Goal: Task Accomplishment & Management: Manage account settings

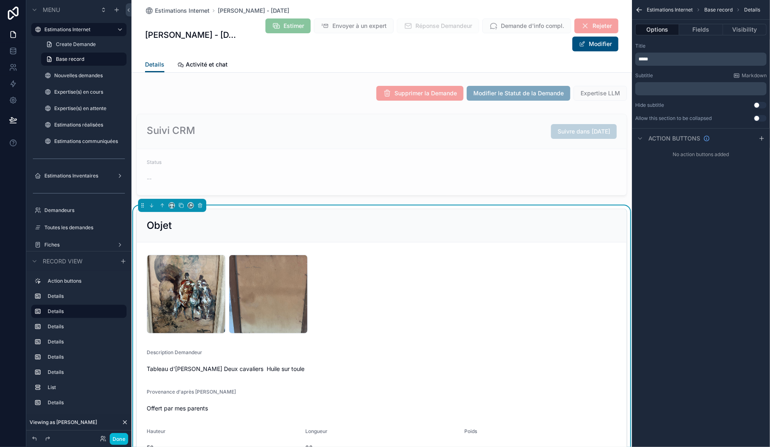
scroll to position [142, 0]
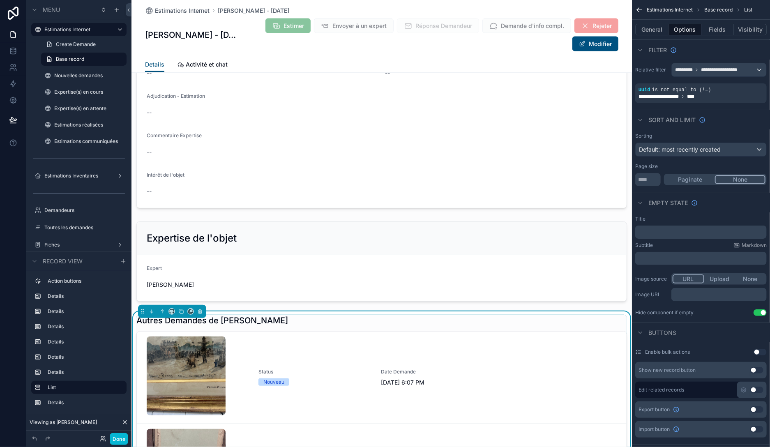
click at [301, 347] on link "Status Nouveau Date Demande [DATE] 6:07 PM" at bounding box center [382, 378] width 490 height 92
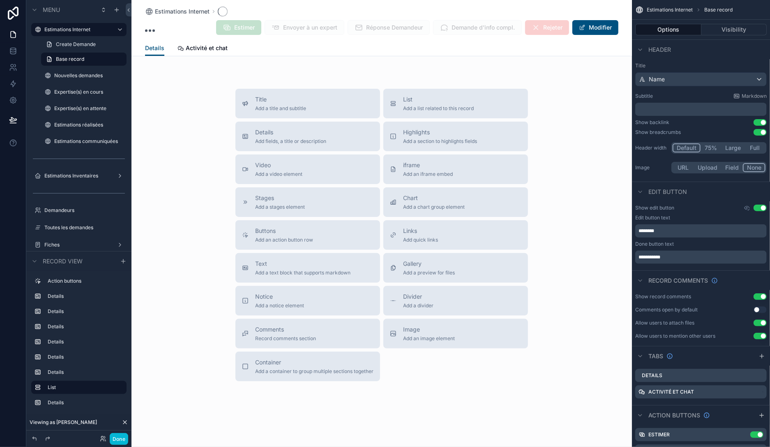
scroll to position [120, 0]
click at [118, 438] on button "Done" at bounding box center [119, 439] width 19 height 12
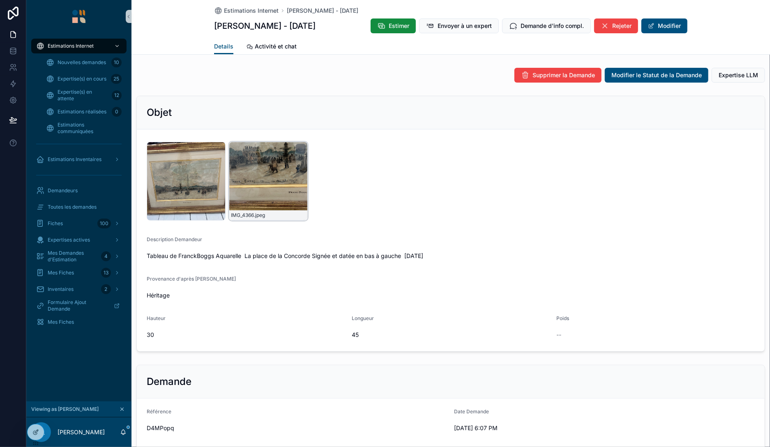
click at [277, 173] on div "IMG_4366 .jpeg" at bounding box center [268, 181] width 79 height 79
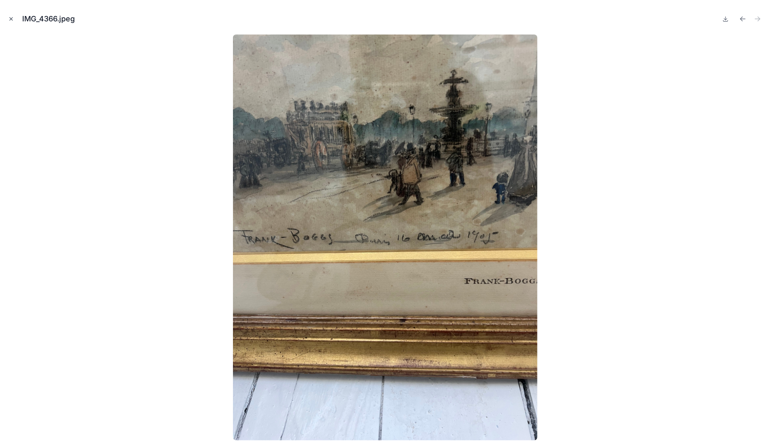
click at [9, 19] on icon "Close modal" at bounding box center [11, 19] width 6 height 6
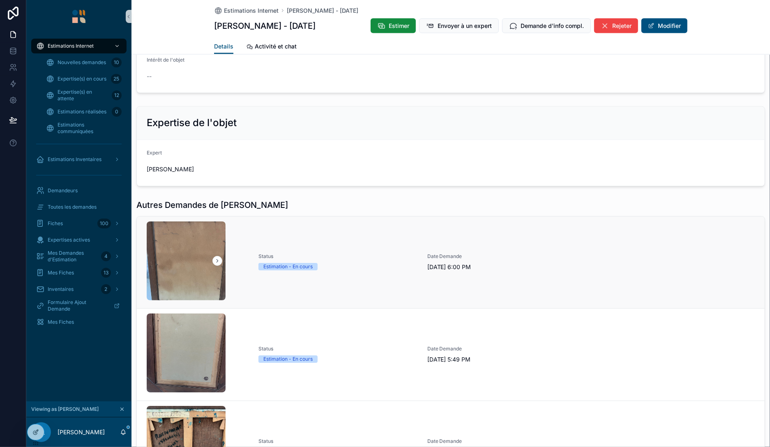
scroll to position [852, 0]
click at [353, 266] on div "Estimation - En cours" at bounding box center [338, 267] width 159 height 7
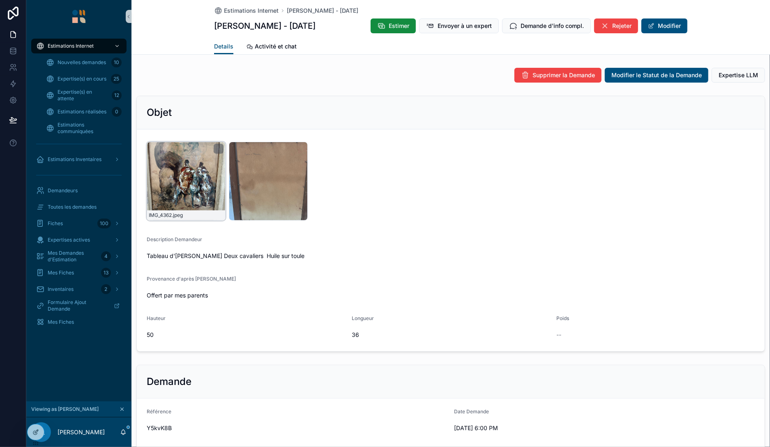
click at [169, 169] on div "IMG_4362 .jpeg" at bounding box center [186, 181] width 79 height 79
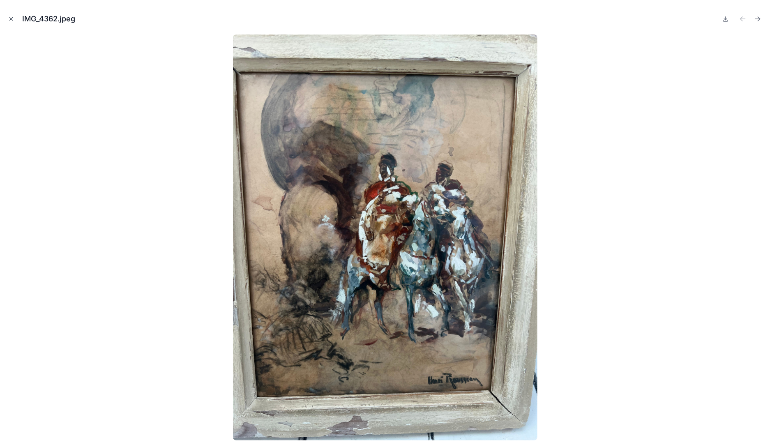
click at [12, 21] on icon "Close modal" at bounding box center [11, 19] width 6 height 6
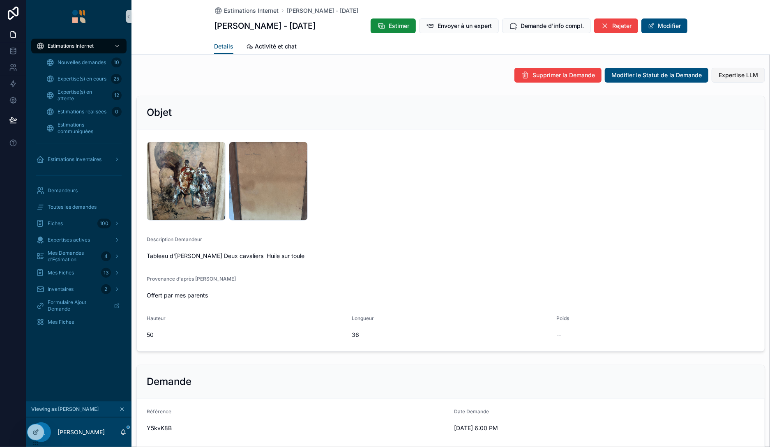
click at [726, 74] on span "Expertise LLM" at bounding box center [738, 75] width 39 height 8
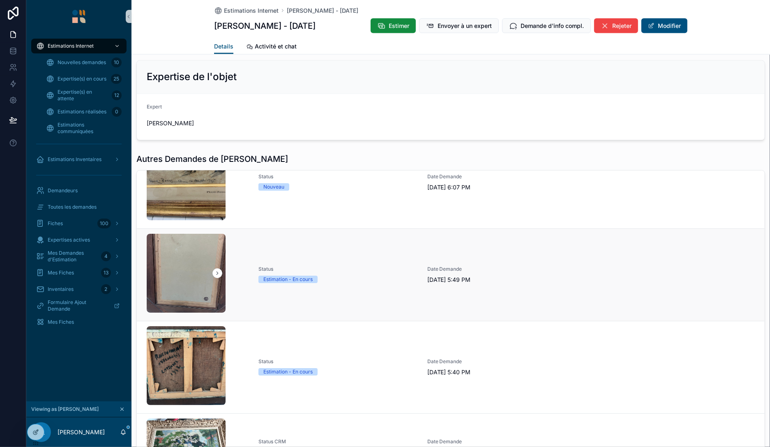
scroll to position [35, 0]
click at [331, 247] on link "Status Estimation - En cours Date Demande [DATE] 5:49 PM" at bounding box center [451, 274] width 628 height 93
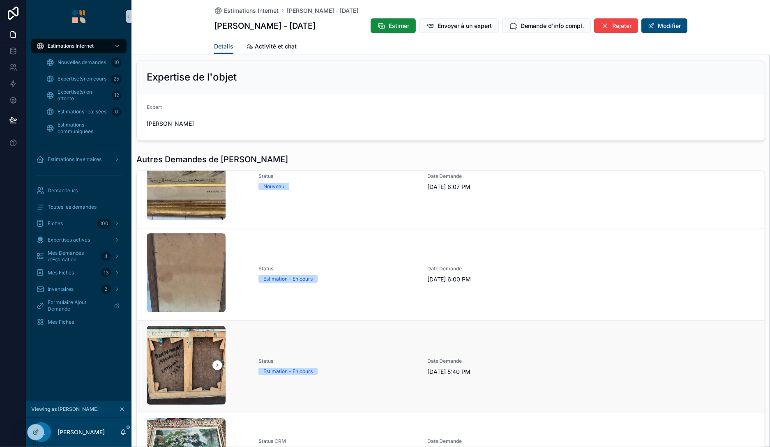
scroll to position [900, 0]
click at [372, 359] on span "Status" at bounding box center [338, 362] width 159 height 7
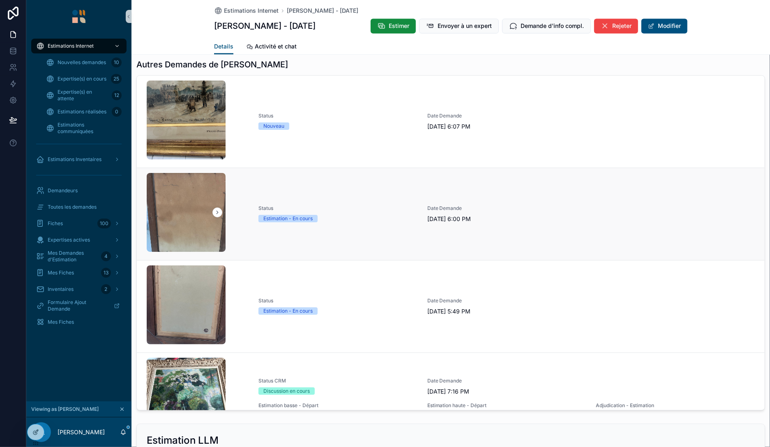
scroll to position [995, 0]
click at [341, 206] on span "Status" at bounding box center [338, 209] width 159 height 7
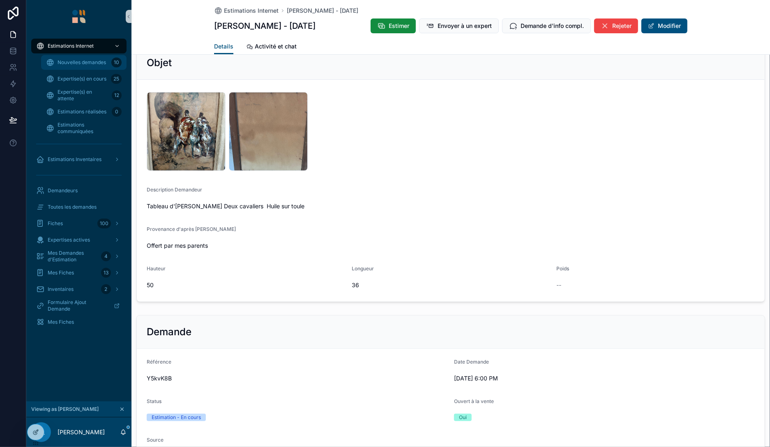
scroll to position [47, 0]
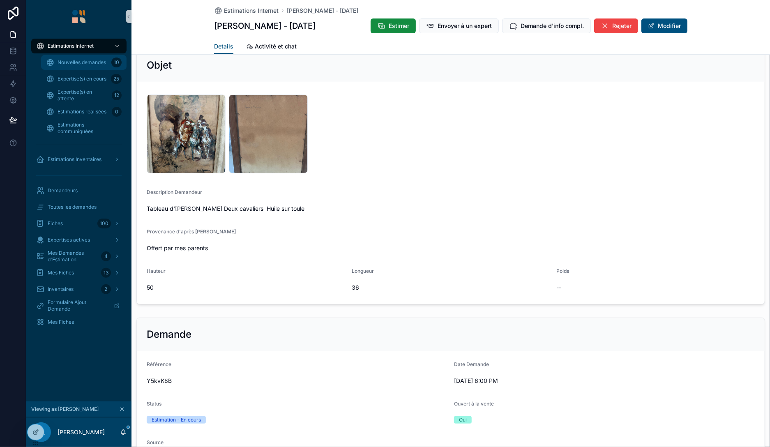
click at [90, 68] on div "Nouvelles demandes 10" at bounding box center [84, 62] width 76 height 13
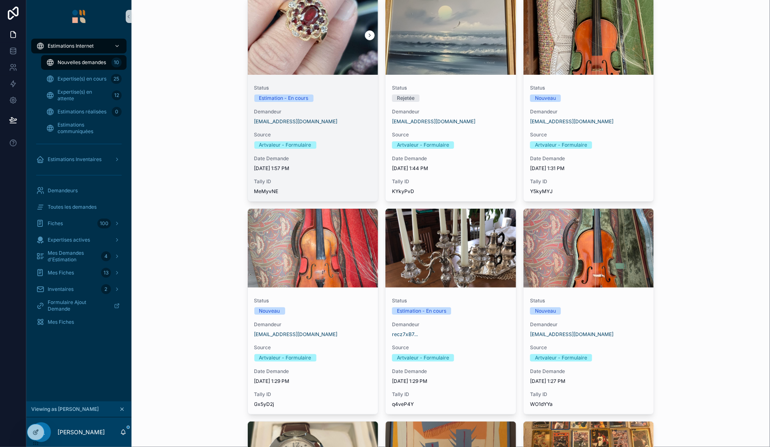
click at [369, 118] on div "Demandeur [EMAIL_ADDRESS][DOMAIN_NAME]" at bounding box center [313, 117] width 118 height 16
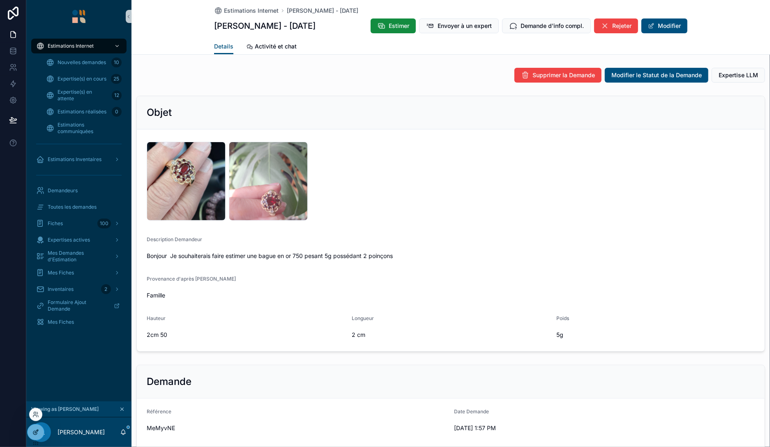
click at [31, 430] on div at bounding box center [36, 433] width 16 height 16
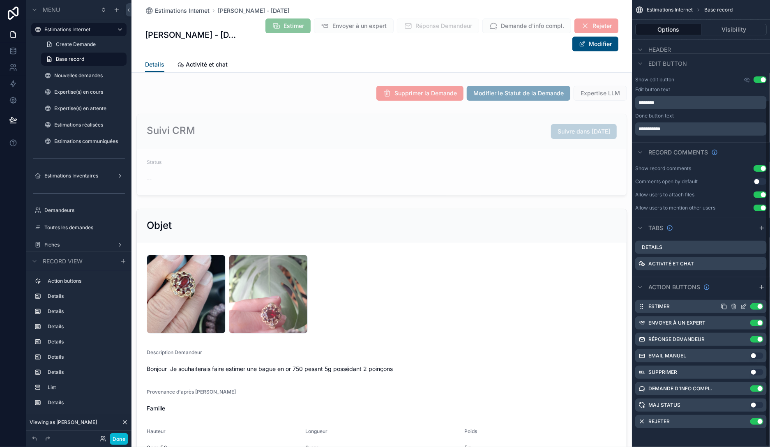
scroll to position [129, 0]
click at [744, 322] on icon "scrollable content" at bounding box center [744, 322] width 7 height 7
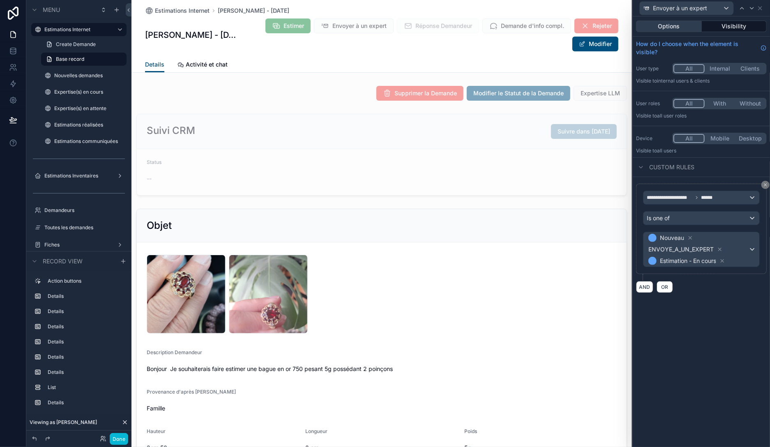
click at [665, 28] on button "Options" at bounding box center [669, 27] width 66 height 12
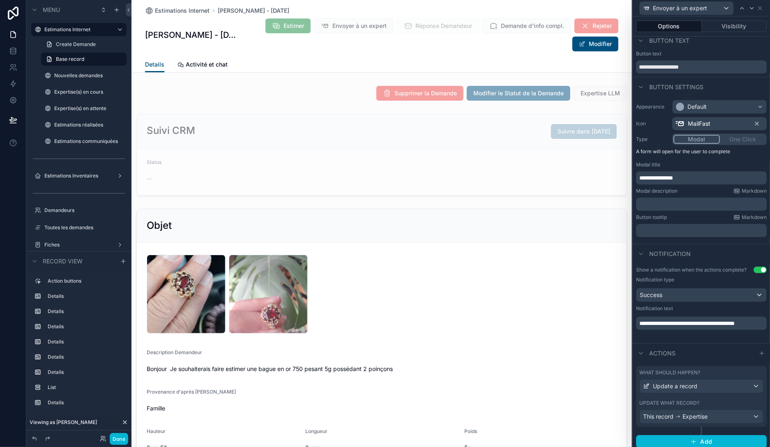
scroll to position [9, 0]
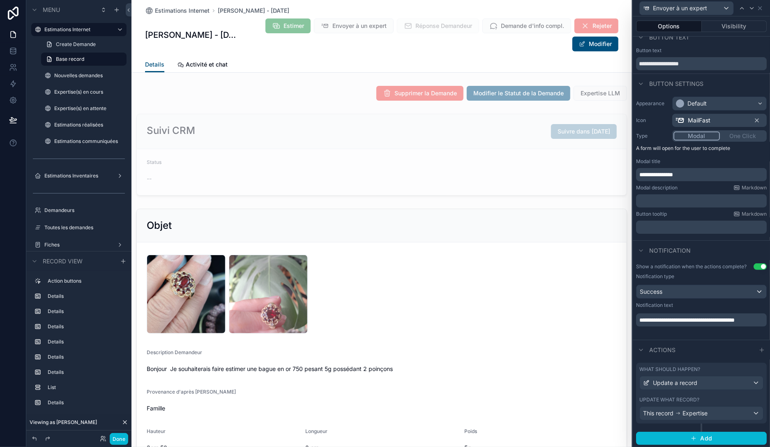
click at [731, 398] on div "Update what record?" at bounding box center [702, 400] width 124 height 7
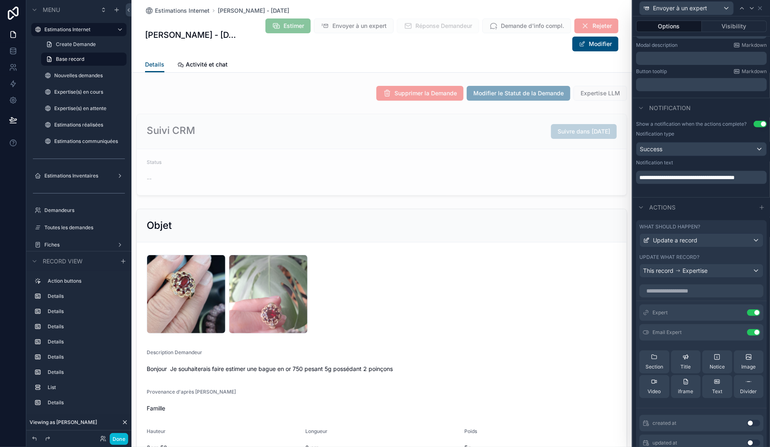
scroll to position [151, 0]
click at [708, 269] on span "Expertise" at bounding box center [695, 271] width 25 height 8
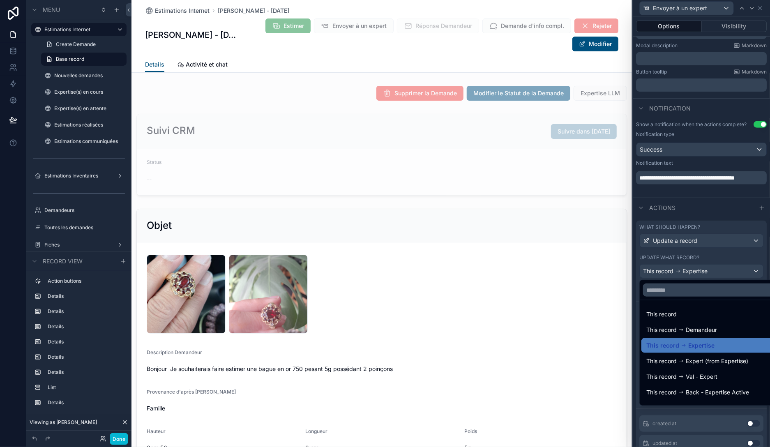
click at [715, 259] on div at bounding box center [701, 223] width 137 height 447
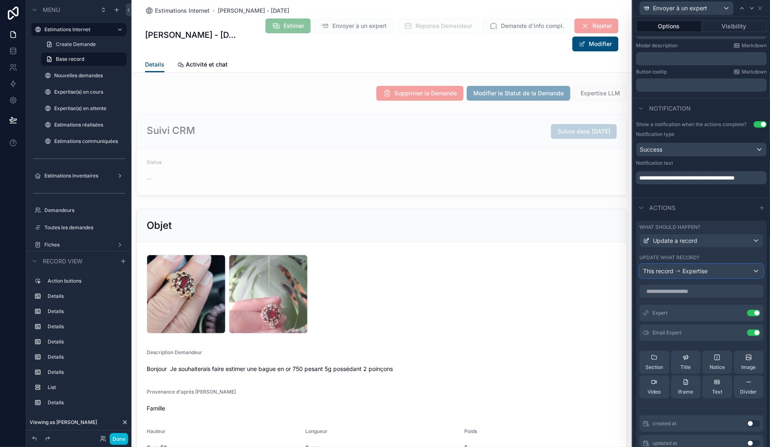
click at [702, 274] on span "Expertise" at bounding box center [695, 271] width 25 height 8
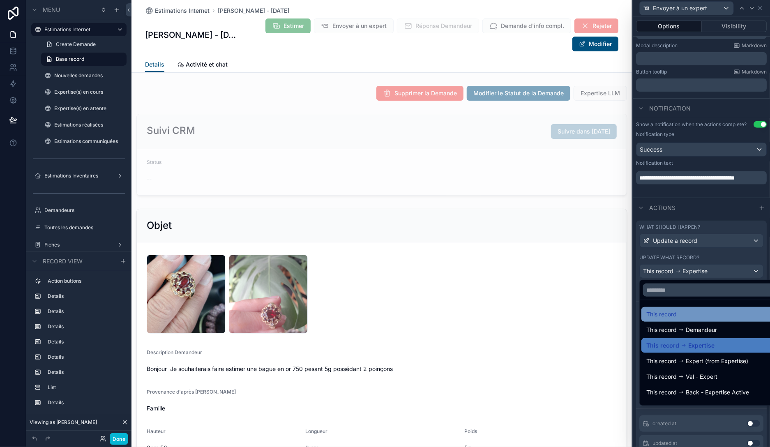
click at [682, 309] on div "This record" at bounding box center [711, 314] width 139 height 15
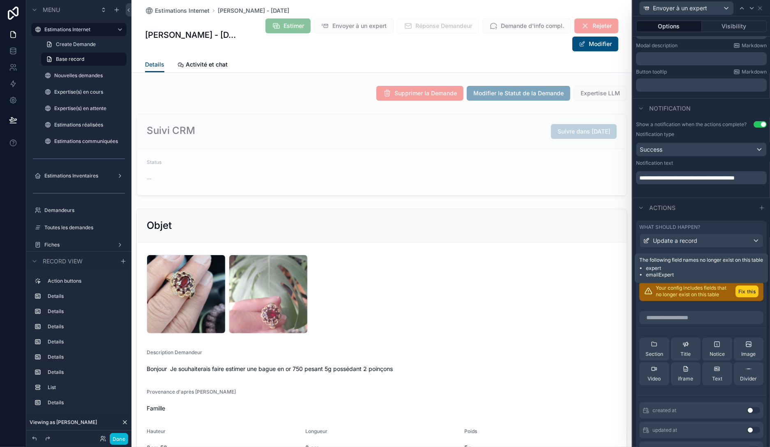
click at [747, 288] on button "Fix this" at bounding box center [747, 292] width 23 height 12
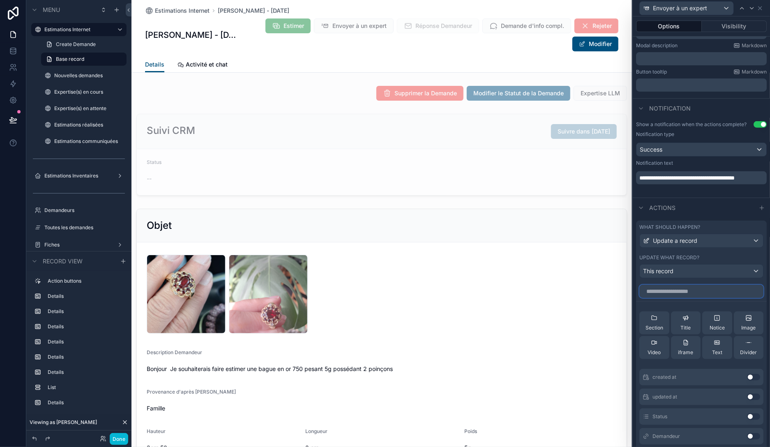
click at [701, 291] on input "text" at bounding box center [702, 291] width 124 height 13
type input "*"
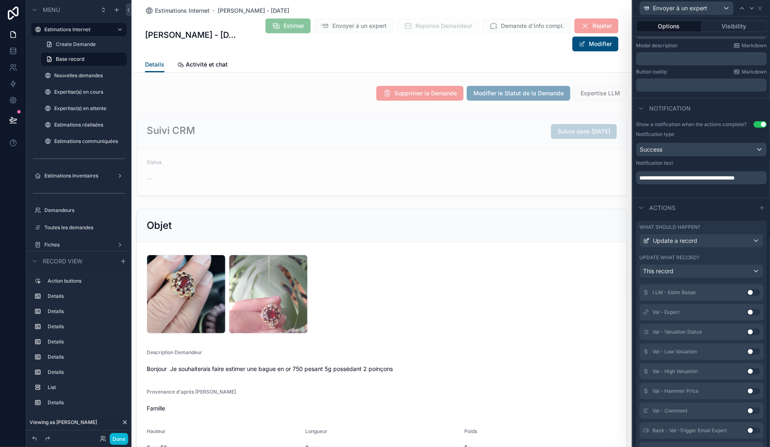
type input "***"
click at [751, 311] on button "Use setting" at bounding box center [753, 312] width 13 height 7
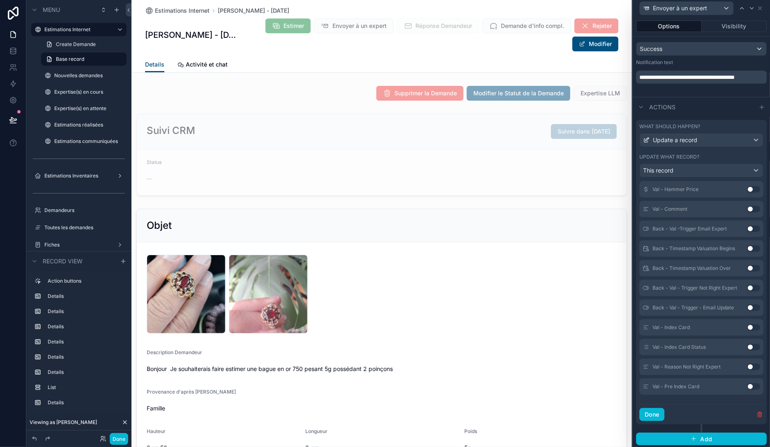
scroll to position [252, 0]
click at [753, 226] on button "Use setting" at bounding box center [753, 228] width 13 height 7
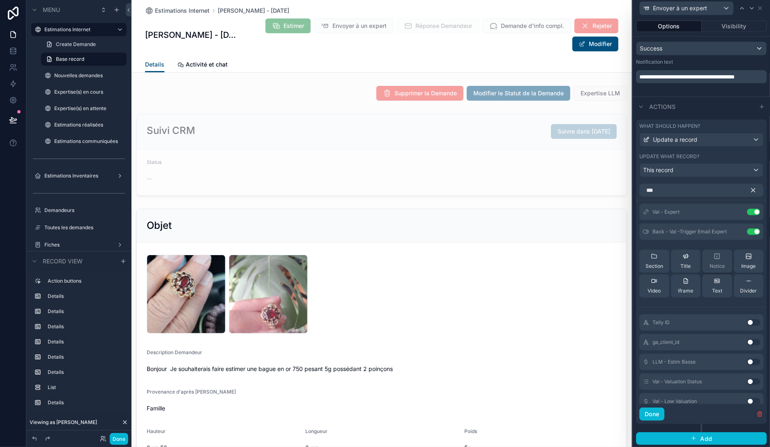
scroll to position [0, 0]
click at [738, 230] on icon at bounding box center [737, 232] width 7 height 7
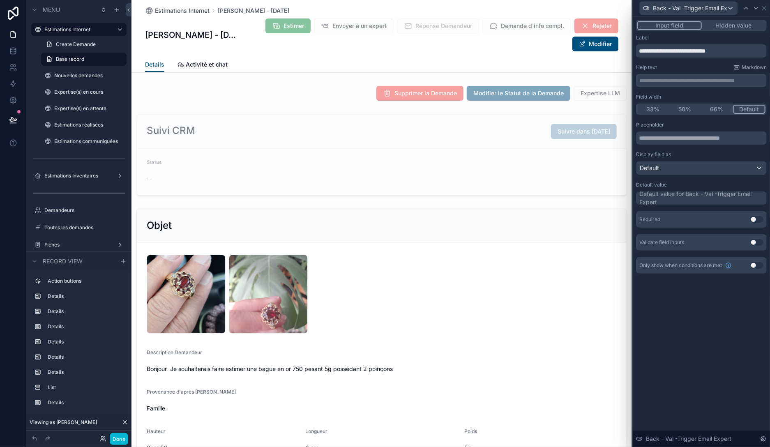
click at [734, 24] on button "Hidden value" at bounding box center [734, 25] width 64 height 9
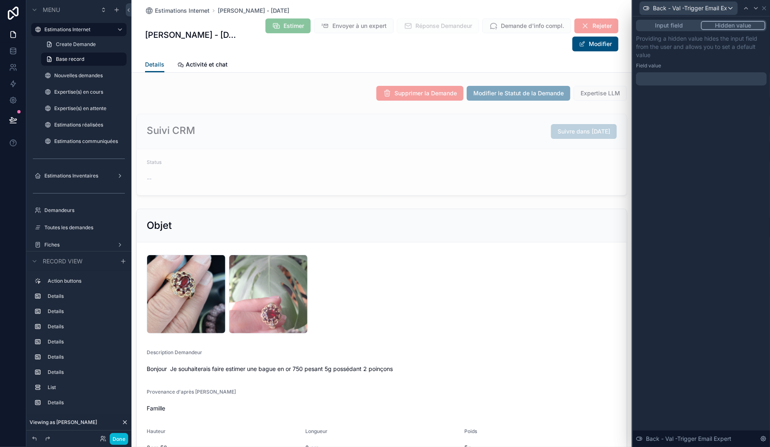
click at [683, 76] on div at bounding box center [701, 78] width 131 height 13
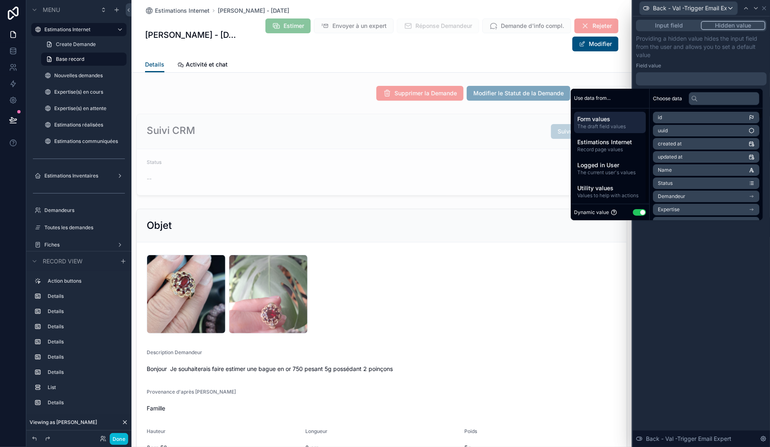
click at [634, 209] on div "Dynamic value Use setting" at bounding box center [610, 212] width 79 height 16
click at [635, 211] on button "Use setting" at bounding box center [639, 212] width 13 height 7
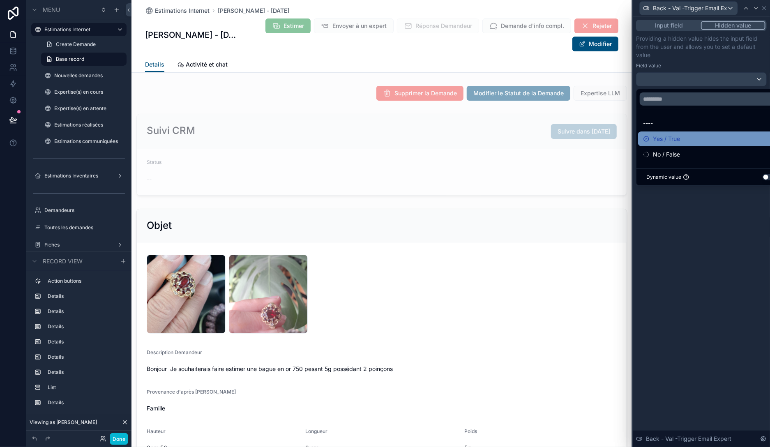
click at [674, 142] on span "Yes / True" at bounding box center [666, 139] width 27 height 10
click at [692, 234] on div "Input field Hidden value Providing a hidden value hides the input field from th…" at bounding box center [701, 231] width 137 height 431
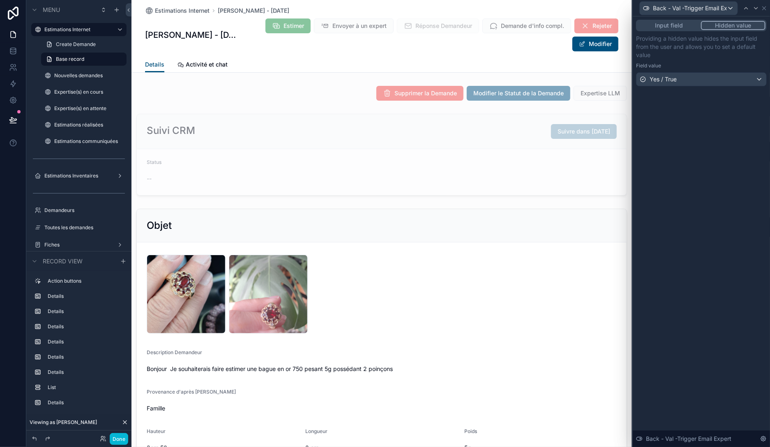
click at [686, 22] on button "Input field" at bounding box center [670, 25] width 64 height 9
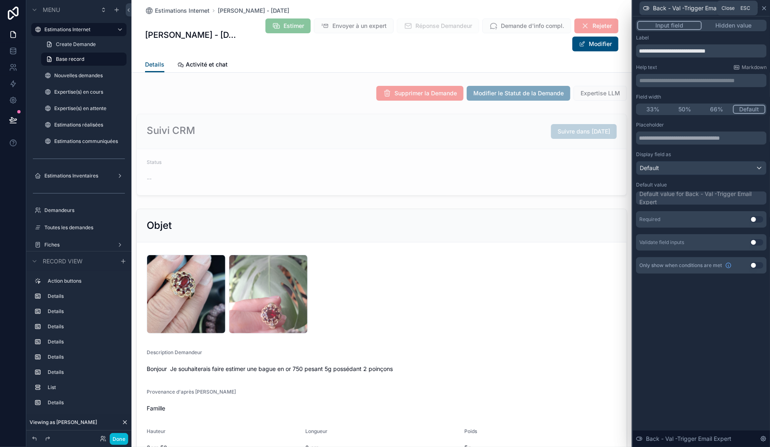
click at [764, 9] on icon at bounding box center [764, 8] width 3 height 3
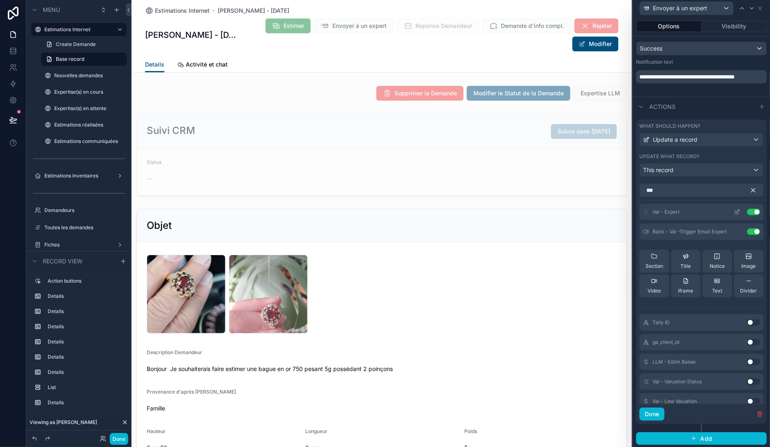
click at [737, 212] on icon at bounding box center [738, 211] width 3 height 3
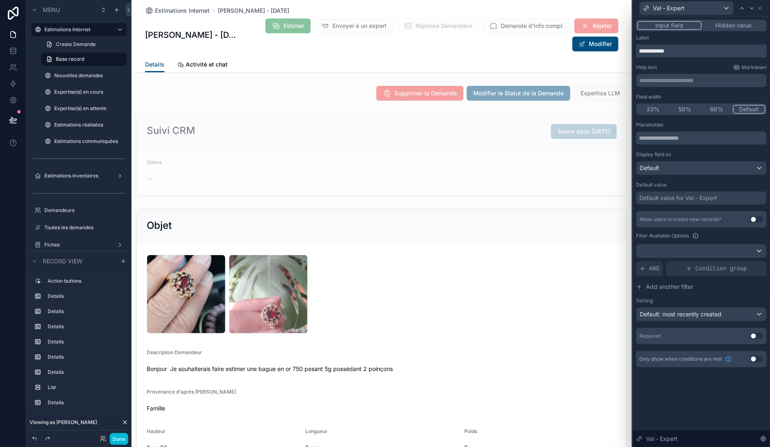
click at [690, 54] on input "**********" at bounding box center [701, 50] width 131 height 13
type input "******"
click at [759, 336] on button "Use setting" at bounding box center [757, 336] width 13 height 7
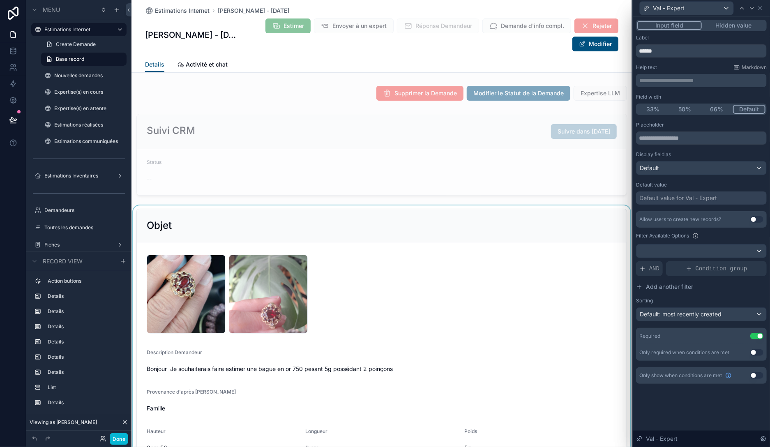
click at [570, 333] on div "scrollable content" at bounding box center [382, 337] width 501 height 263
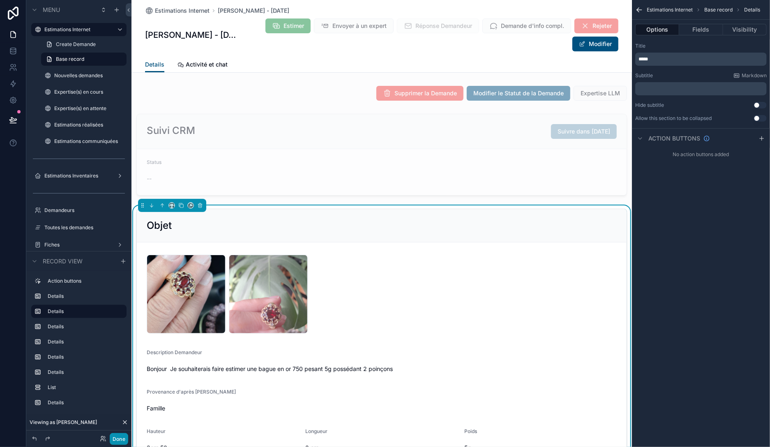
click at [116, 440] on button "Done" at bounding box center [119, 439] width 19 height 12
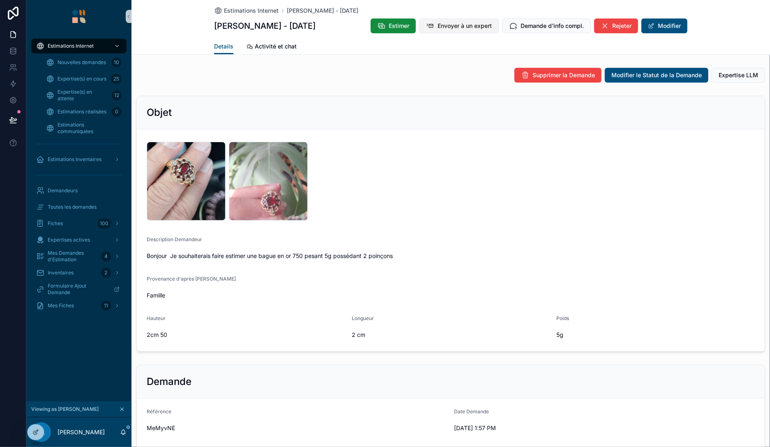
click at [437, 25] on button "Envoyer à un expert" at bounding box center [459, 26] width 80 height 15
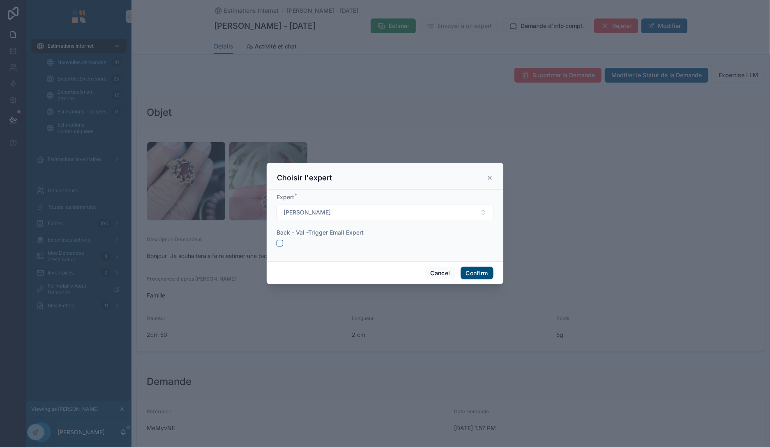
click at [489, 179] on icon at bounding box center [489, 177] width 3 height 3
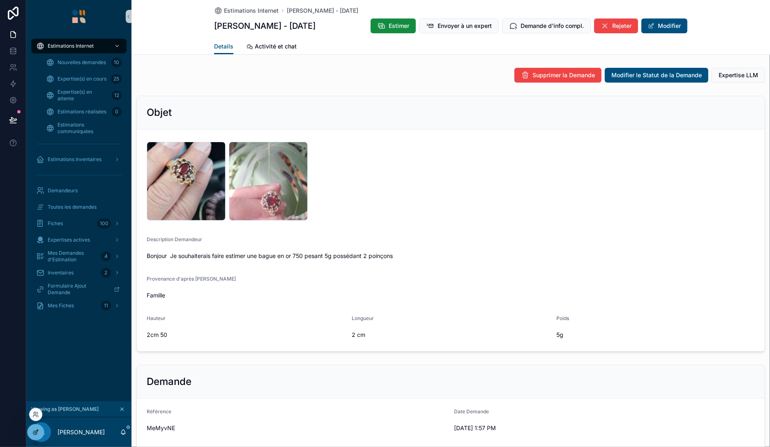
click at [38, 431] on icon at bounding box center [36, 431] width 3 height 3
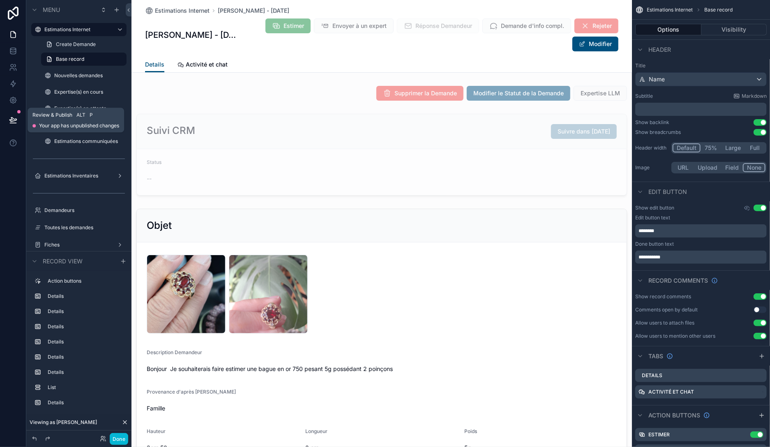
click at [12, 115] on button at bounding box center [13, 120] width 18 height 23
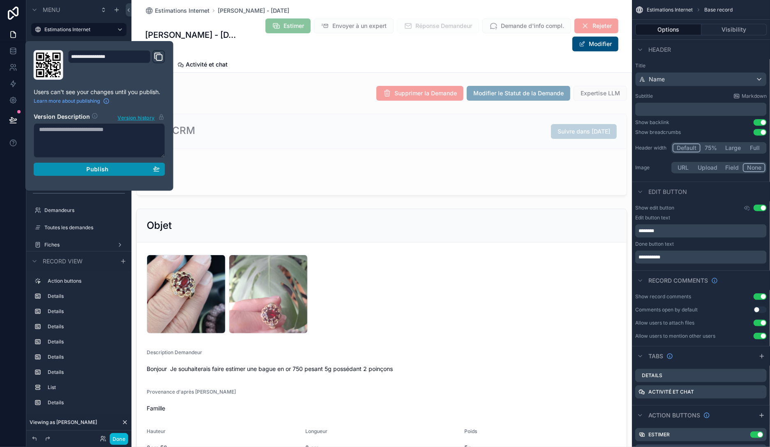
click at [74, 172] on div "Publish" at bounding box center [99, 169] width 121 height 7
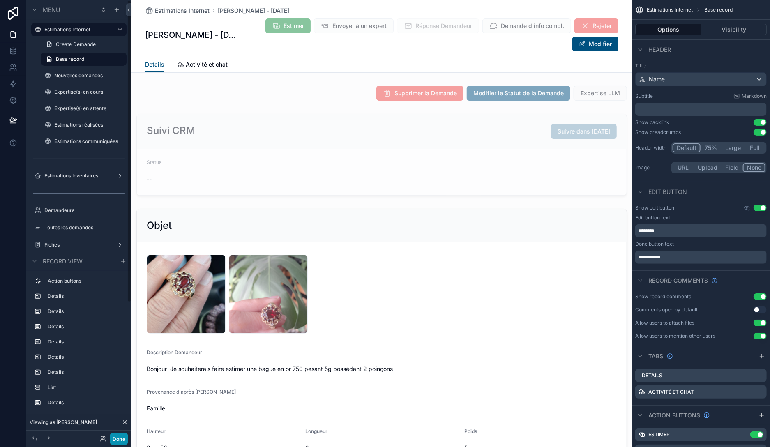
click at [118, 442] on button "Done" at bounding box center [119, 439] width 19 height 12
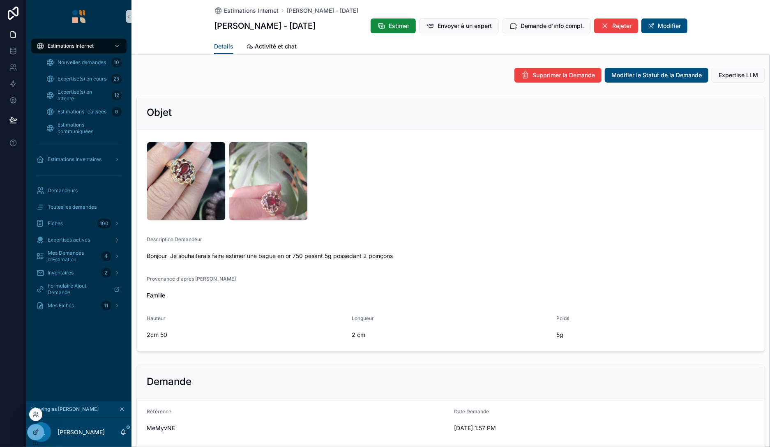
click at [33, 433] on icon at bounding box center [35, 433] width 4 height 4
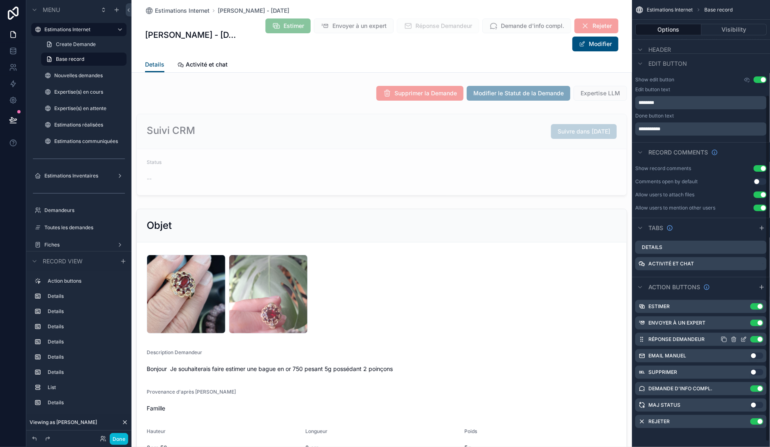
scroll to position [129, 0]
click at [746, 322] on icon "scrollable content" at bounding box center [745, 321] width 1 height 1
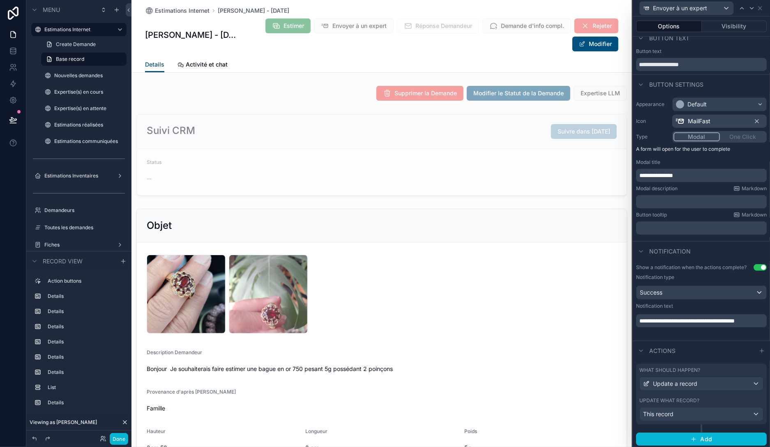
scroll to position [9, 0]
click at [708, 397] on div "Update what record?" at bounding box center [702, 400] width 124 height 7
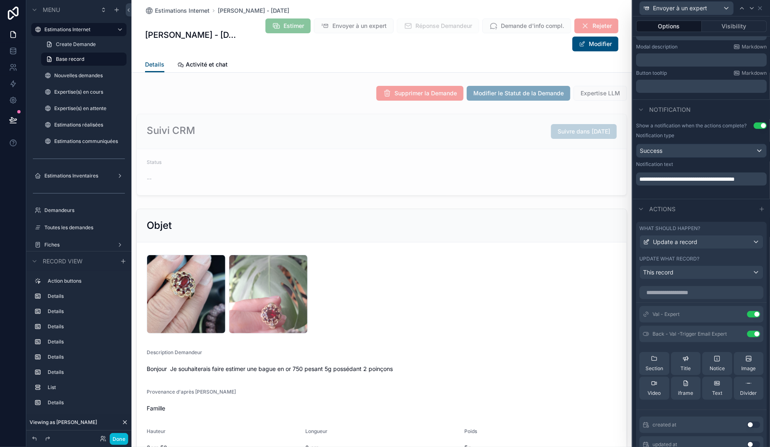
scroll to position [151, 0]
click at [739, 330] on icon at bounding box center [737, 333] width 7 height 7
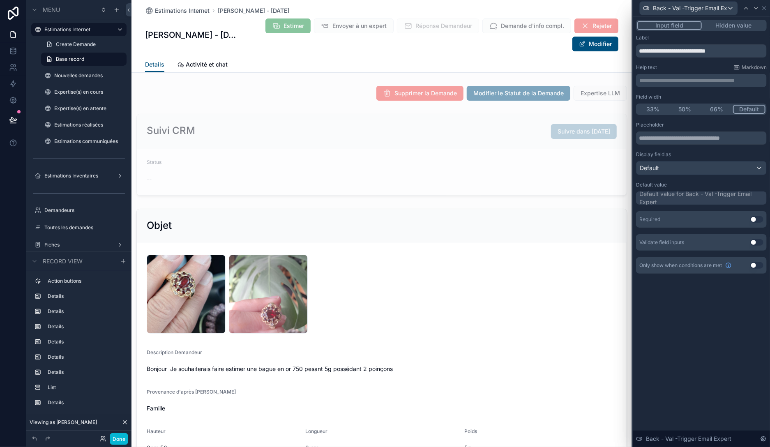
click at [726, 20] on div "Input field Hidden value" at bounding box center [701, 26] width 131 height 12
click at [727, 24] on button "Hidden value" at bounding box center [734, 25] width 64 height 9
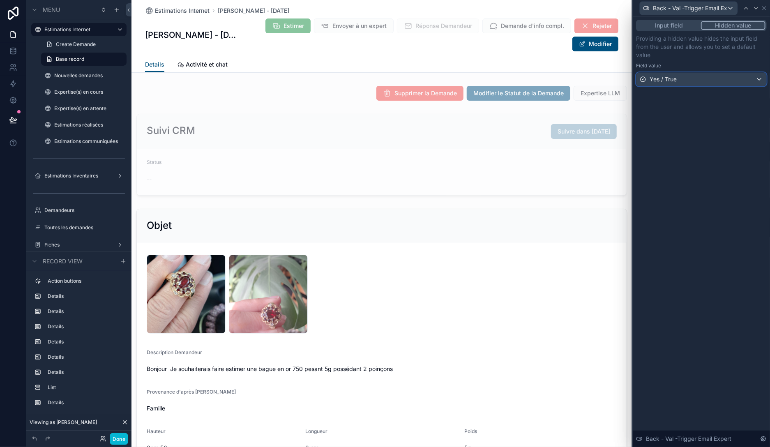
click at [681, 86] on button "Yes / True" at bounding box center [701, 79] width 131 height 14
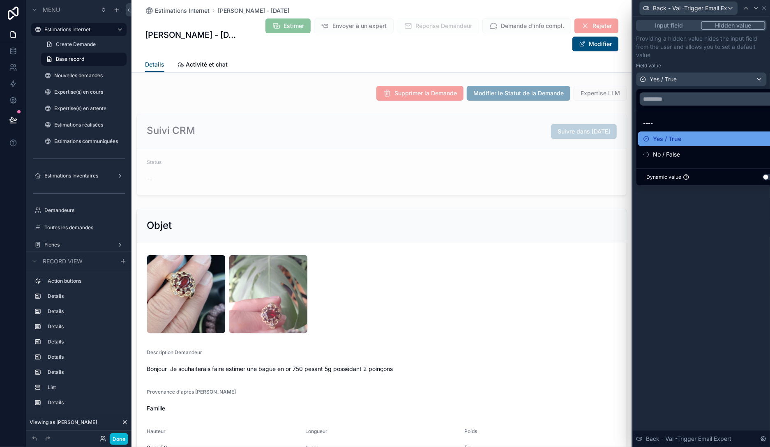
click at [681, 141] on div "Yes / True" at bounding box center [711, 139] width 136 height 10
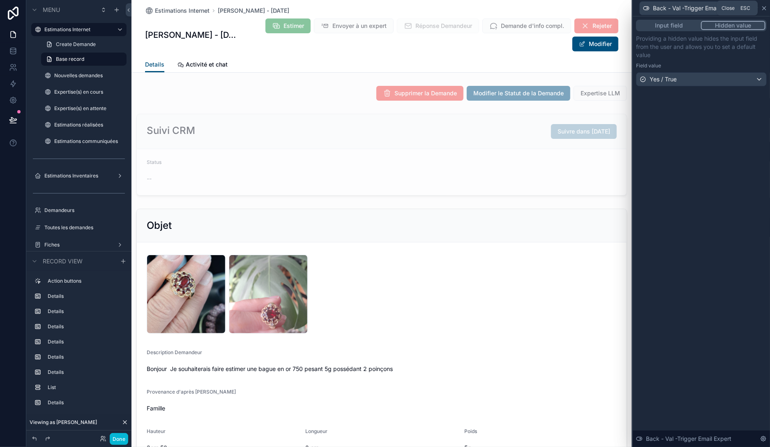
click at [765, 9] on icon at bounding box center [764, 8] width 7 height 7
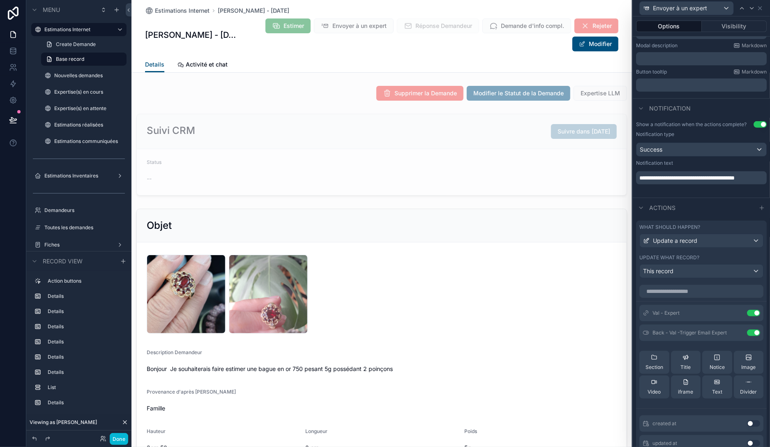
click at [123, 445] on div "Done" at bounding box center [78, 439] width 105 height 16
click at [123, 441] on button "Done" at bounding box center [119, 439] width 19 height 12
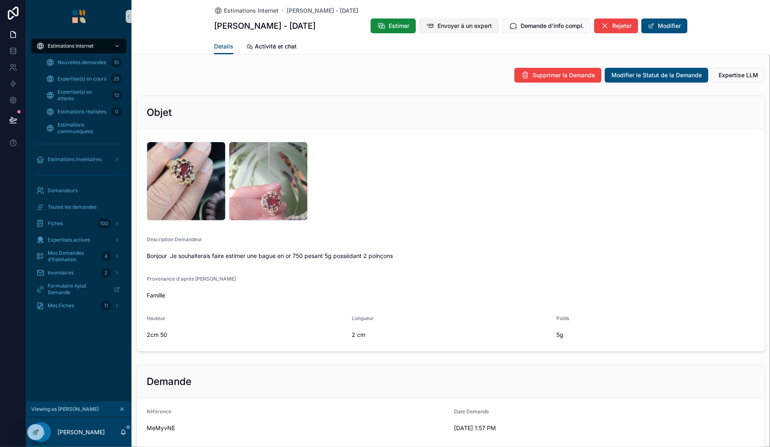
click at [435, 27] on button "Envoyer à un expert" at bounding box center [459, 26] width 80 height 15
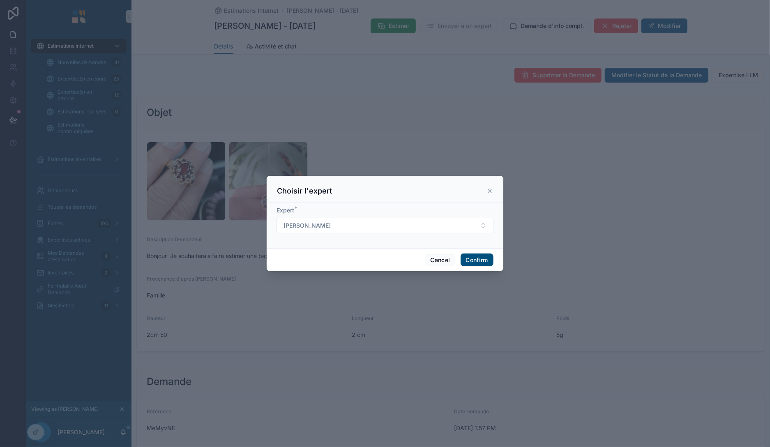
click at [491, 190] on icon at bounding box center [489, 191] width 3 height 3
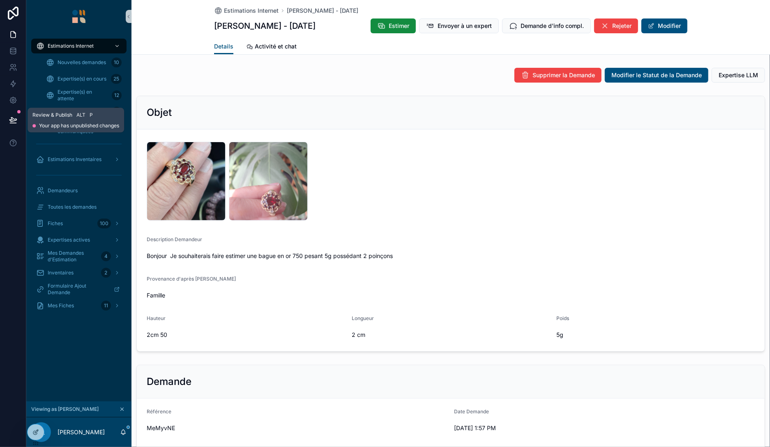
click at [11, 118] on icon at bounding box center [13, 120] width 8 height 8
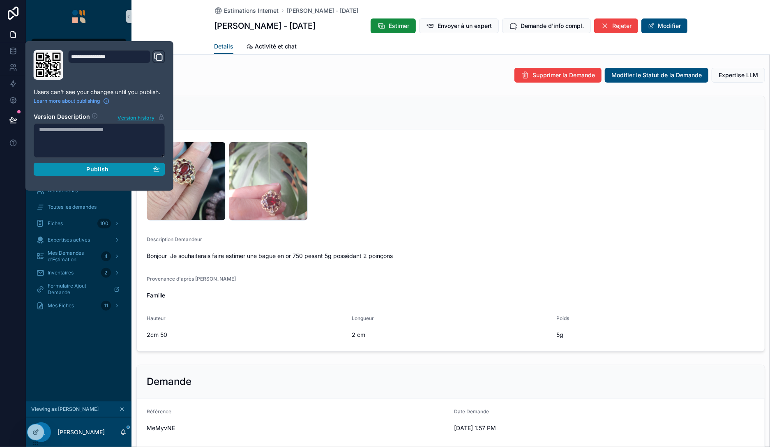
click at [128, 167] on div "Publish" at bounding box center [99, 169] width 121 height 7
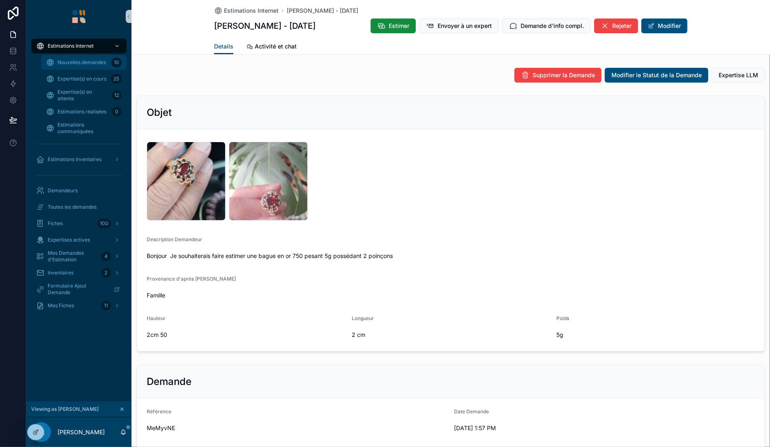
click at [89, 63] on span "Nouvelles demandes" at bounding box center [82, 62] width 49 height 7
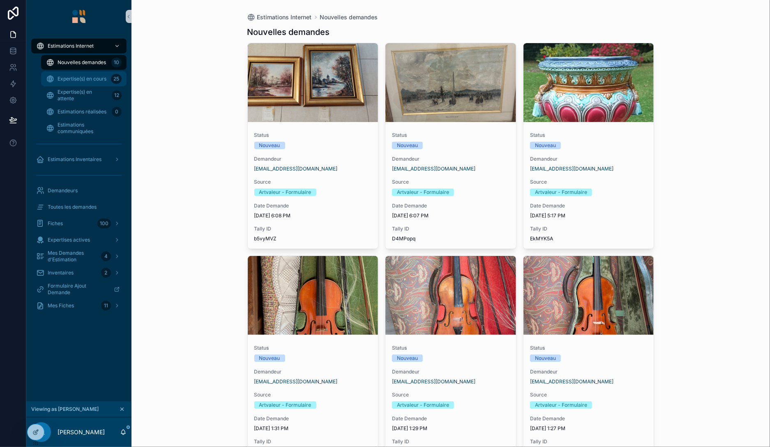
click at [90, 78] on span "Expertise(s) en cours" at bounding box center [82, 79] width 49 height 7
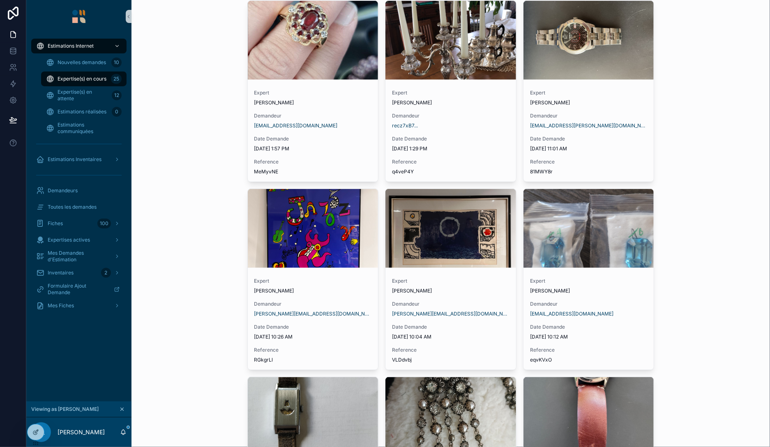
scroll to position [426, 0]
click at [90, 63] on span "Nouvelles demandes" at bounding box center [82, 62] width 49 height 7
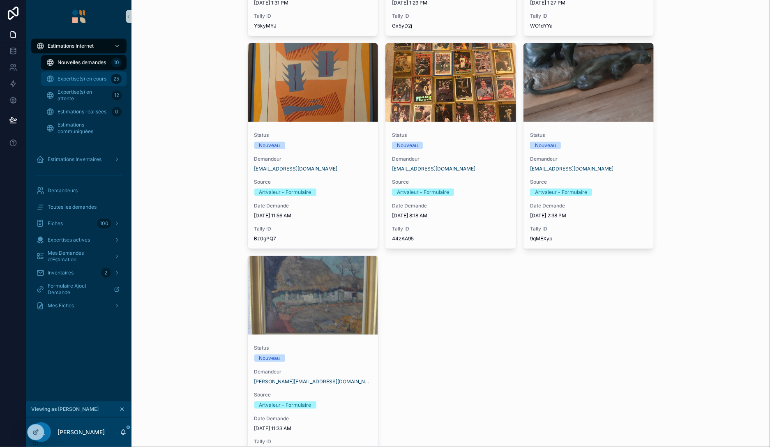
click at [95, 81] on span "Expertise(s) en cours" at bounding box center [82, 79] width 49 height 7
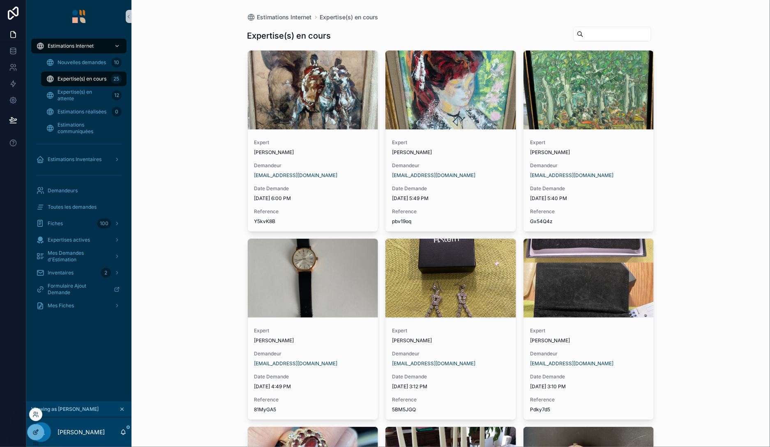
click at [31, 432] on div at bounding box center [36, 433] width 16 height 16
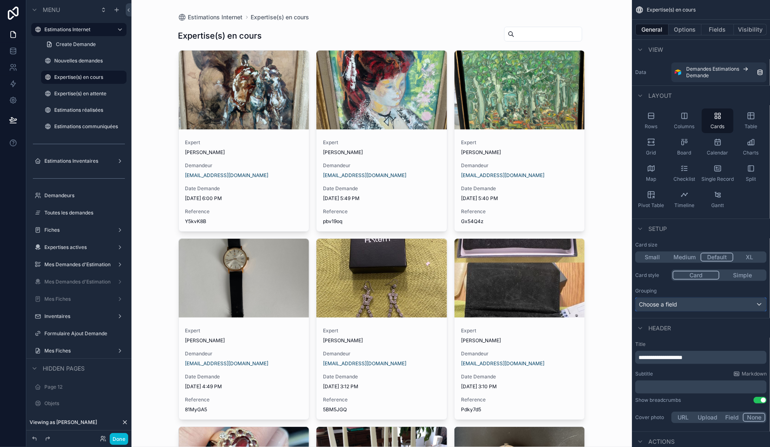
click at [673, 302] on div "Choose a field" at bounding box center [701, 304] width 131 height 13
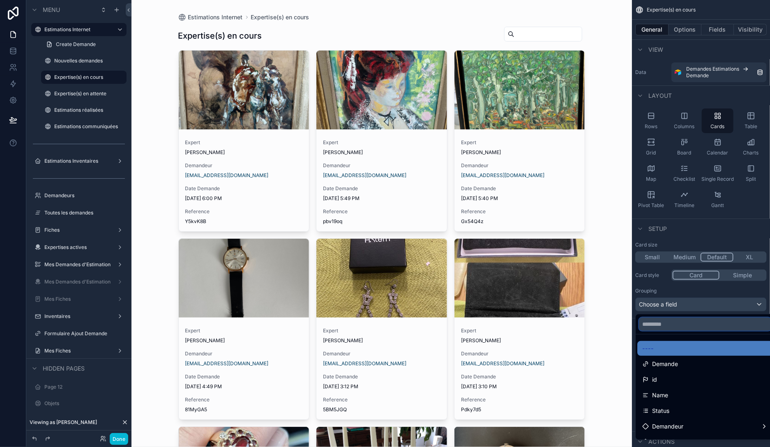
click at [672, 322] on input "text" at bounding box center [705, 324] width 132 height 13
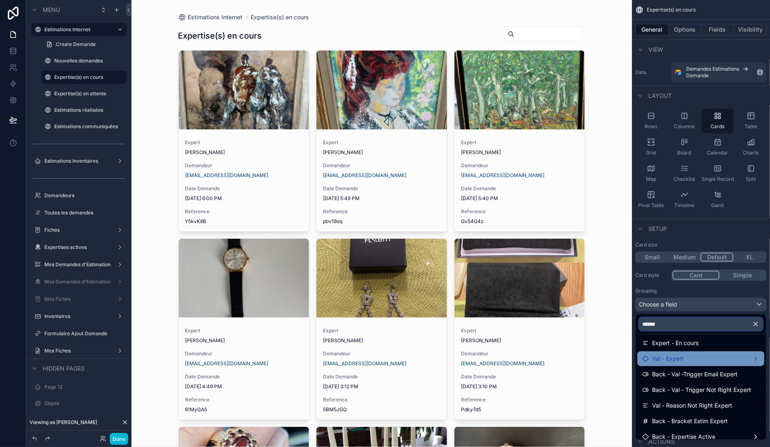
scroll to position [83, 0]
type input "******"
click at [679, 357] on span "Val - Expert" at bounding box center [668, 360] width 32 height 10
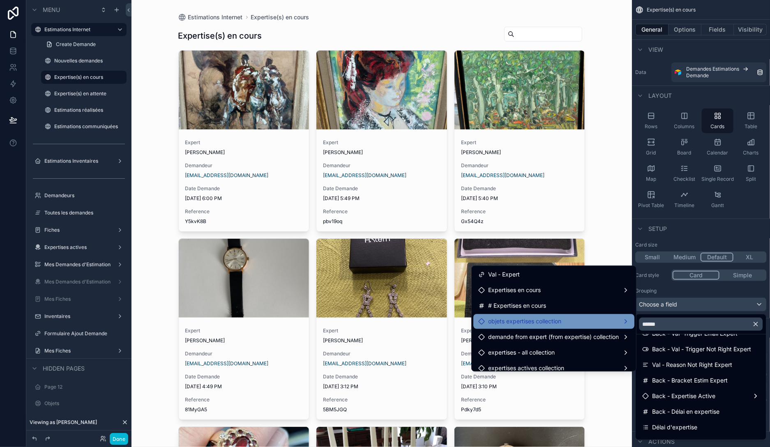
scroll to position [0, 0]
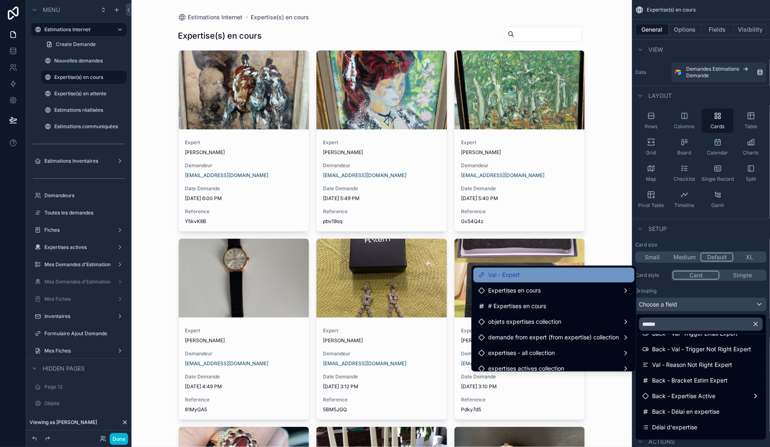
click at [546, 271] on div "Val - Expert" at bounding box center [554, 275] width 151 height 10
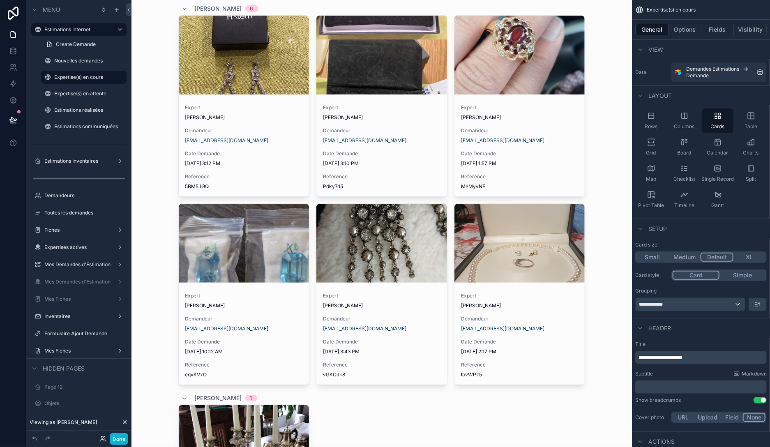
scroll to position [47, 0]
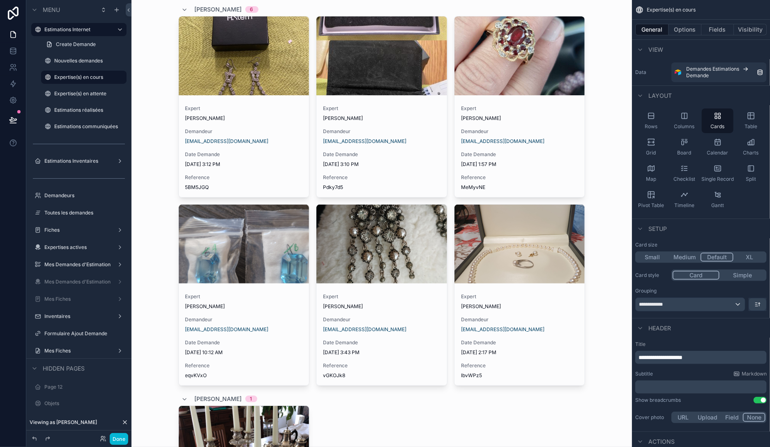
click at [525, 291] on div "Expert [PERSON_NAME] Demandeur [EMAIL_ADDRESS][DOMAIN_NAME] Date Demande [DATE]…" at bounding box center [520, 336] width 131 height 99
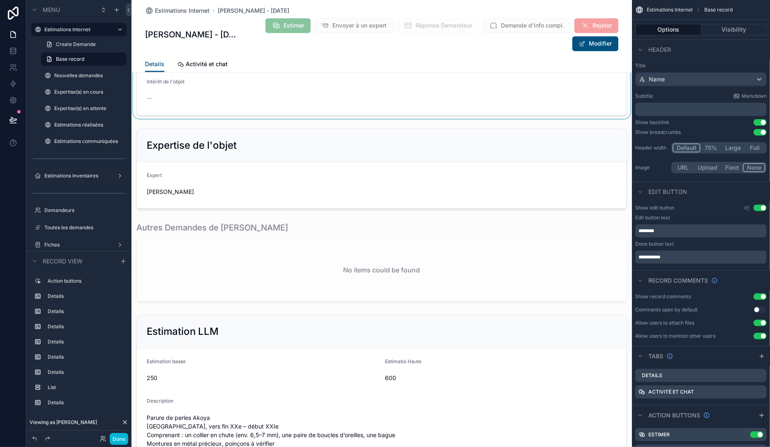
scroll to position [947, 0]
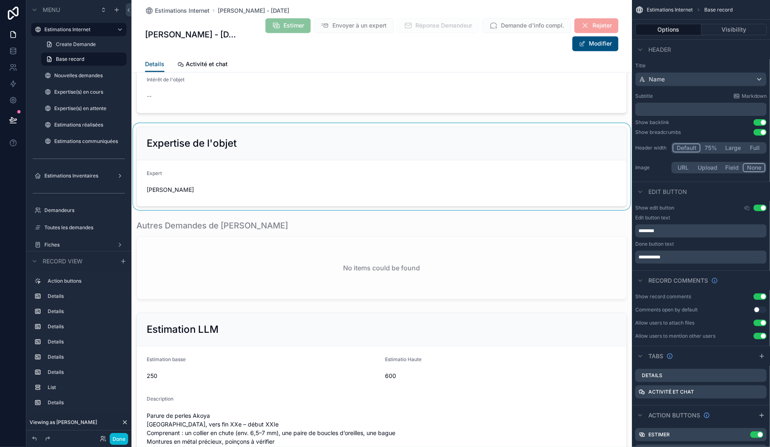
click at [363, 178] on div "scrollable content" at bounding box center [382, 166] width 501 height 87
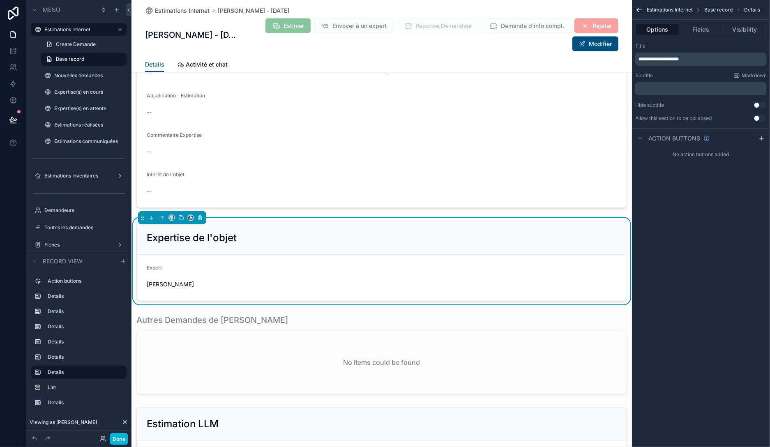
scroll to position [852, 0]
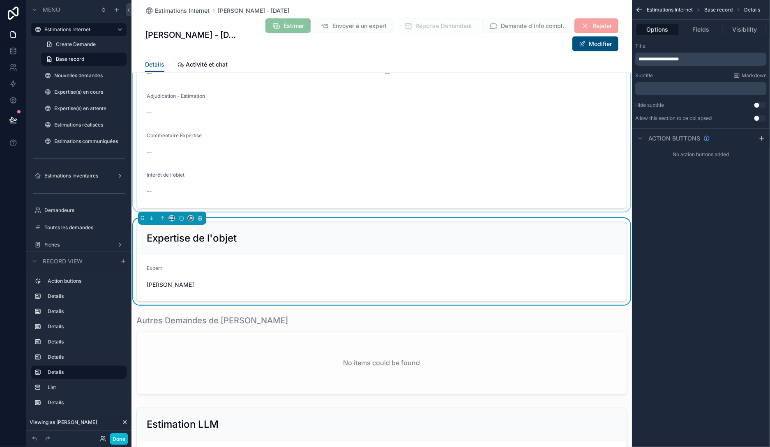
click at [512, 99] on div "scrollable content" at bounding box center [382, 88] width 501 height 246
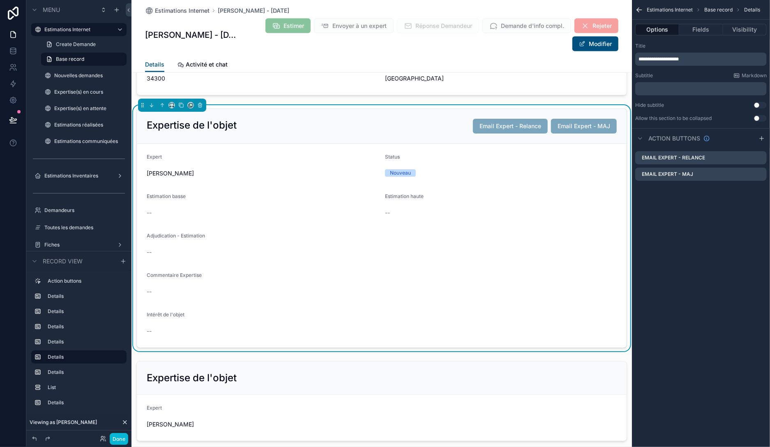
scroll to position [710, 0]
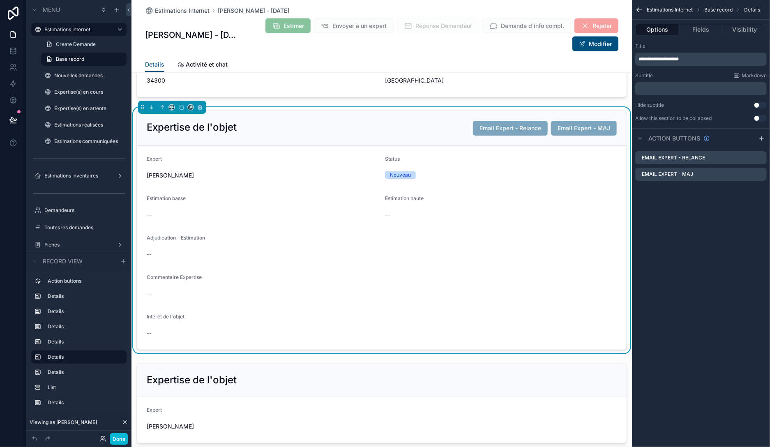
click at [508, 215] on div "--" at bounding box center [501, 215] width 232 height 8
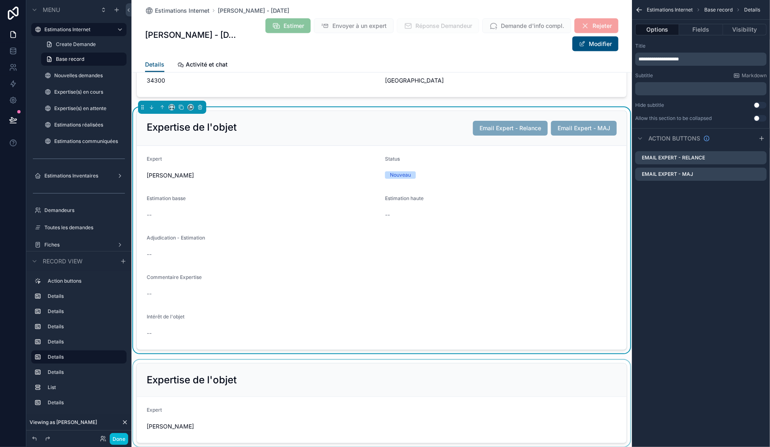
click at [463, 368] on div "scrollable content" at bounding box center [382, 403] width 501 height 87
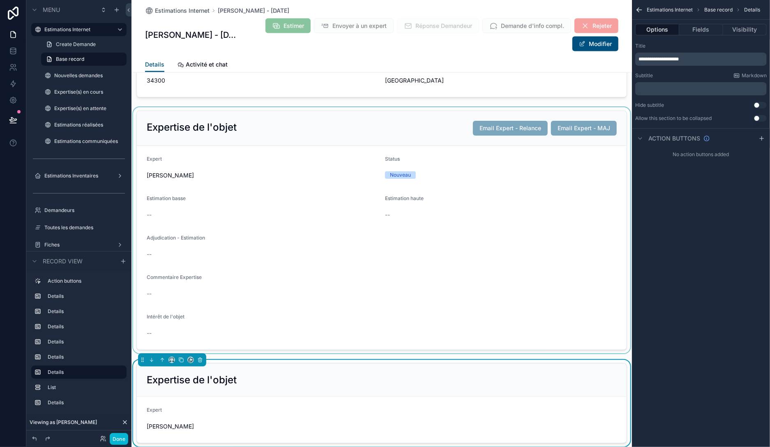
click at [468, 302] on div "scrollable content" at bounding box center [382, 230] width 501 height 246
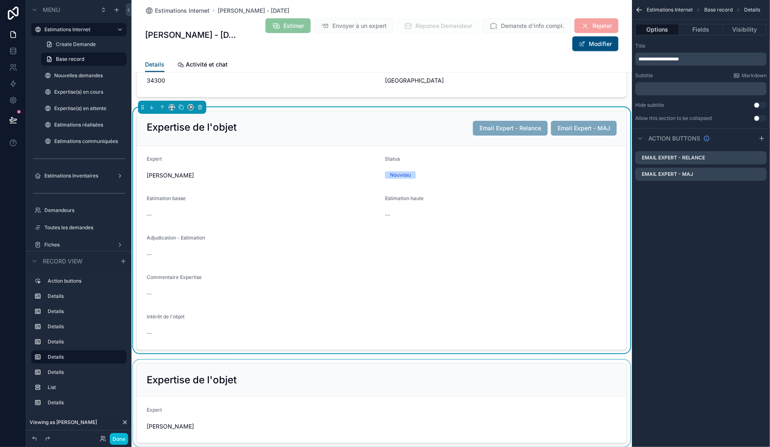
click at [378, 376] on div "scrollable content" at bounding box center [382, 403] width 501 height 87
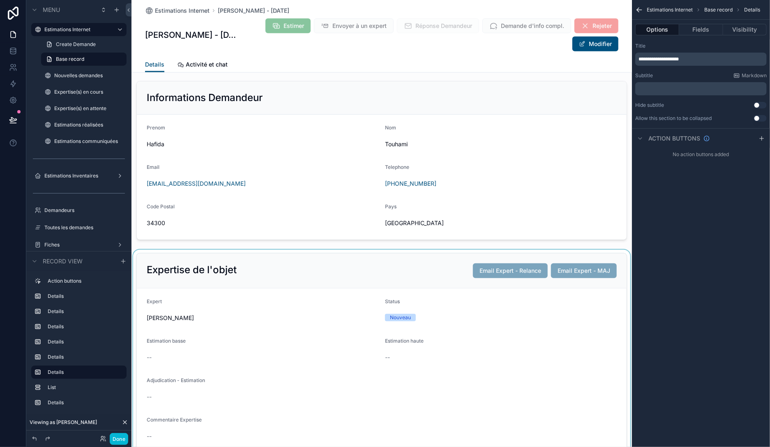
scroll to position [568, 0]
click at [350, 269] on div "scrollable content" at bounding box center [382, 373] width 501 height 246
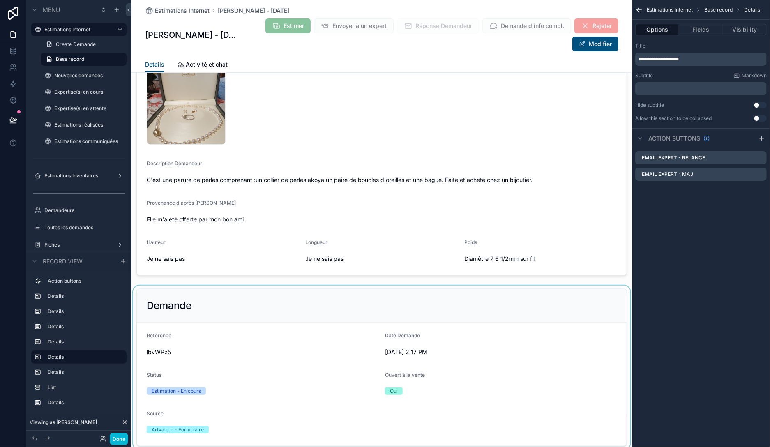
scroll to position [189, 0]
click at [166, 349] on div "scrollable content" at bounding box center [382, 368] width 501 height 164
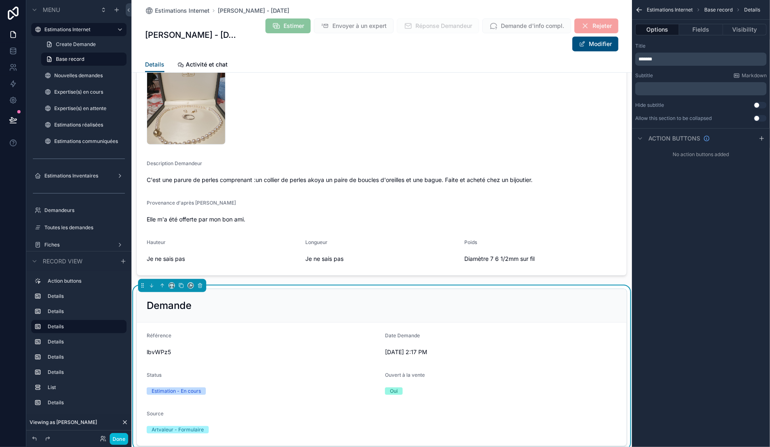
click at [166, 349] on span "lbvWPz5" at bounding box center [263, 352] width 232 height 8
click at [150, 348] on span "lbvWPz5" at bounding box center [263, 352] width 232 height 8
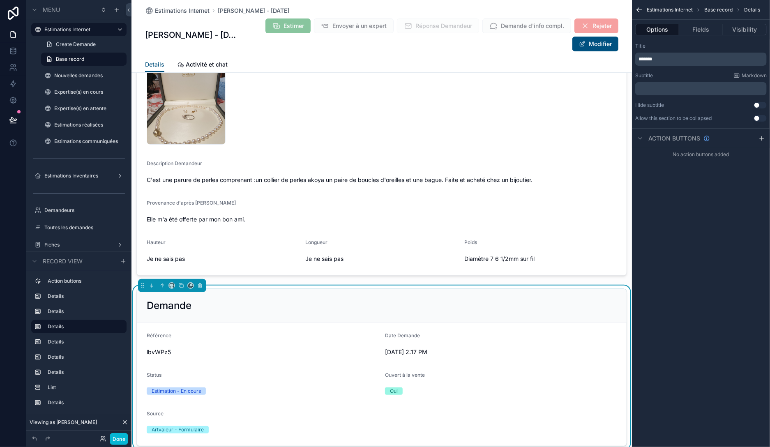
click at [150, 348] on span "lbvWPz5" at bounding box center [263, 352] width 232 height 8
click at [154, 353] on span "lbvWPz5" at bounding box center [263, 352] width 232 height 8
click at [123, 437] on button "Done" at bounding box center [119, 439] width 19 height 12
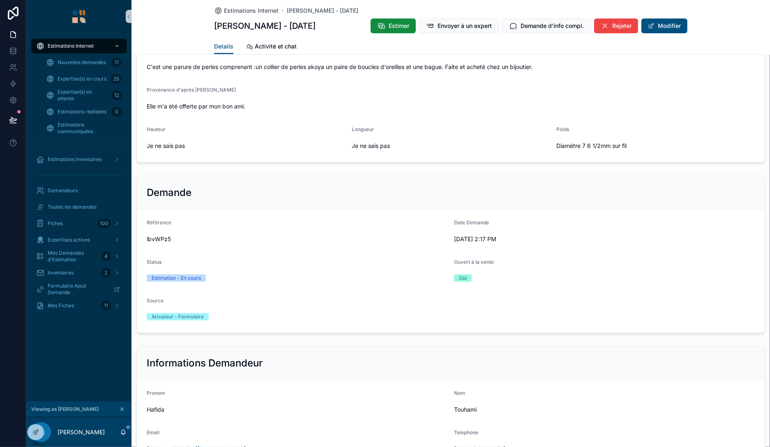
click at [163, 237] on span "lbvWPz5" at bounding box center [297, 239] width 301 height 8
copy span "lbvWPz5"
click at [68, 258] on span "Mes Demandes d'Estimation" at bounding box center [73, 256] width 50 height 13
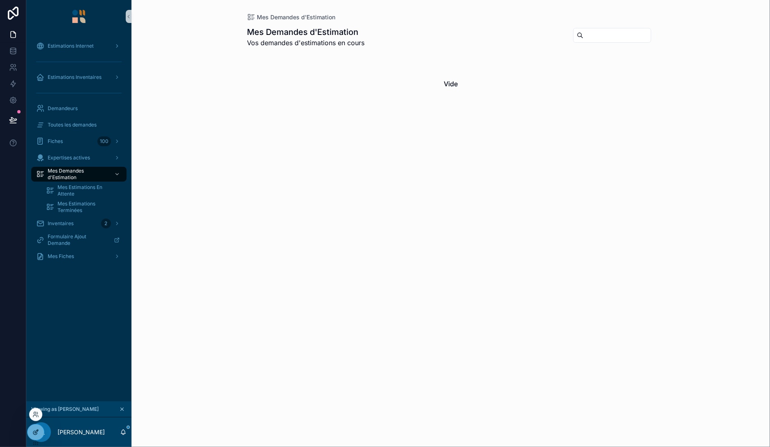
click at [37, 435] on icon at bounding box center [35, 432] width 7 height 7
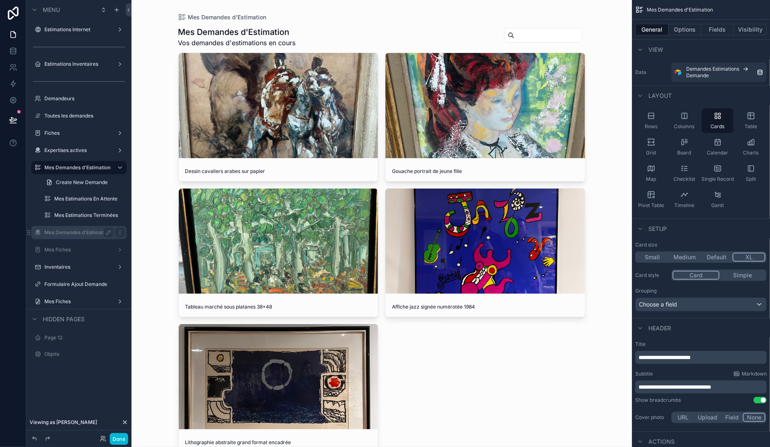
click at [78, 235] on label "Mes Demandes d'Estimation" at bounding box center [77, 232] width 66 height 7
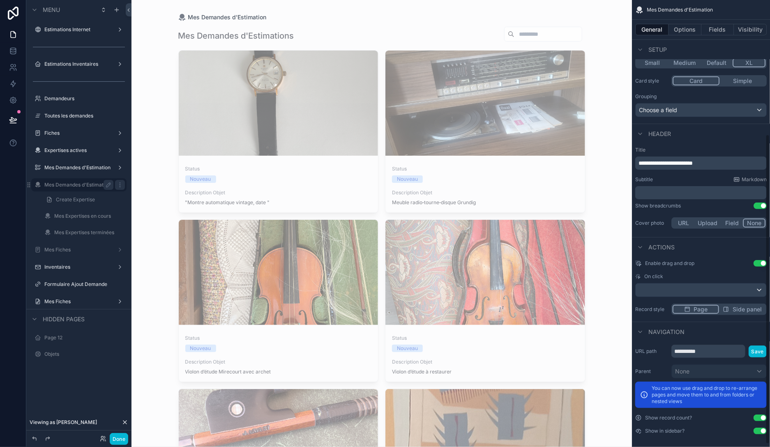
scroll to position [197, 0]
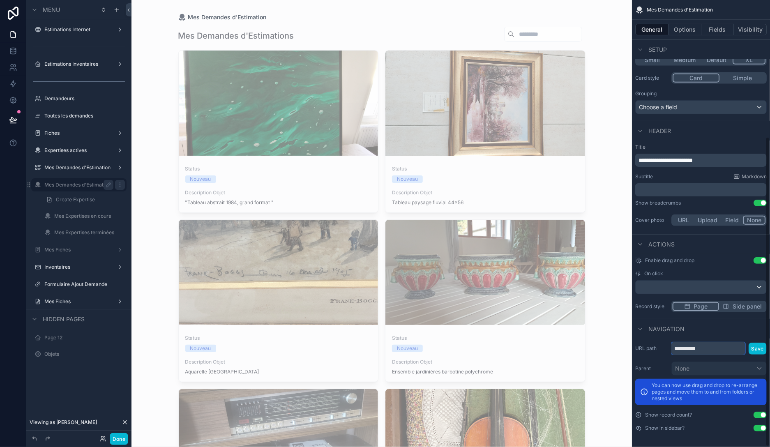
click at [716, 349] on input "**********" at bounding box center [709, 348] width 74 height 13
type input "**********"
click at [757, 346] on button "Save" at bounding box center [758, 349] width 18 height 12
click at [81, 168] on label "Mes Demandes d'Estimation" at bounding box center [77, 167] width 66 height 7
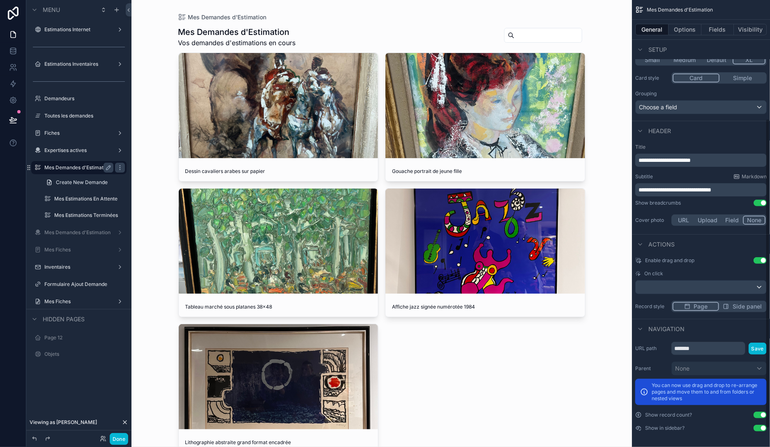
scroll to position [171, 0]
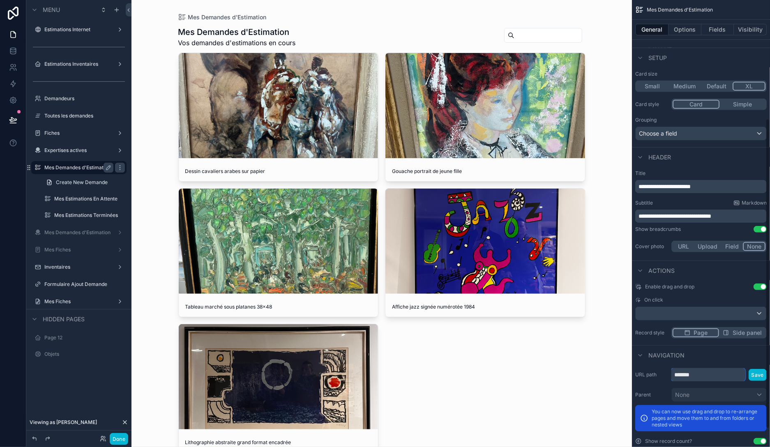
click at [701, 372] on input "*******" at bounding box center [709, 374] width 74 height 13
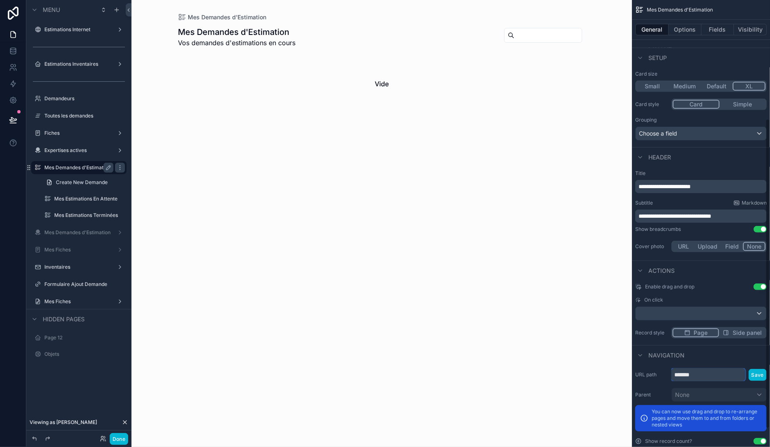
click at [701, 372] on input "*******" at bounding box center [709, 374] width 74 height 13
type input "**********"
click at [761, 376] on button "Save" at bounding box center [758, 375] width 18 height 12
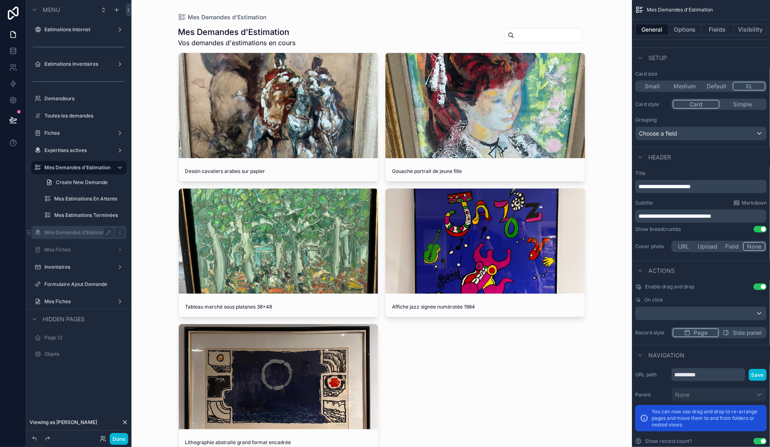
click at [67, 232] on label "Mes Demandes d'Estimation" at bounding box center [77, 232] width 66 height 7
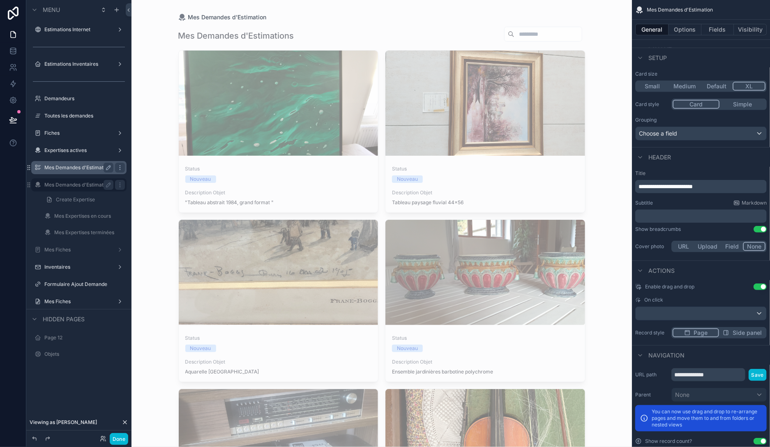
click at [70, 167] on label "Mes Demandes d'Estimation" at bounding box center [77, 167] width 66 height 7
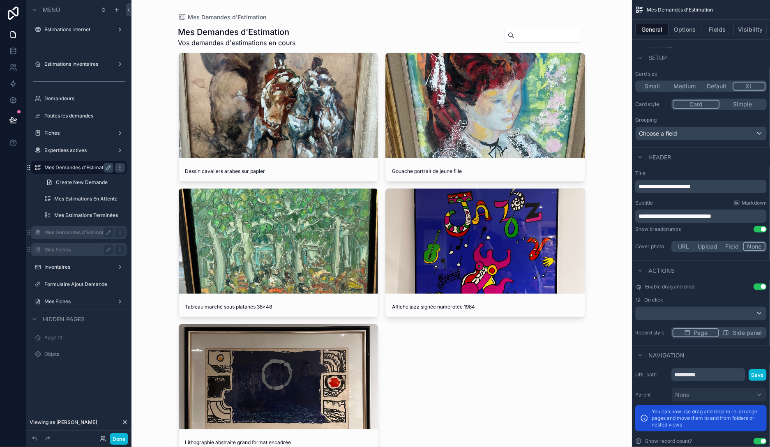
click at [58, 249] on label "Mes Fiches" at bounding box center [77, 250] width 66 height 7
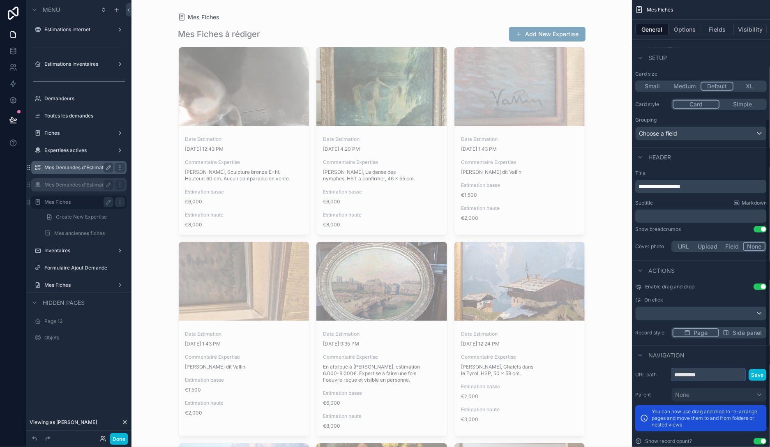
click at [715, 378] on input "**********" at bounding box center [709, 374] width 74 height 13
type input "**********"
click at [762, 378] on button "Save" at bounding box center [758, 375] width 18 height 12
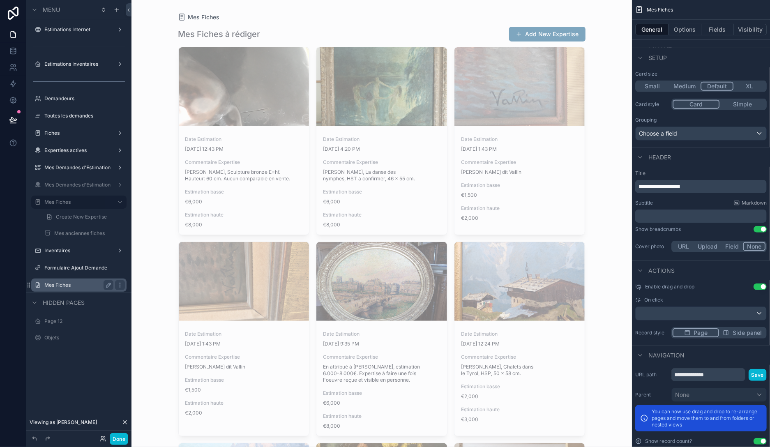
click at [49, 285] on label "Mes Fiches" at bounding box center [77, 285] width 66 height 7
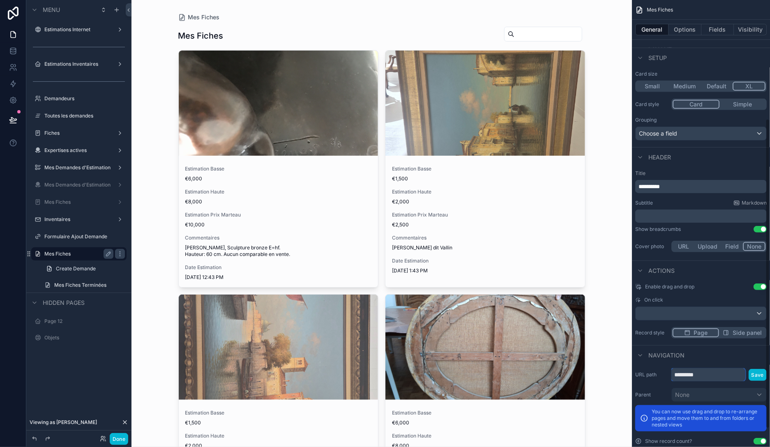
drag, startPoint x: 737, startPoint y: 371, endPoint x: 620, endPoint y: 373, distance: 116.8
click at [672, 373] on input "*********" at bounding box center [709, 374] width 74 height 13
type input "**********"
click at [756, 372] on button "Save" at bounding box center [758, 375] width 18 height 12
click at [69, 169] on label "Mes Demandes d'Estimation" at bounding box center [77, 167] width 66 height 7
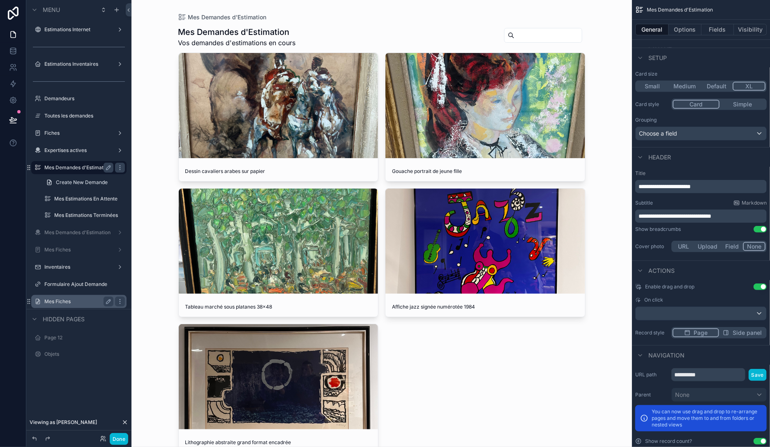
click at [55, 301] on label "Mes Fiches" at bounding box center [77, 301] width 66 height 7
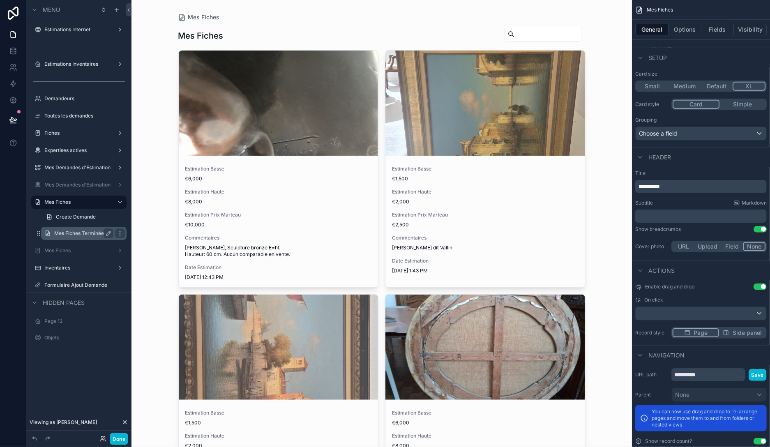
click at [62, 234] on label "Mes Fiches Terminées" at bounding box center [82, 233] width 56 height 7
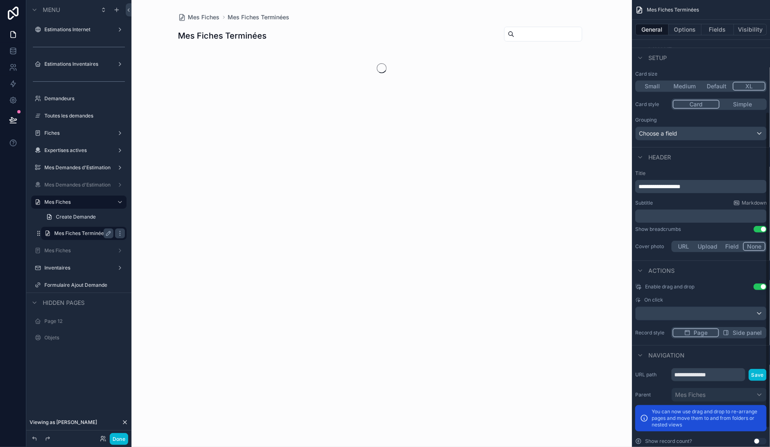
scroll to position [158, 0]
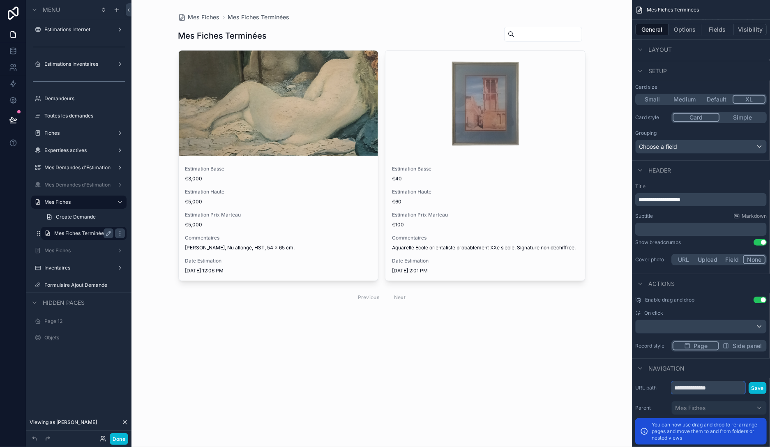
drag, startPoint x: 736, startPoint y: 390, endPoint x: 627, endPoint y: 381, distance: 110.1
click at [672, 382] on input "**********" at bounding box center [709, 388] width 74 height 13
type input "**********"
click at [764, 387] on button "Save" at bounding box center [758, 388] width 18 height 12
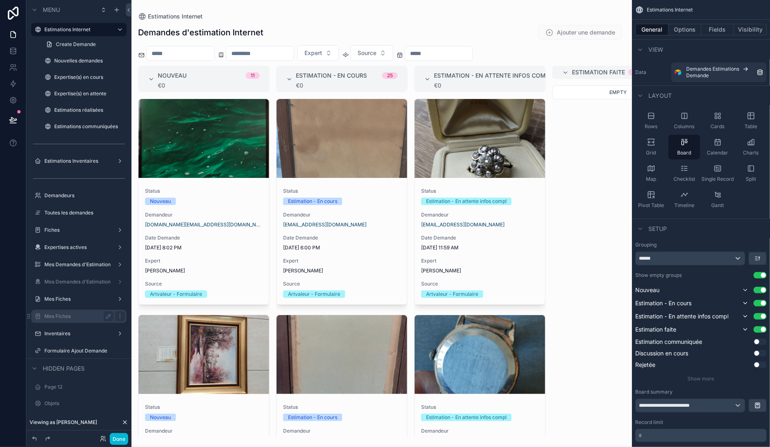
click at [62, 313] on div "Mes Fiches" at bounding box center [78, 317] width 69 height 10
click at [63, 317] on label "Mes Fiches" at bounding box center [77, 316] width 66 height 7
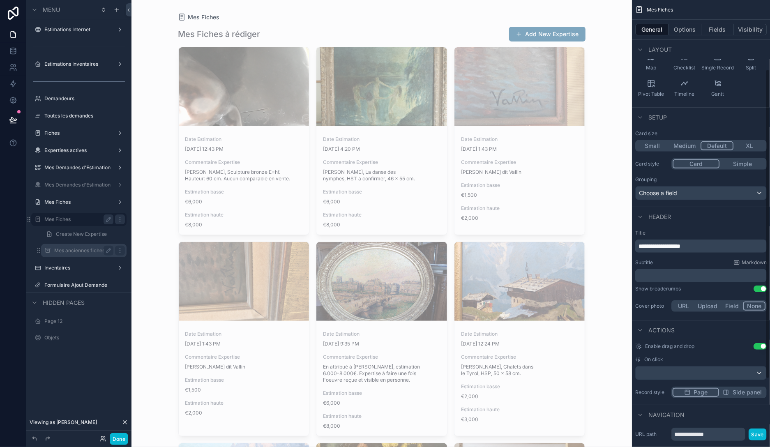
scroll to position [112, 0]
click at [64, 249] on label "Mes anciennes fiches" at bounding box center [82, 251] width 56 height 7
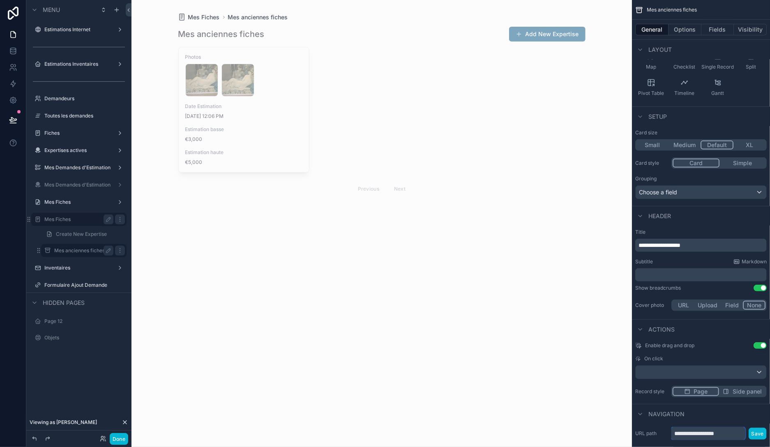
click at [735, 434] on input "**********" at bounding box center [709, 433] width 74 height 13
type input "**********"
click at [761, 431] on button "Save" at bounding box center [758, 434] width 18 height 12
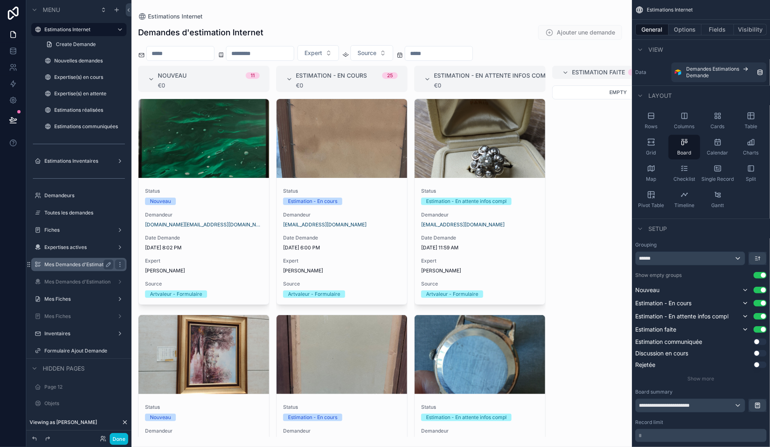
click at [61, 262] on label "Mes Demandes d'Estimation" at bounding box center [77, 264] width 66 height 7
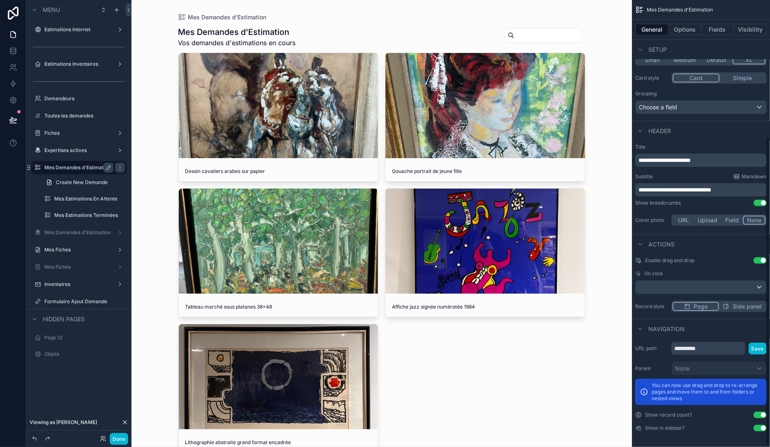
scroll to position [197, 0]
click at [85, 197] on label "Mes Estimations En Attente" at bounding box center [83, 199] width 59 height 7
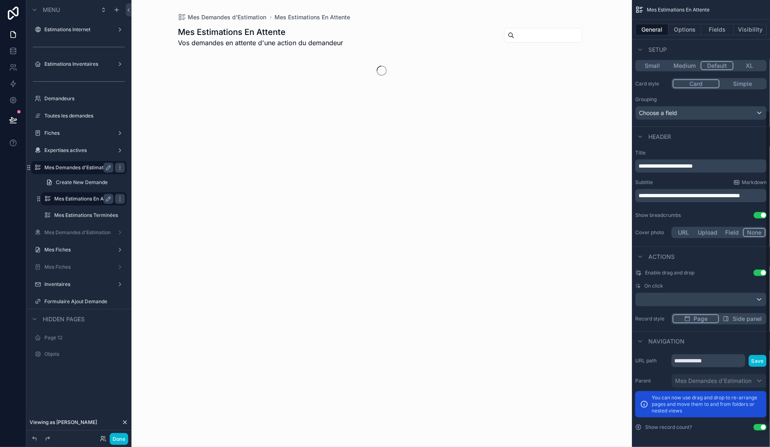
scroll to position [158, 0]
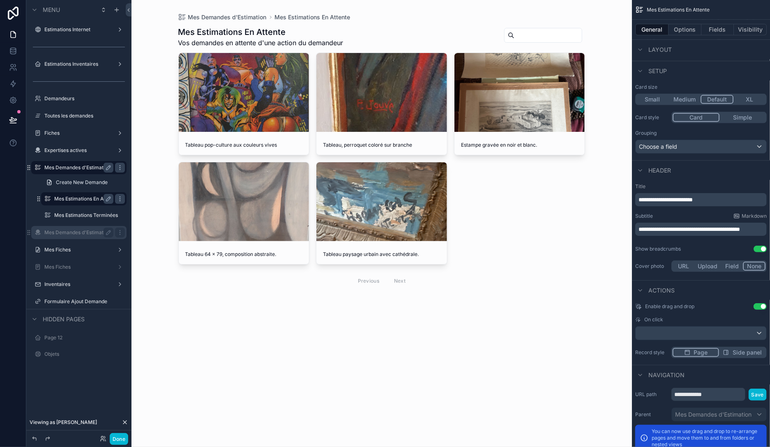
click at [70, 228] on div "Mes Demandes d'Estimation" at bounding box center [79, 232] width 92 height 13
click at [72, 233] on label "Mes Demandes d'Estimation" at bounding box center [77, 232] width 66 height 7
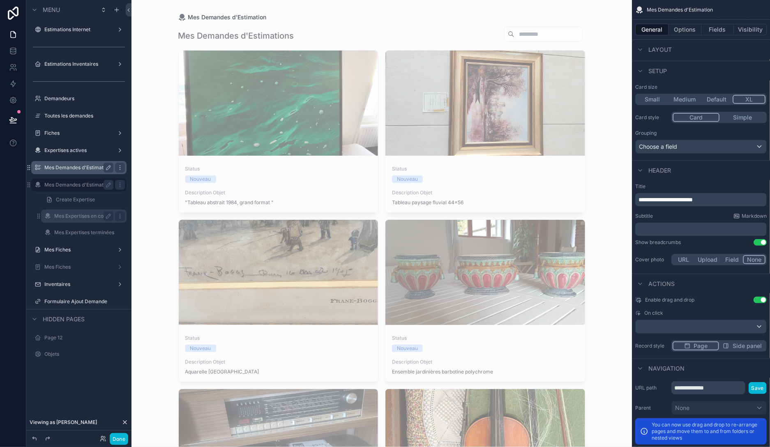
click at [76, 217] on label "Mes Expertises en cours" at bounding box center [82, 216] width 57 height 7
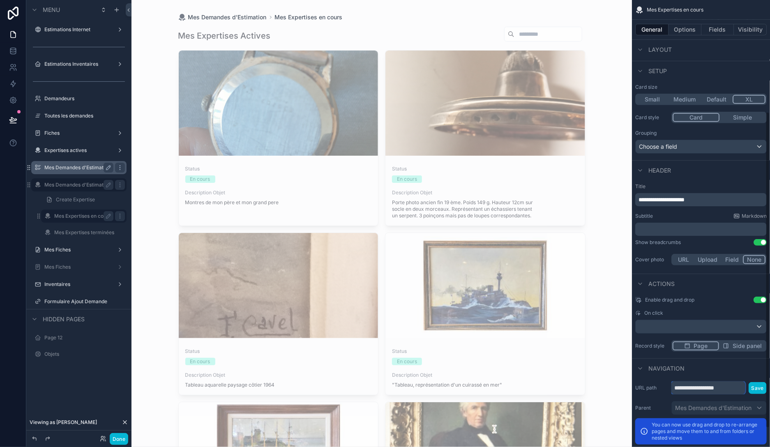
click at [700, 387] on input "**********" at bounding box center [709, 388] width 74 height 13
click at [737, 385] on input "**********" at bounding box center [709, 388] width 74 height 13
type input "**********"
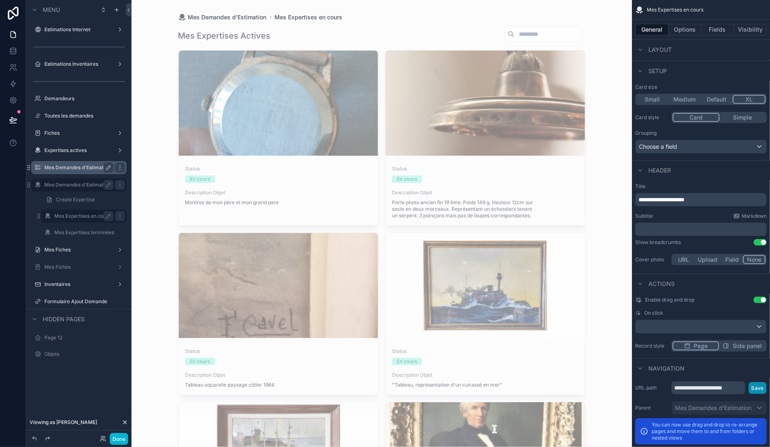
click at [762, 386] on button "Save" at bounding box center [758, 388] width 18 height 12
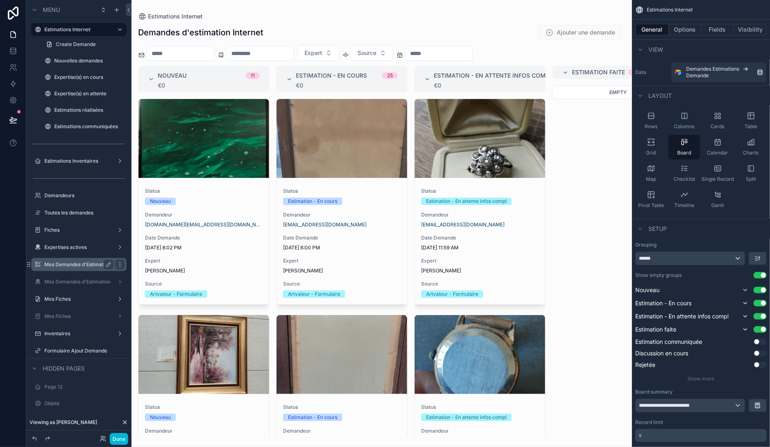
click at [76, 267] on label "Mes Demandes d'Estimation" at bounding box center [77, 264] width 66 height 7
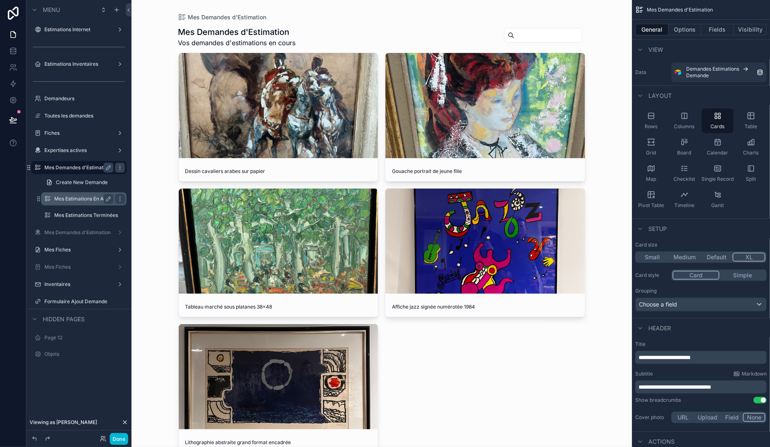
click at [77, 200] on label "Mes Estimations En Attente" at bounding box center [83, 199] width 59 height 7
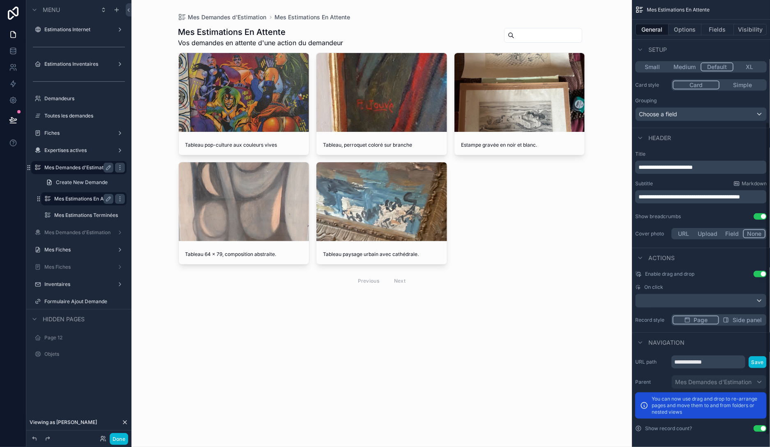
scroll to position [191, 0]
click at [701, 363] on input "**********" at bounding box center [709, 361] width 74 height 13
paste input "******"
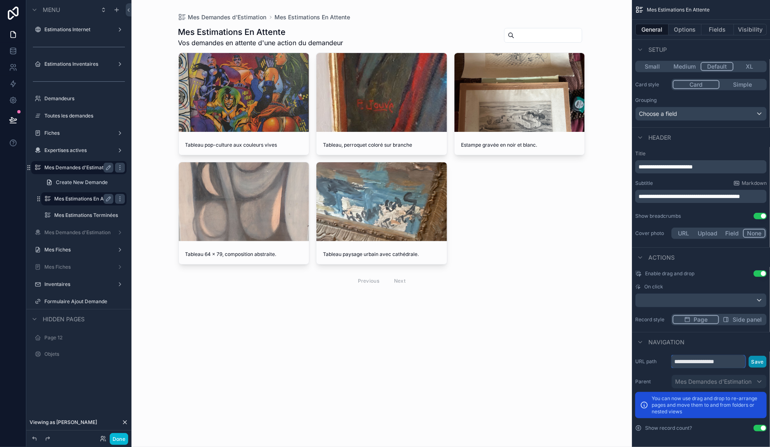
type input "**********"
click at [761, 359] on button "Save" at bounding box center [758, 362] width 18 height 12
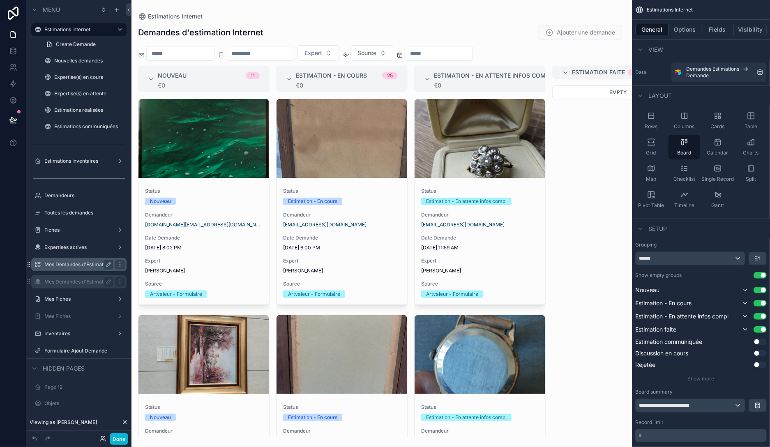
click at [76, 280] on label "Mes Demandes d'Estimation" at bounding box center [77, 282] width 66 height 7
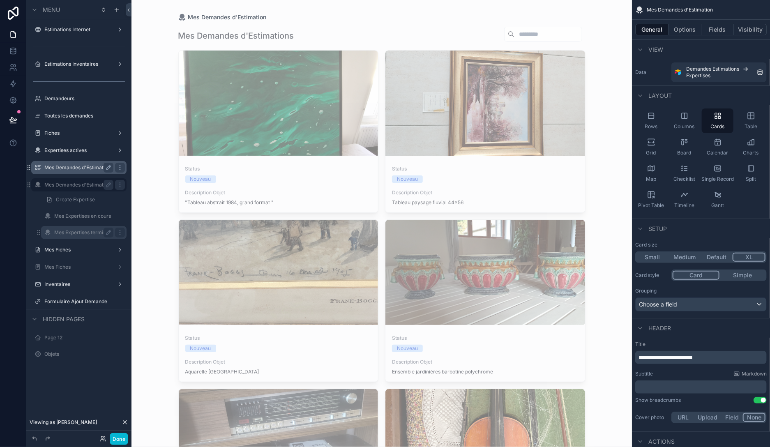
click at [84, 235] on label "Mes Expertises terminées" at bounding box center [83, 232] width 59 height 7
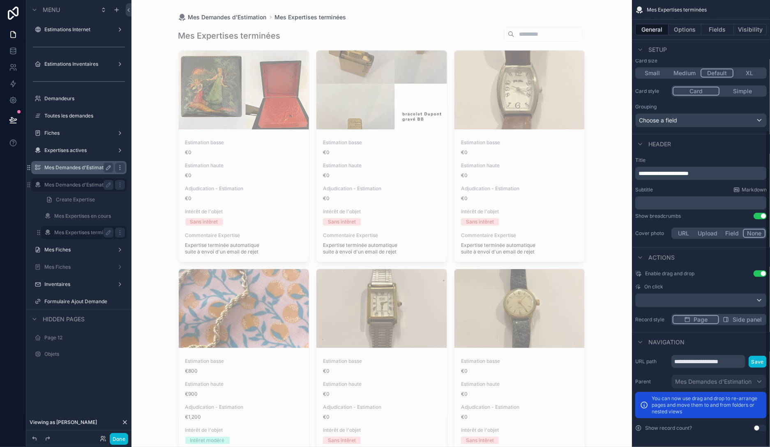
scroll to position [184, 0]
click at [711, 362] on input "**********" at bounding box center [709, 361] width 74 height 13
type input "*"
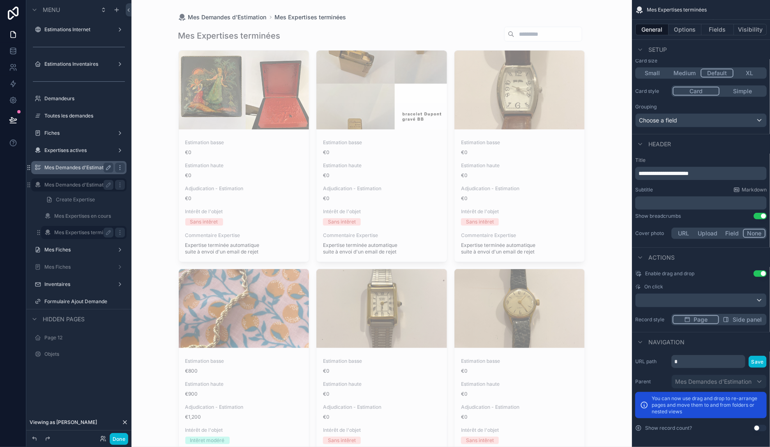
click at [711, 348] on div "Navigation" at bounding box center [701, 342] width 138 height 20
click at [94, 216] on label "Mes Expertises en cours" at bounding box center [82, 216] width 57 height 7
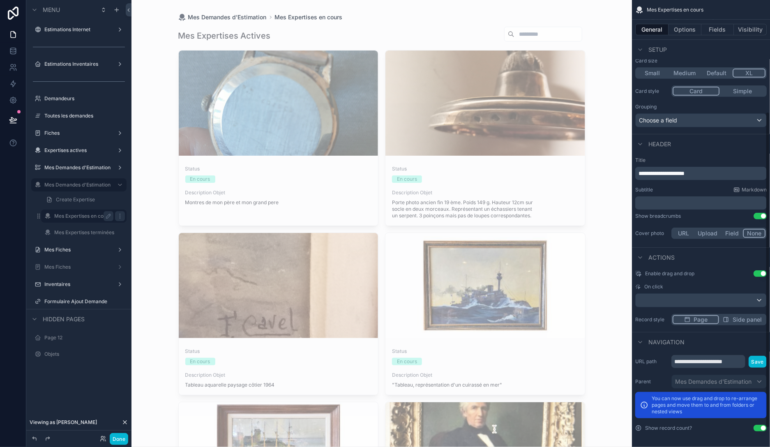
scroll to position [158, 0]
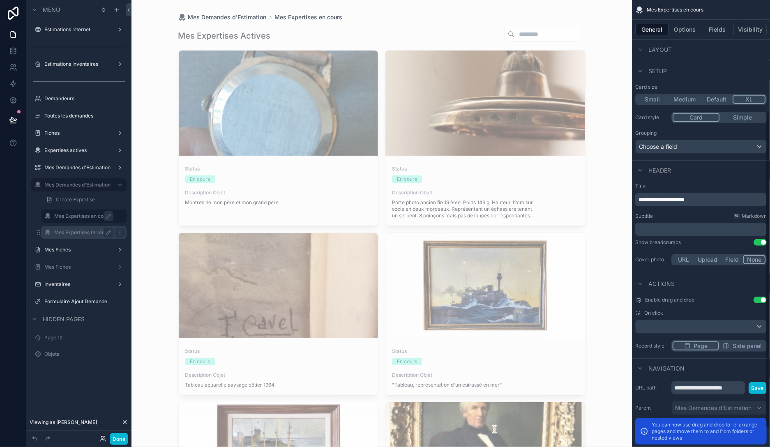
click at [73, 232] on label "Mes Expertises terminées" at bounding box center [83, 232] width 59 height 7
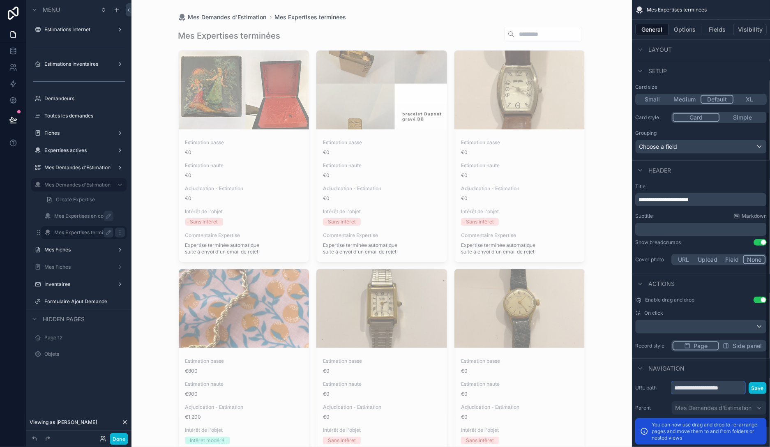
click at [737, 391] on input "**********" at bounding box center [709, 388] width 74 height 13
type input "**********"
click at [757, 388] on button "Save" at bounding box center [758, 388] width 18 height 12
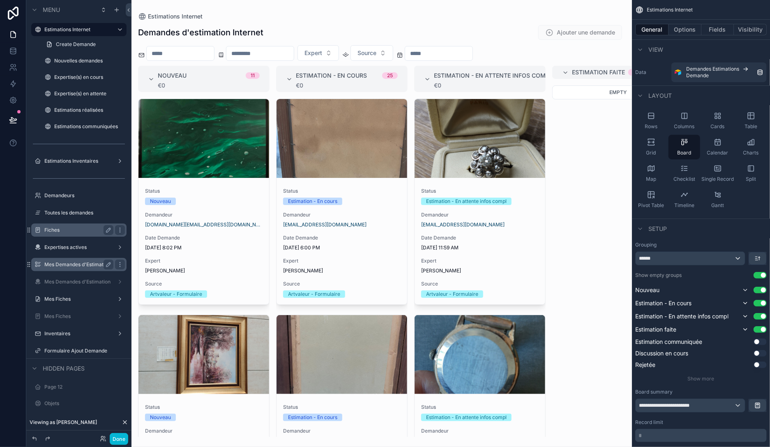
click at [70, 265] on label "Mes Demandes d'Estimation" at bounding box center [77, 264] width 66 height 7
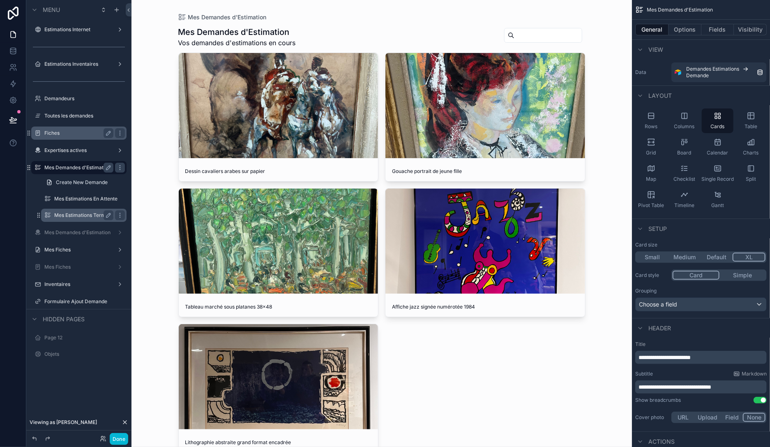
click at [80, 215] on label "Mes Estimations Terminées" at bounding box center [83, 215] width 59 height 7
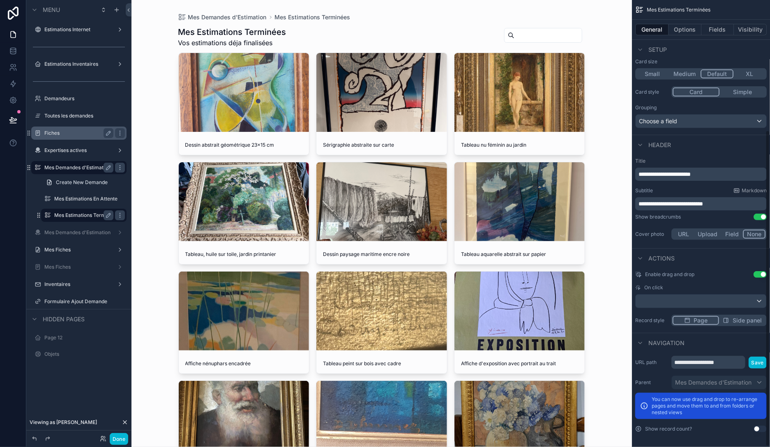
scroll to position [184, 0]
click at [696, 364] on input "**********" at bounding box center [709, 361] width 74 height 13
paste input "**"
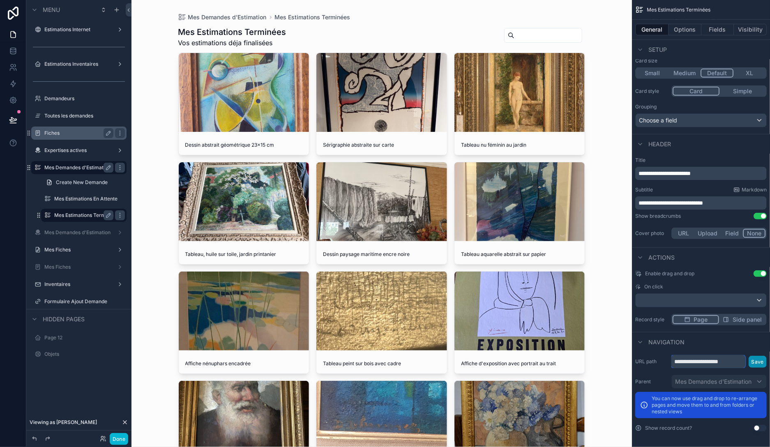
type input "**********"
click at [753, 359] on button "Save" at bounding box center [758, 362] width 18 height 12
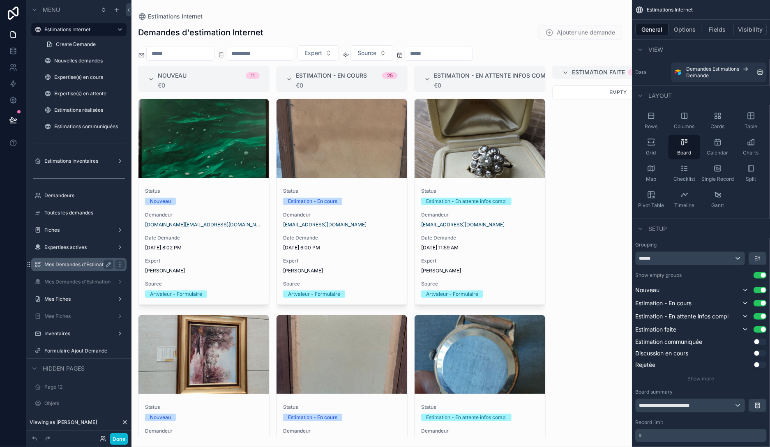
click at [66, 266] on label "Mes Demandes d'Estimation" at bounding box center [77, 264] width 66 height 7
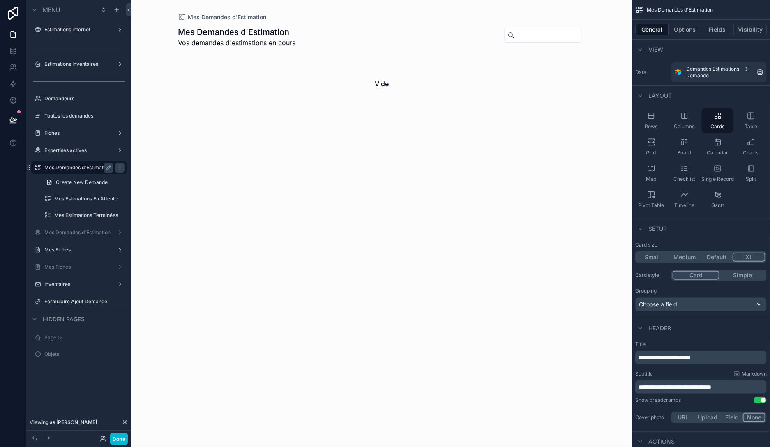
click at [124, 404] on div "Menu Estimations Internet Estimations Inventaires Demandeurs Toutes les demande…" at bounding box center [78, 218] width 105 height 437
click at [125, 421] on icon at bounding box center [125, 422] width 7 height 7
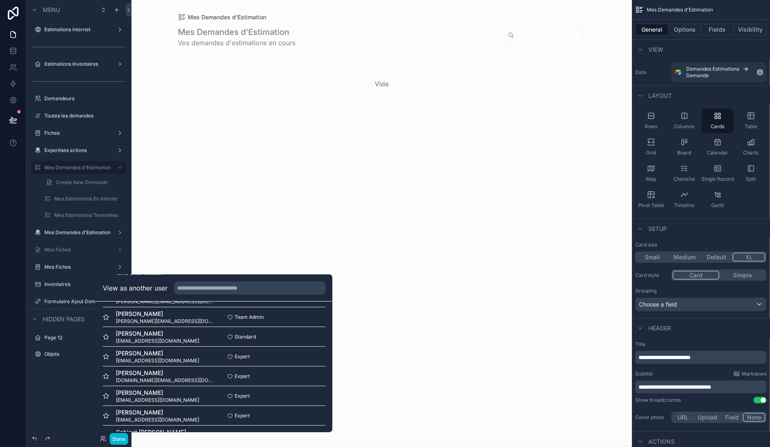
scroll to position [159, 0]
click at [310, 396] on button "Select" at bounding box center [314, 397] width 21 height 12
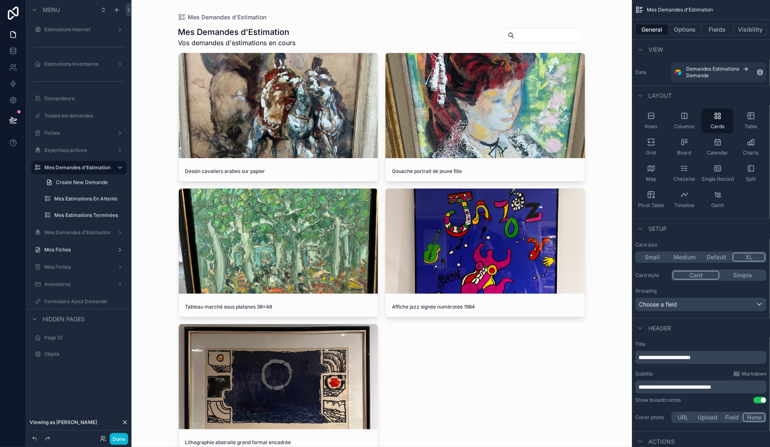
click at [244, 98] on div "scrollable content" at bounding box center [382, 252] width 421 height 505
click at [247, 97] on div "scrollable content" at bounding box center [279, 105] width 200 height 105
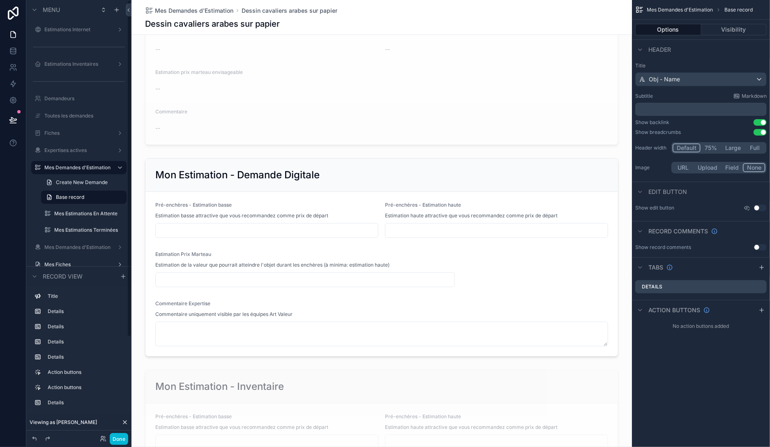
scroll to position [379, 0]
click at [70, 35] on div "Estimations Internet" at bounding box center [79, 29] width 92 height 13
click at [72, 32] on label "Estimations Internet" at bounding box center [77, 29] width 66 height 7
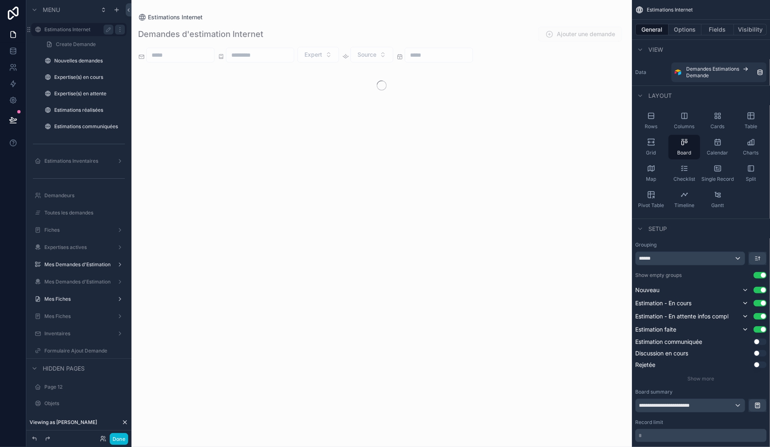
click at [126, 423] on icon at bounding box center [124, 422] width 3 height 3
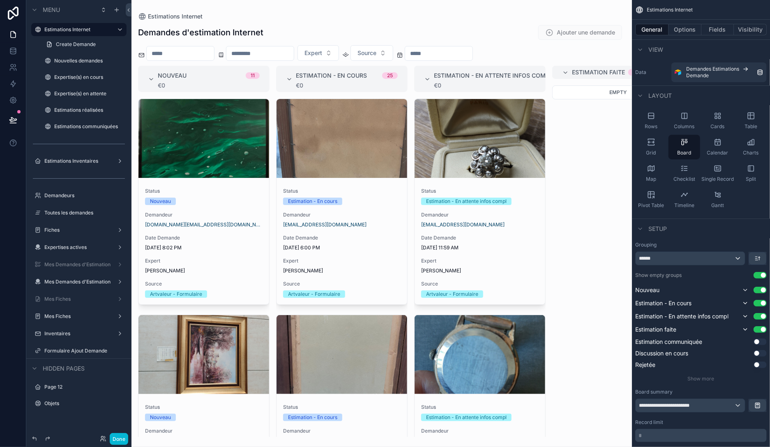
click at [209, 194] on div "scrollable content" at bounding box center [382, 223] width 501 height 447
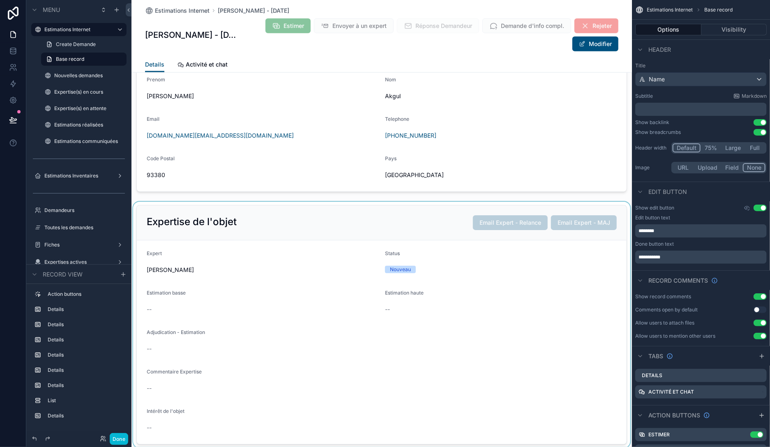
scroll to position [615, 0]
click at [438, 230] on div "scrollable content" at bounding box center [382, 325] width 501 height 246
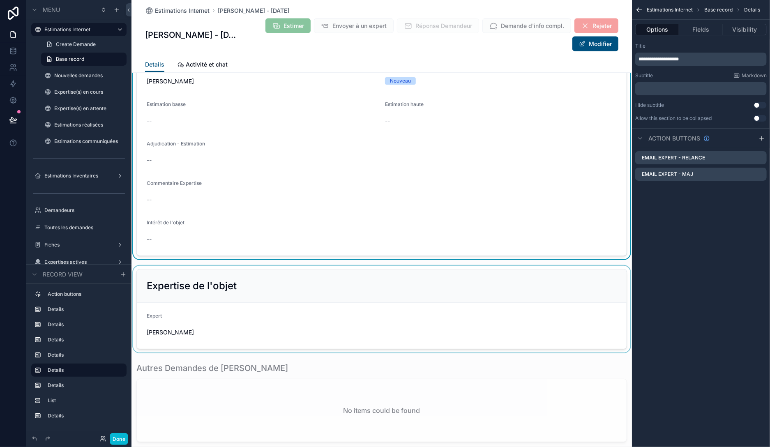
scroll to position [805, 0]
click at [444, 273] on div "scrollable content" at bounding box center [382, 309] width 501 height 87
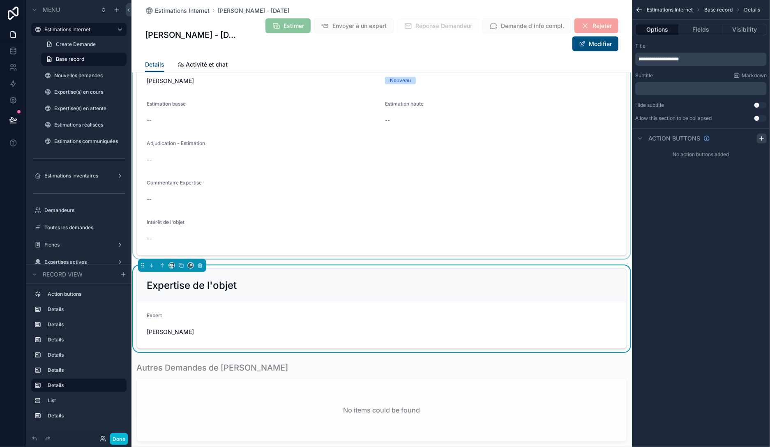
click at [762, 137] on icon "scrollable content" at bounding box center [762, 138] width 7 height 7
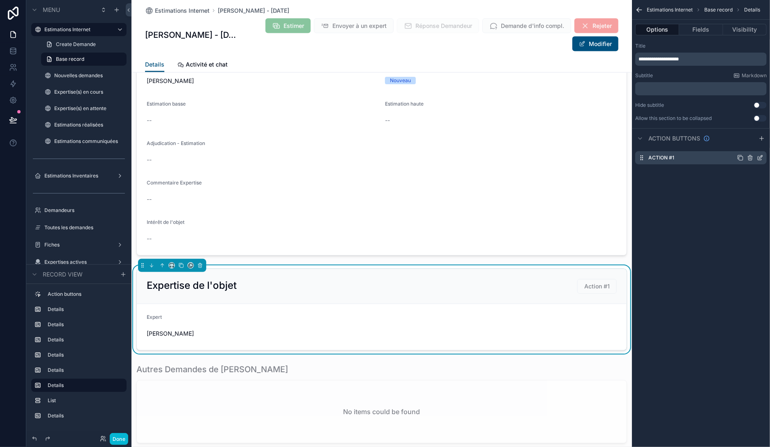
click at [761, 155] on icon "scrollable content" at bounding box center [760, 158] width 7 height 7
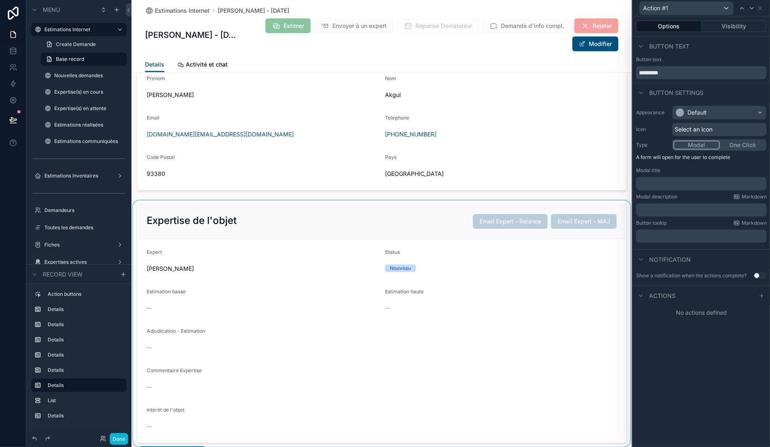
scroll to position [615, 0]
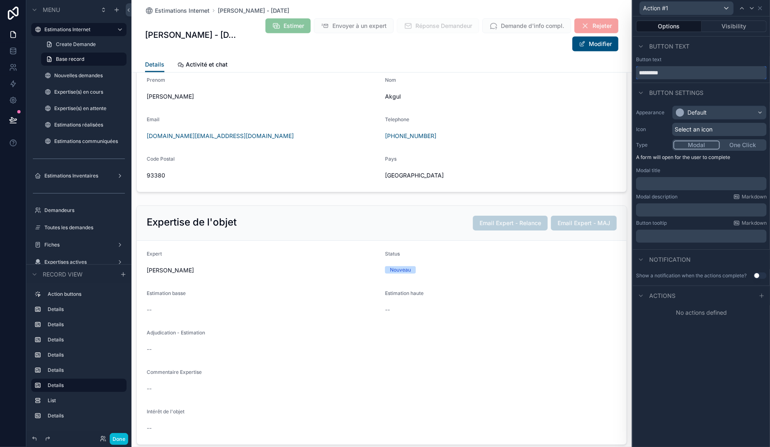
click at [657, 67] on input "*********" at bounding box center [701, 72] width 131 height 13
type input "**********"
click at [707, 112] on div "Default" at bounding box center [697, 113] width 19 height 8
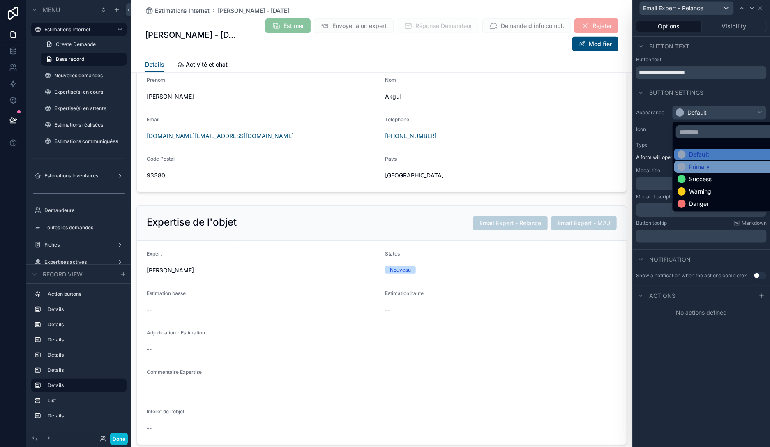
click at [701, 165] on div "Primary" at bounding box center [699, 167] width 21 height 8
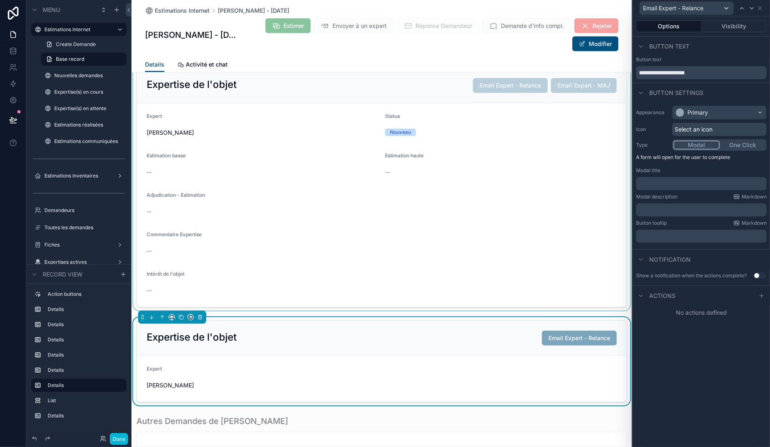
scroll to position [758, 0]
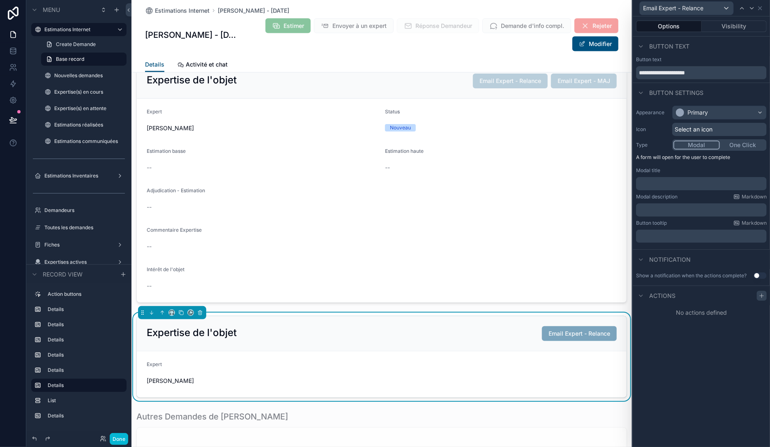
click at [764, 293] on icon at bounding box center [762, 296] width 7 height 7
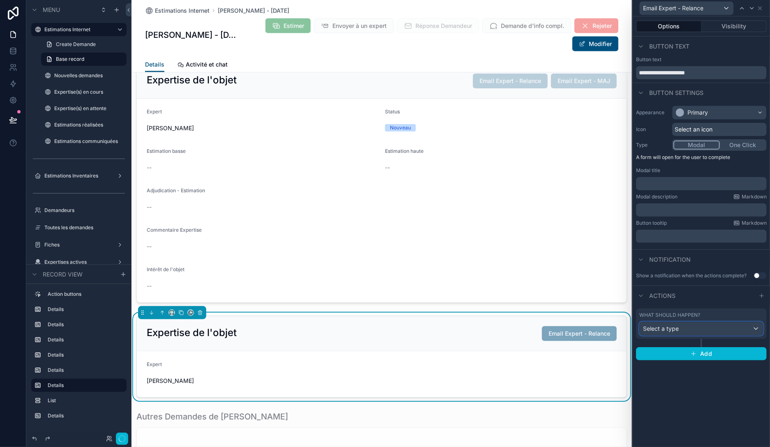
click at [691, 328] on div "Select a type" at bounding box center [701, 328] width 123 height 13
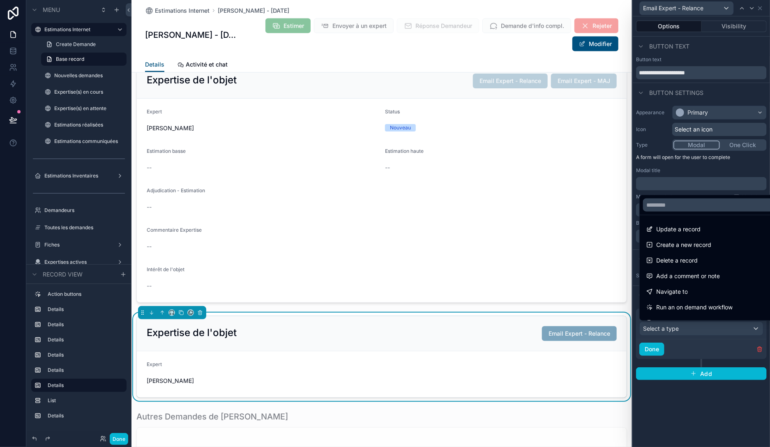
click at [678, 227] on span "Update a record" at bounding box center [679, 229] width 44 height 10
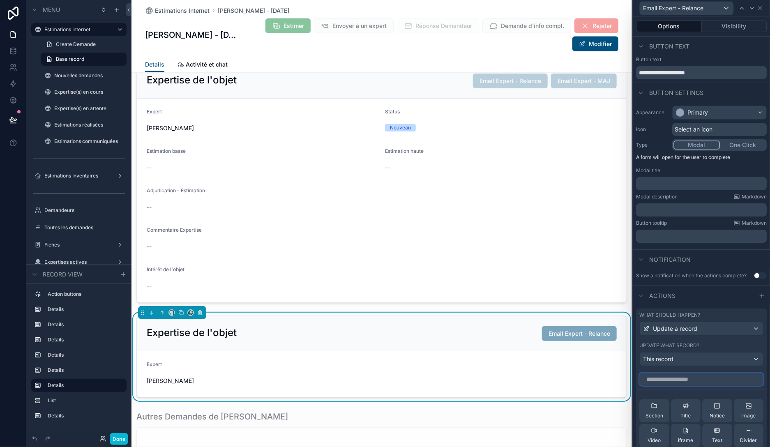
click at [682, 382] on input "text" at bounding box center [702, 379] width 124 height 13
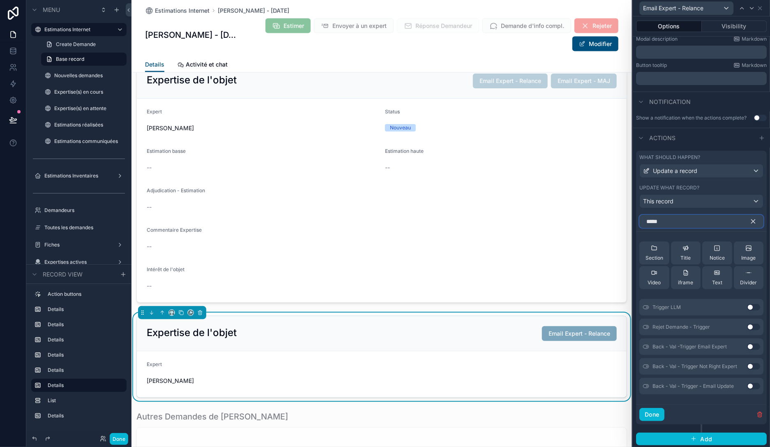
scroll to position [158, 0]
type input "*****"
click at [753, 385] on button "Use setting" at bounding box center [753, 386] width 13 height 7
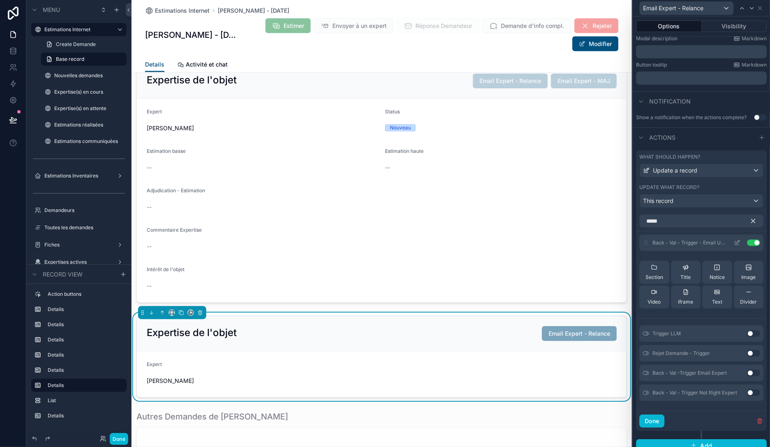
click at [738, 241] on icon at bounding box center [738, 242] width 3 height 3
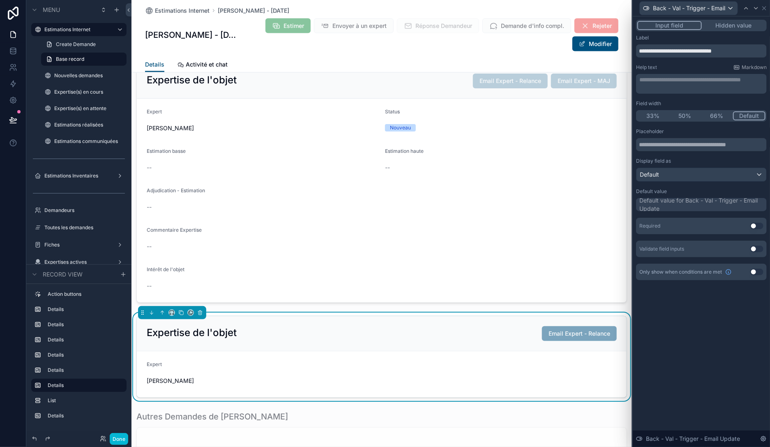
click at [726, 25] on button "Hidden value" at bounding box center [734, 25] width 64 height 9
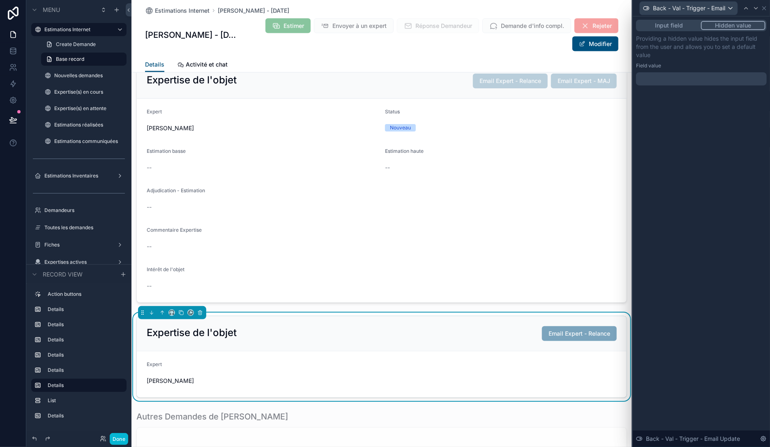
click at [680, 77] on div at bounding box center [701, 78] width 131 height 13
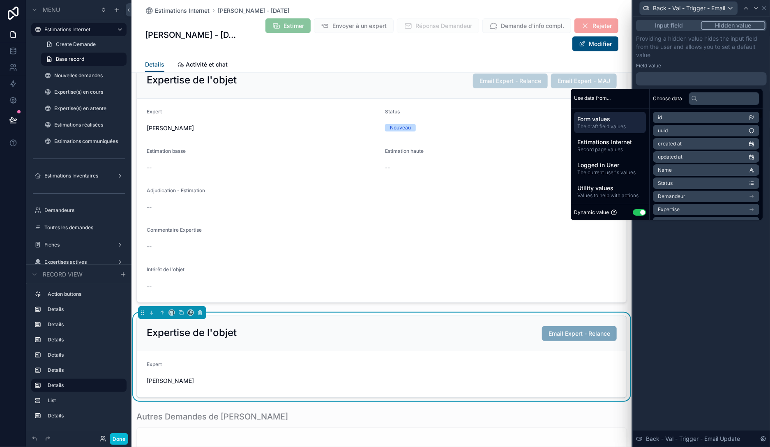
click at [634, 211] on button "Use setting" at bounding box center [639, 212] width 13 height 7
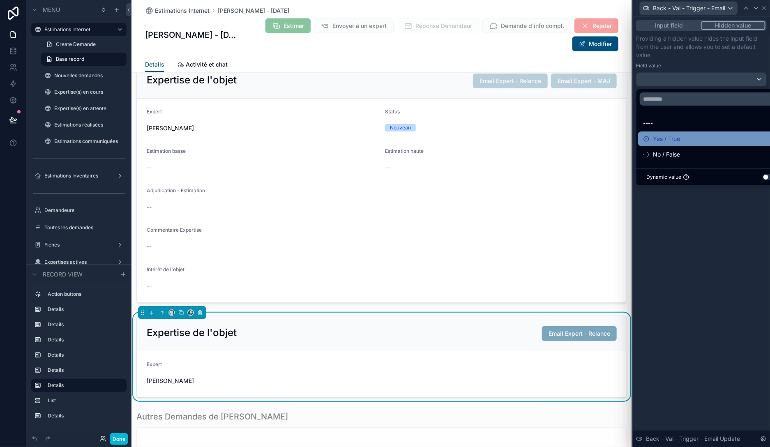
click at [661, 144] on div "Yes / True" at bounding box center [711, 139] width 146 height 15
click at [682, 221] on div "Input field Hidden value Providing a hidden value hides the input field from th…" at bounding box center [701, 231] width 137 height 431
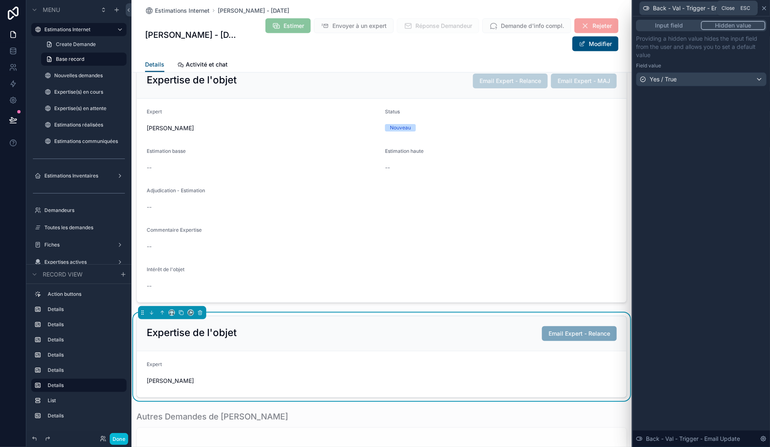
click at [764, 7] on icon at bounding box center [764, 8] width 7 height 7
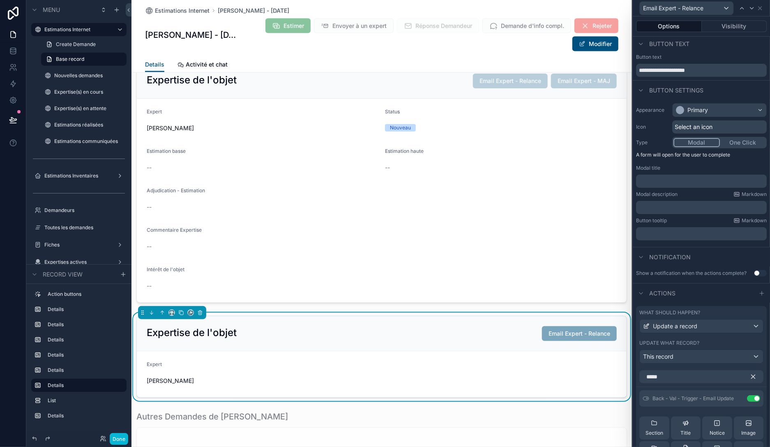
scroll to position [0, 0]
click at [739, 144] on button "One Click" at bounding box center [743, 145] width 46 height 9
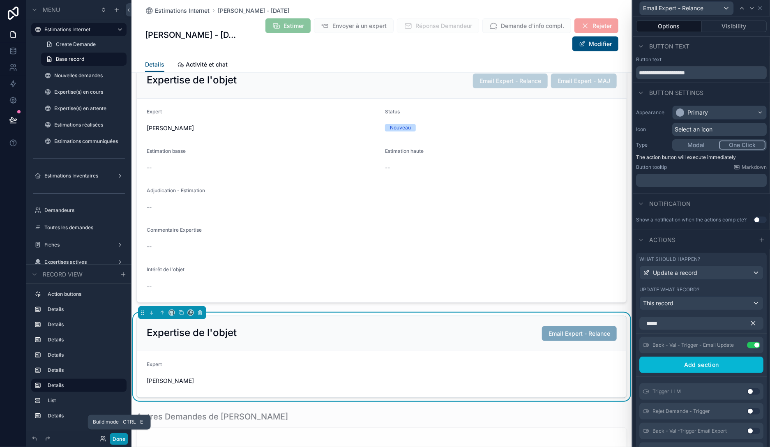
click at [119, 441] on button "Done" at bounding box center [119, 439] width 19 height 12
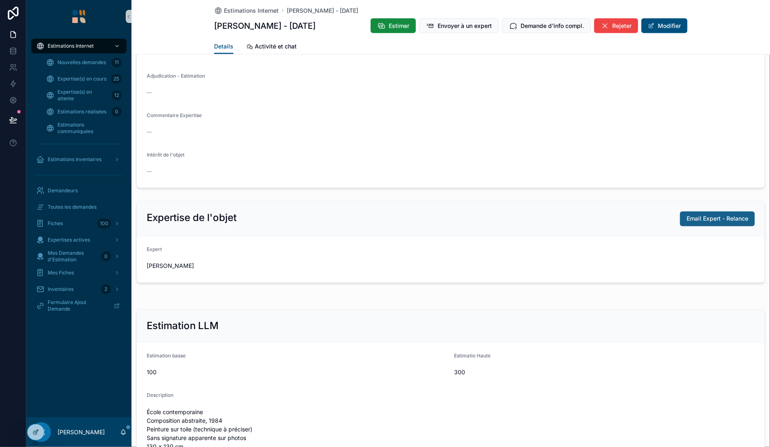
click at [696, 217] on span "Email Expert - Relance" at bounding box center [718, 219] width 62 height 8
click at [39, 431] on icon at bounding box center [35, 432] width 7 height 7
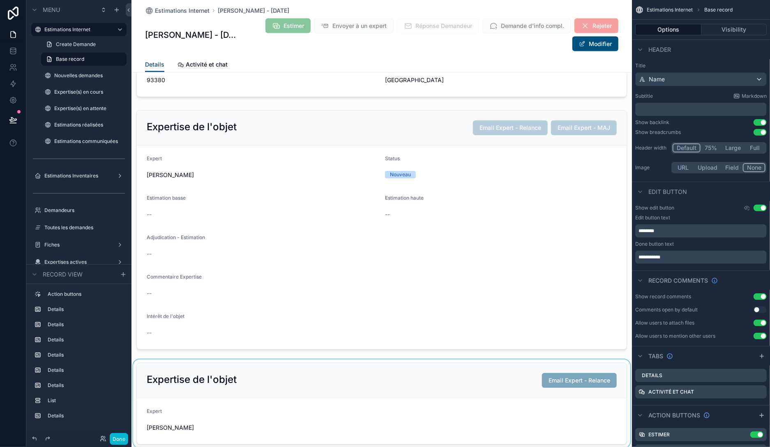
scroll to position [710, 0]
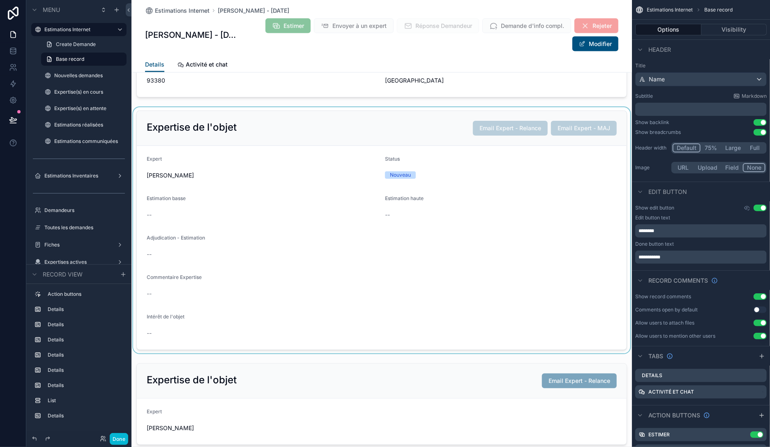
click at [435, 131] on div "scrollable content" at bounding box center [382, 230] width 501 height 246
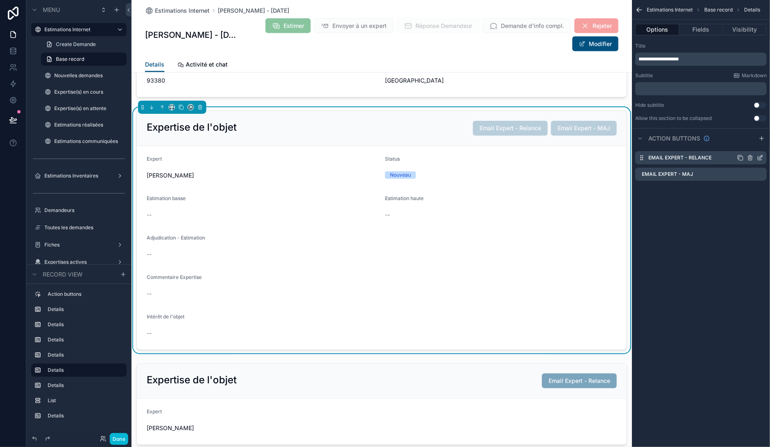
click at [760, 157] on icon "scrollable content" at bounding box center [760, 158] width 7 height 7
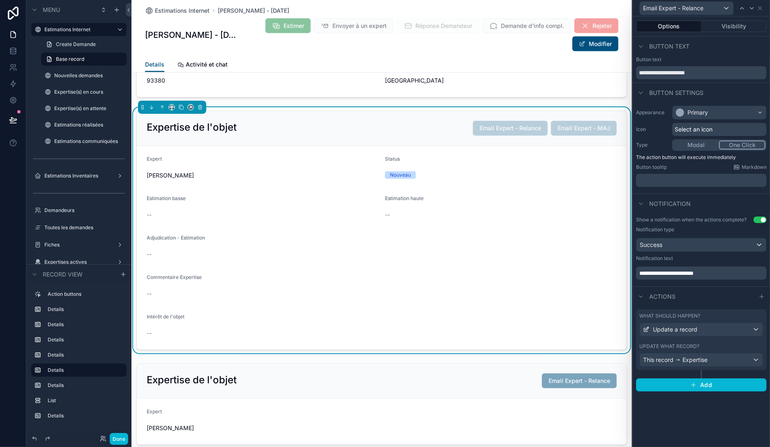
click at [730, 345] on div "Update what record?" at bounding box center [702, 346] width 124 height 7
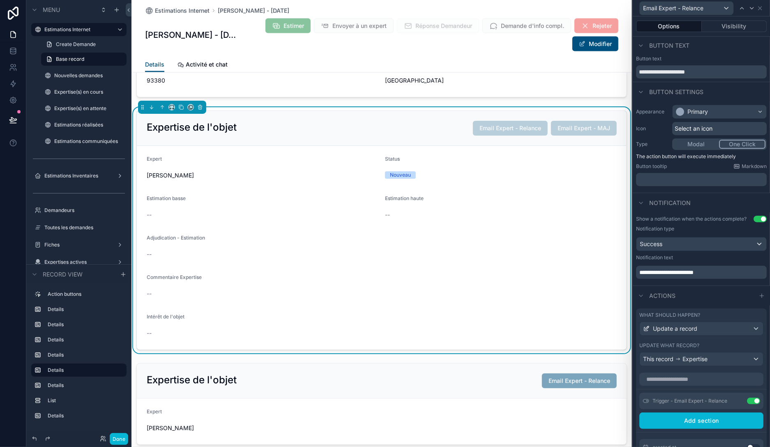
scroll to position [0, 0]
click at [588, 284] on div "Commentaire Expertise --" at bounding box center [382, 287] width 470 height 26
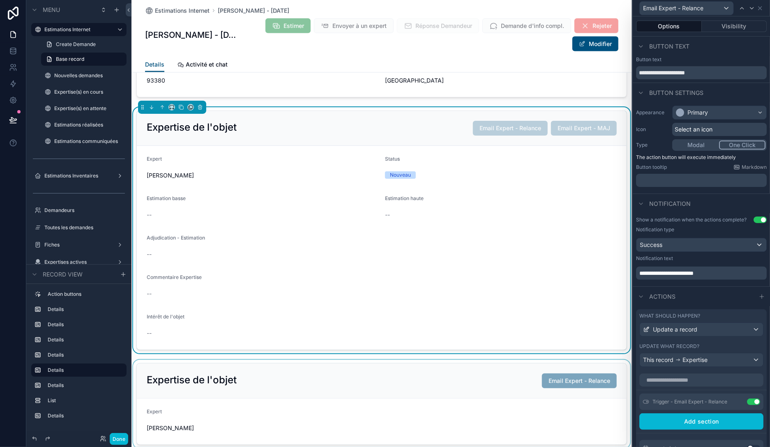
click at [522, 379] on div "scrollable content" at bounding box center [382, 404] width 501 height 88
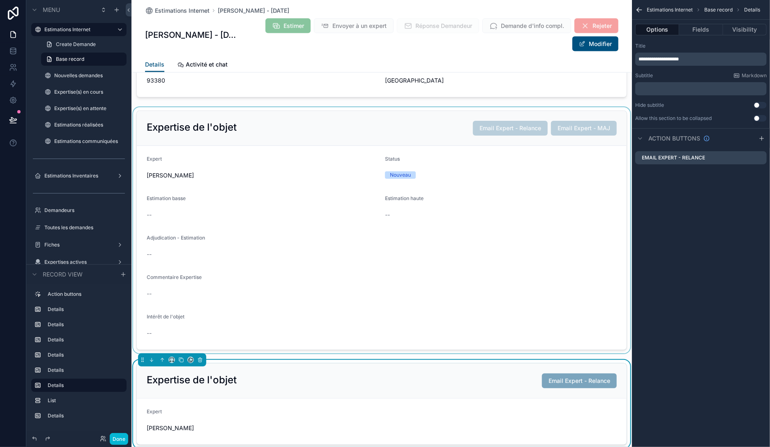
click at [562, 199] on div "scrollable content" at bounding box center [382, 230] width 501 height 246
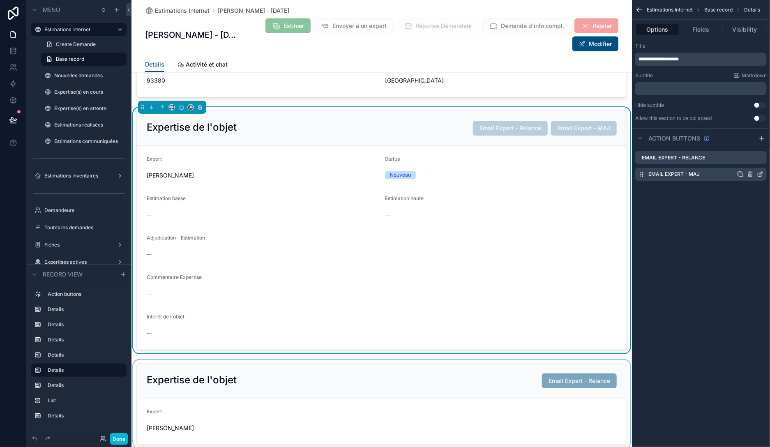
click at [762, 174] on icon "scrollable content" at bounding box center [760, 174] width 7 height 7
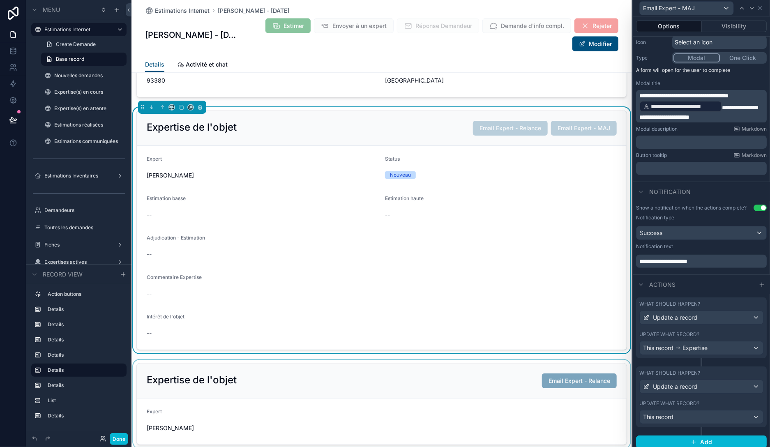
scroll to position [90, 0]
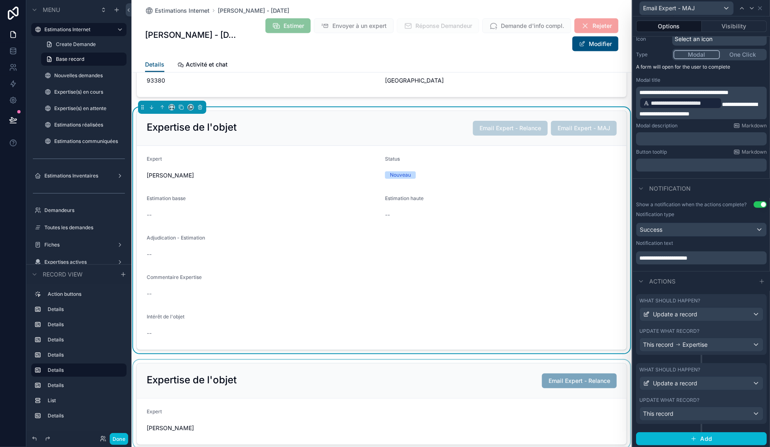
click at [688, 260] on span "**********" at bounding box center [664, 258] width 48 height 6
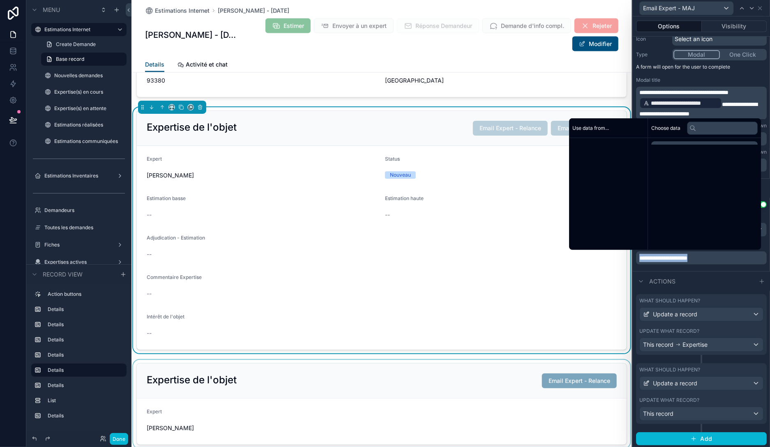
click at [688, 260] on span "**********" at bounding box center [664, 258] width 48 height 6
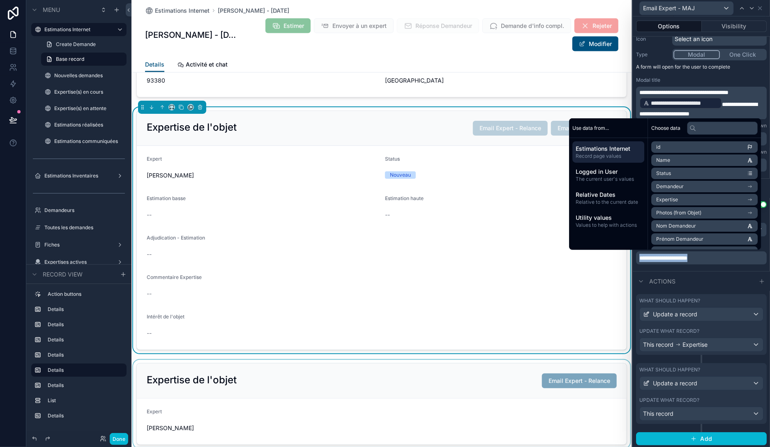
copy span "**********"
click at [504, 376] on div "scrollable content" at bounding box center [382, 404] width 501 height 88
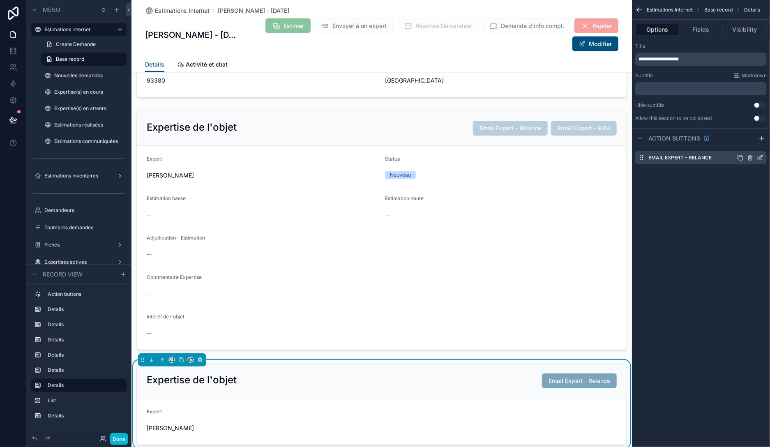
click at [761, 159] on icon "scrollable content" at bounding box center [761, 156] width 3 height 3
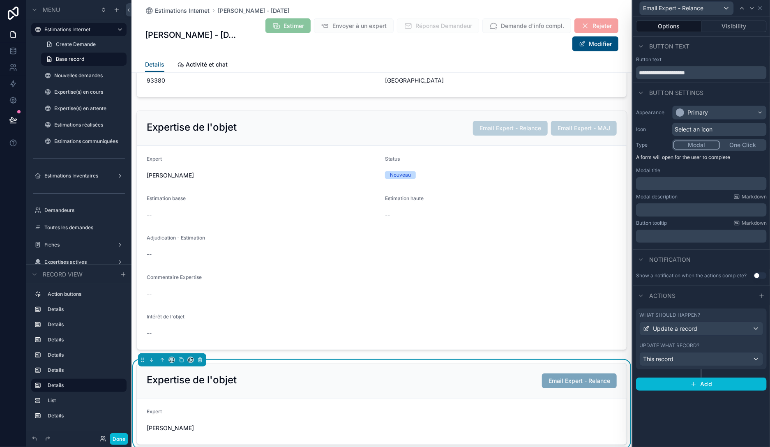
click at [477, 385] on div "Expertise de l'objet Email Expert - Relance" at bounding box center [382, 381] width 470 height 15
click at [735, 148] on button "One Click" at bounding box center [743, 145] width 46 height 9
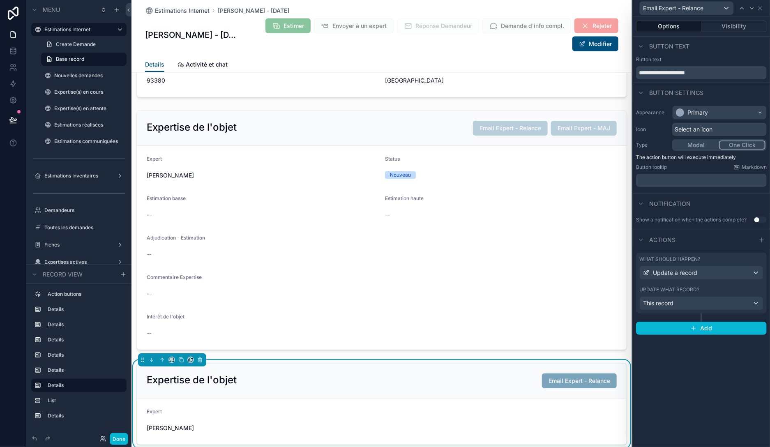
click at [759, 220] on button "Use setting" at bounding box center [760, 220] width 13 height 7
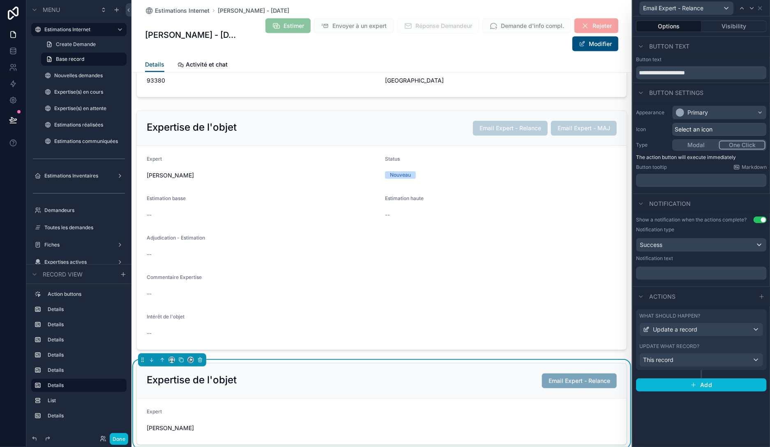
click at [671, 280] on div "Show a notification when the actions complete? Use setting Notification type Su…" at bounding box center [701, 248] width 137 height 70
click at [671, 275] on p "﻿" at bounding box center [703, 273] width 126 height 8
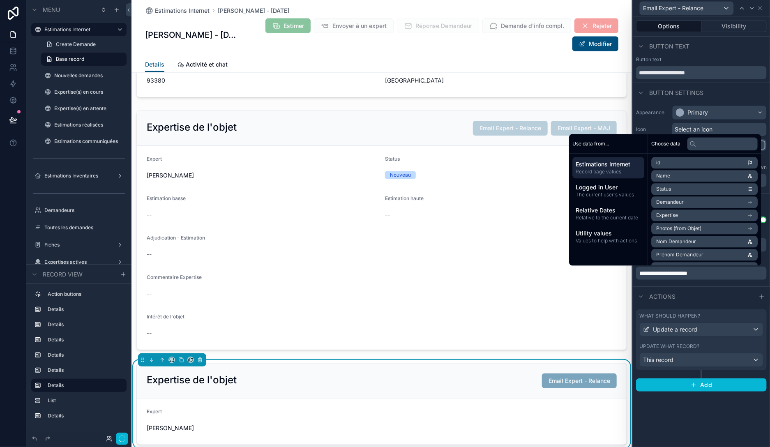
click at [719, 299] on div "Actions" at bounding box center [701, 297] width 137 height 20
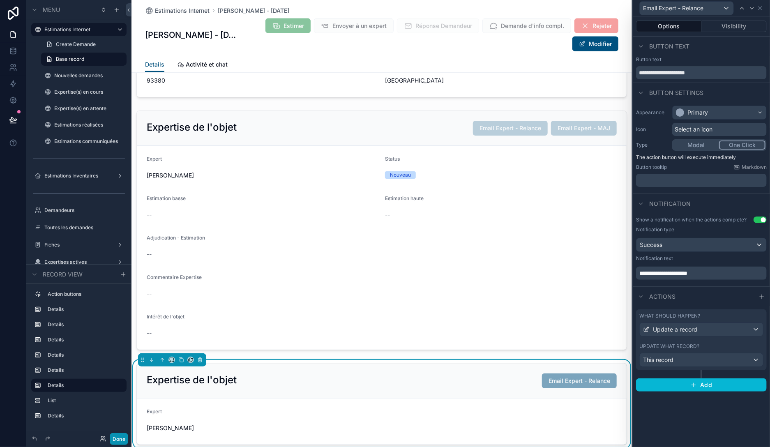
click at [124, 436] on button "Done" at bounding box center [119, 439] width 19 height 12
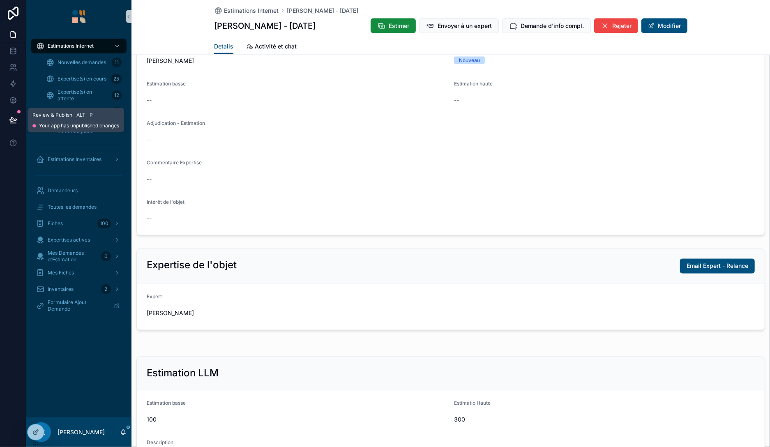
click at [13, 116] on icon at bounding box center [13, 120] width 8 height 8
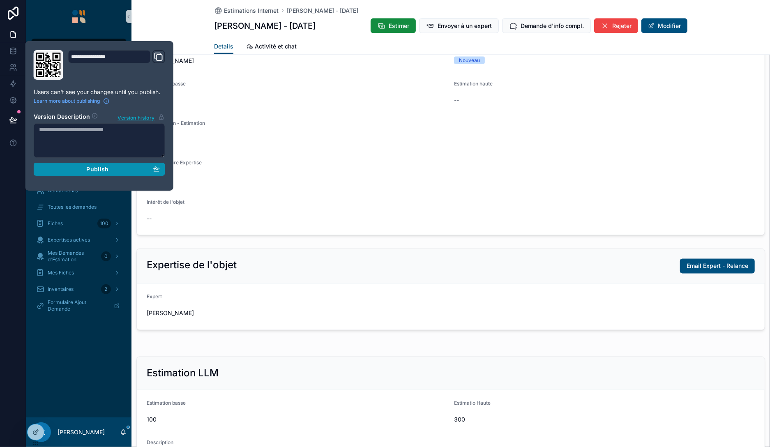
click at [98, 168] on span "Publish" at bounding box center [97, 169] width 22 height 7
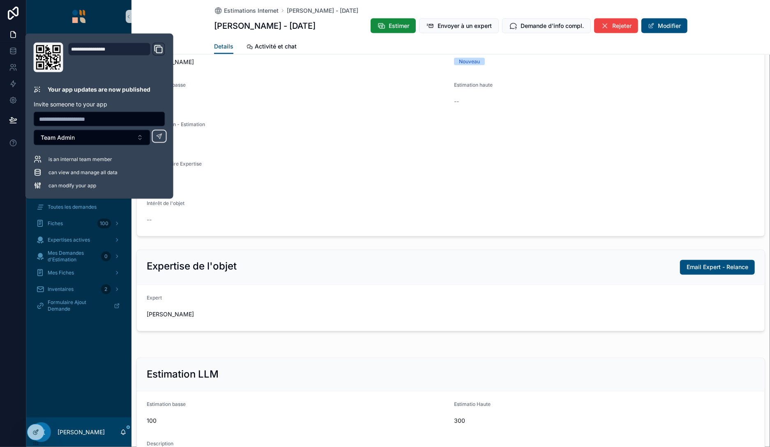
scroll to position [710, 0]
click at [562, 259] on div "Expertise de l'objet Email Expert - Relance" at bounding box center [451, 266] width 608 height 15
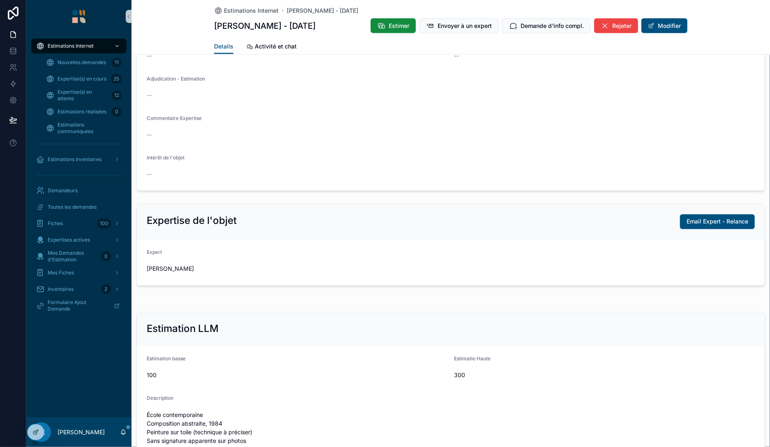
scroll to position [758, 0]
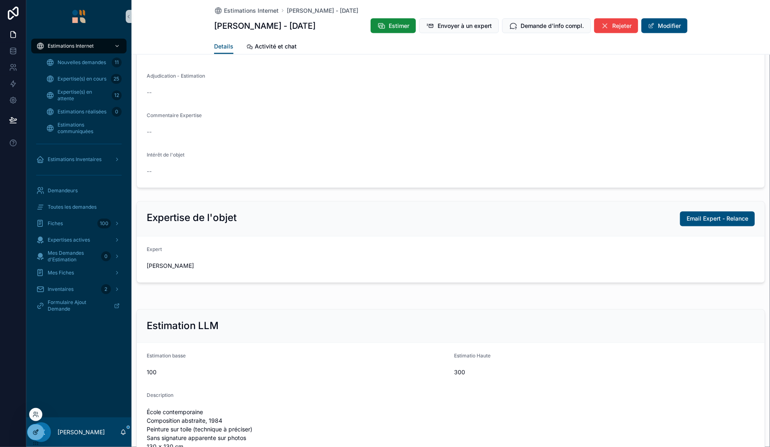
click at [40, 430] on div at bounding box center [36, 433] width 16 height 16
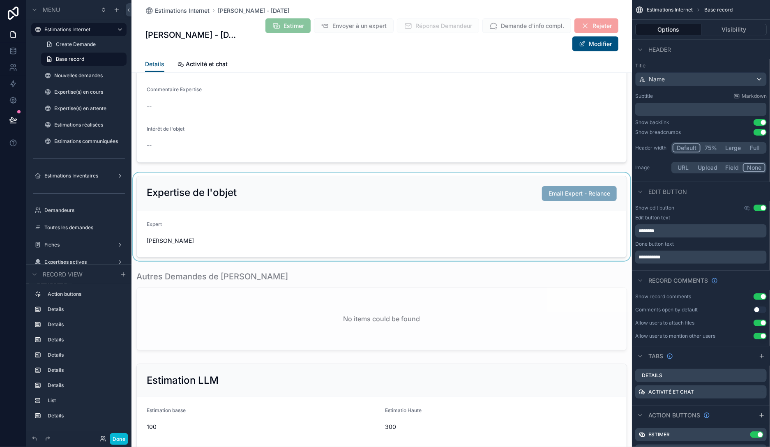
scroll to position [900, 0]
click at [454, 215] on div "scrollable content" at bounding box center [382, 215] width 501 height 88
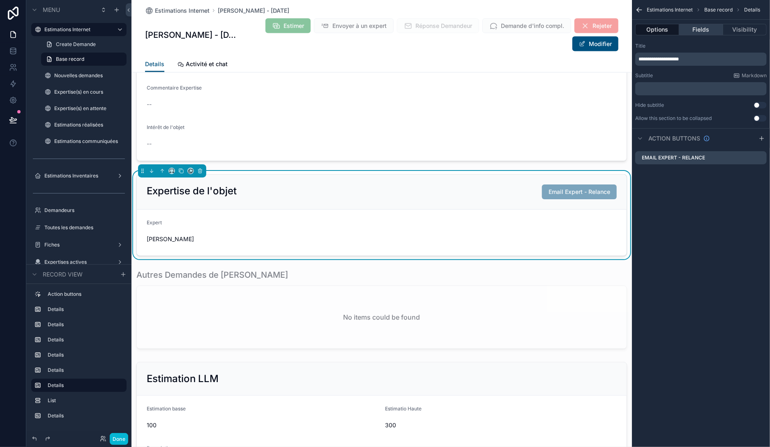
click at [702, 29] on button "Fields" at bounding box center [702, 30] width 44 height 12
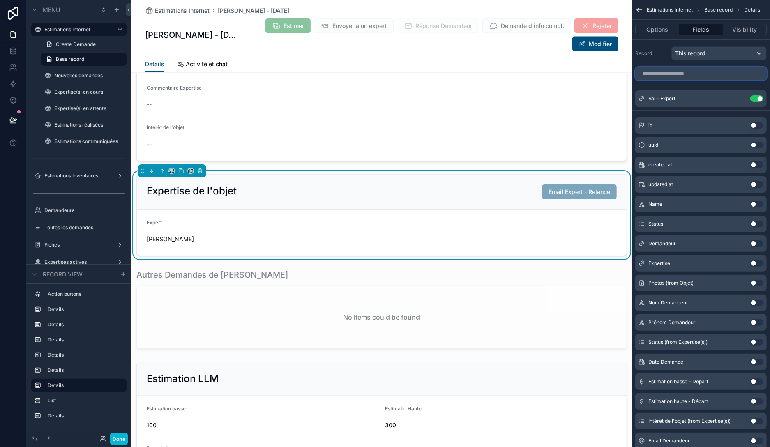
click at [682, 77] on input "scrollable content" at bounding box center [702, 73] width 132 height 13
type input "***"
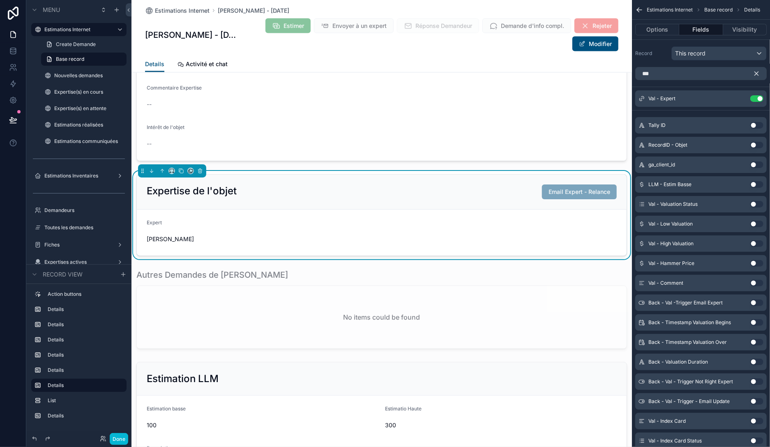
click at [756, 224] on button "Use setting" at bounding box center [757, 224] width 13 height 7
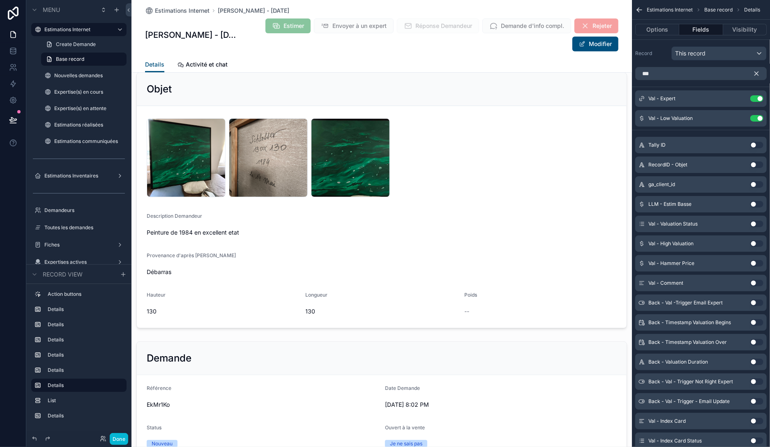
click at [757, 243] on button "Use setting" at bounding box center [757, 244] width 13 height 7
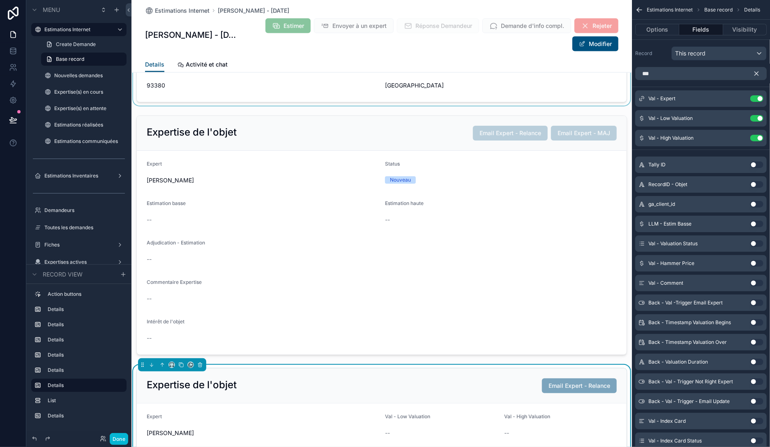
scroll to position [705, 0]
click at [757, 283] on button "Use setting" at bounding box center [757, 283] width 13 height 7
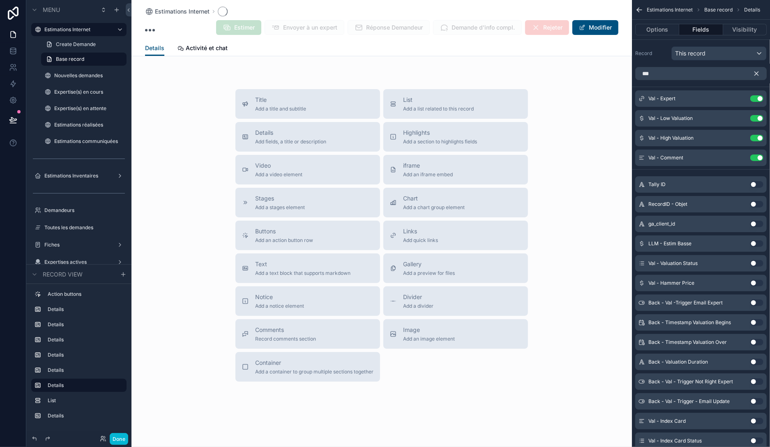
scroll to position [136, 0]
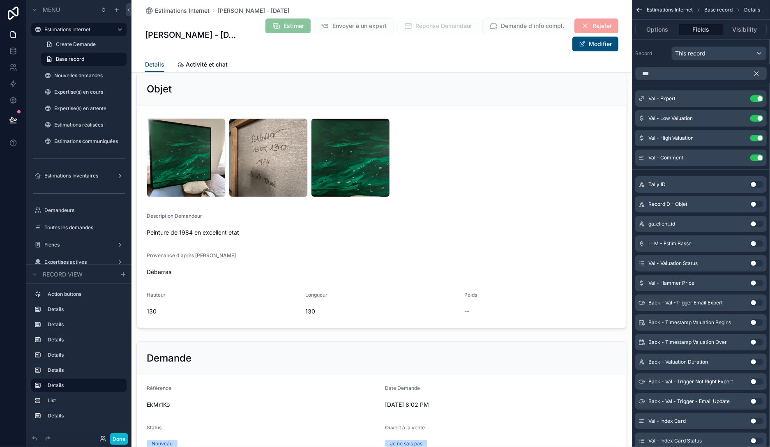
click at [757, 280] on button "Use setting" at bounding box center [757, 283] width 13 height 7
click at [758, 283] on button "Use setting" at bounding box center [757, 283] width 13 height 7
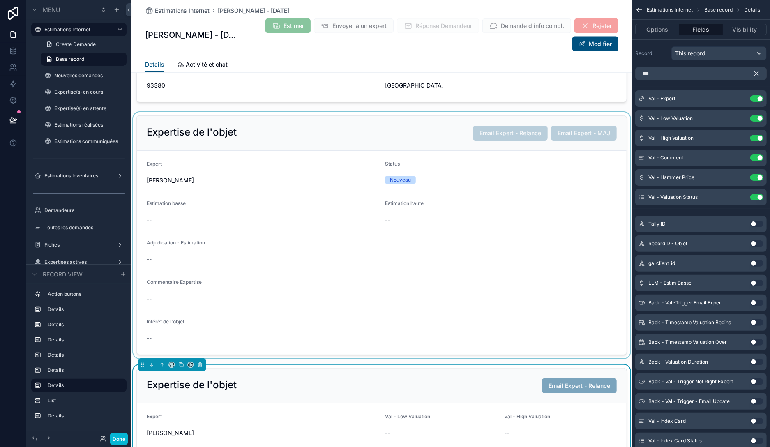
scroll to position [705, 0]
click at [415, 379] on div "Expertise de l'objet Email Expert - Relance" at bounding box center [382, 386] width 470 height 15
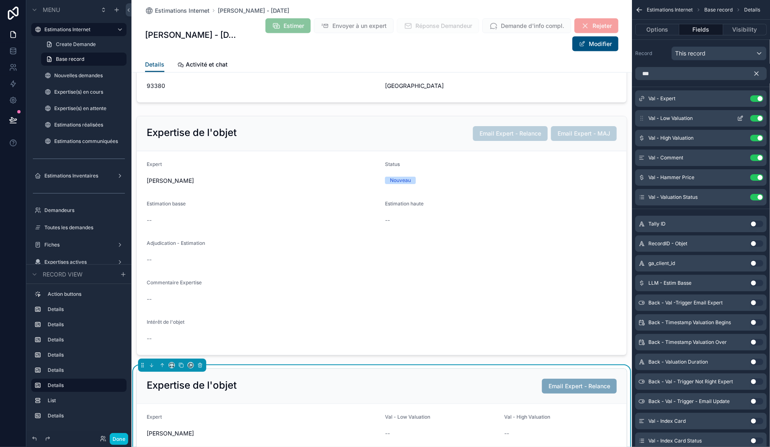
drag, startPoint x: 643, startPoint y: 199, endPoint x: 643, endPoint y: 117, distance: 81.4
click at [643, 117] on div "Val - Expert Use setting Val - Low Valuation Use setting Val - High Valuation U…" at bounding box center [701, 147] width 138 height 115
drag, startPoint x: 641, startPoint y: 199, endPoint x: 641, endPoint y: 169, distance: 29.6
click at [641, 169] on div "Val - Expert Use setting Val - Low Valuation Use setting Val - High Valuation U…" at bounding box center [701, 147] width 138 height 115
click at [123, 437] on button "Done" at bounding box center [119, 439] width 19 height 12
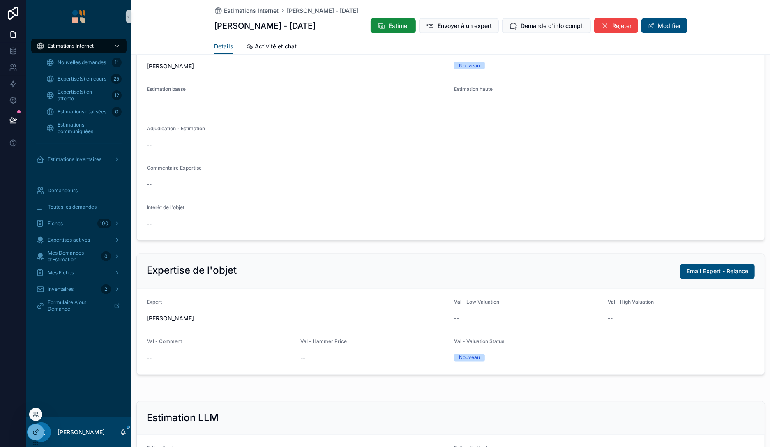
click at [37, 432] on icon at bounding box center [36, 431] width 3 height 3
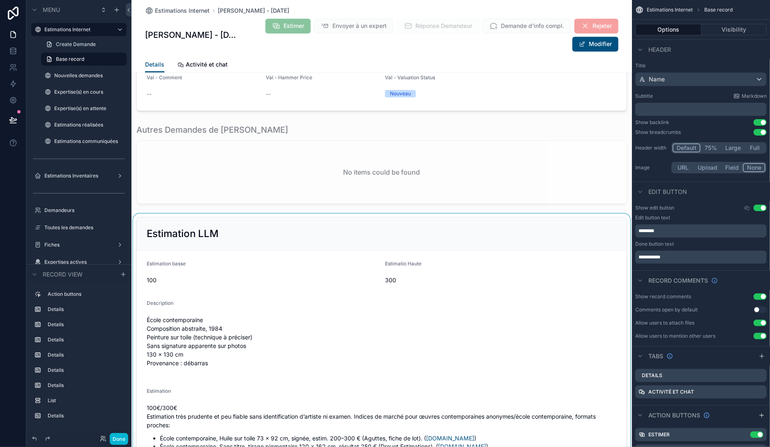
scroll to position [1084, 0]
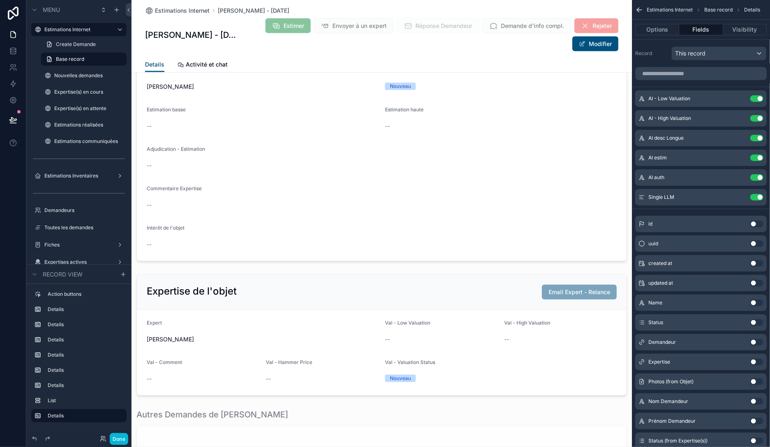
scroll to position [800, 0]
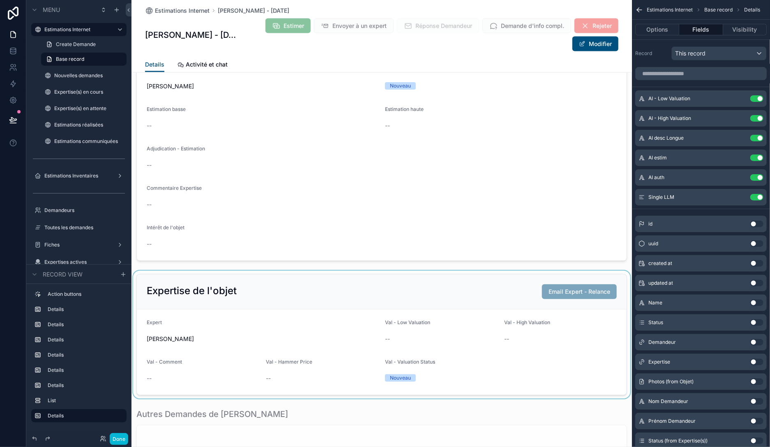
click at [451, 297] on div "scrollable content" at bounding box center [382, 335] width 501 height 128
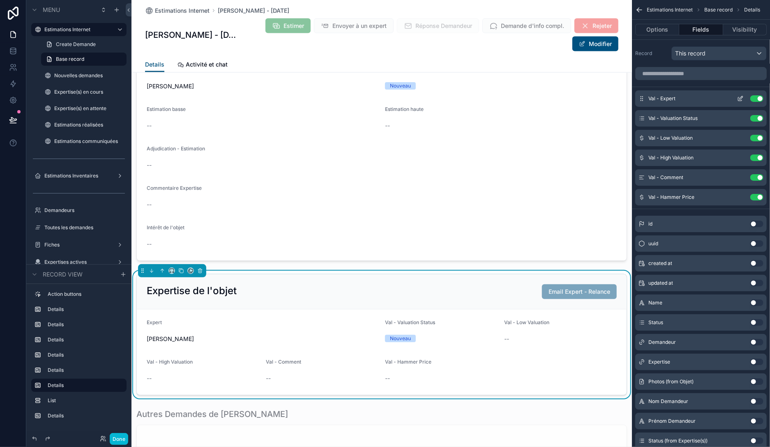
click at [744, 97] on icon "scrollable content" at bounding box center [741, 98] width 7 height 7
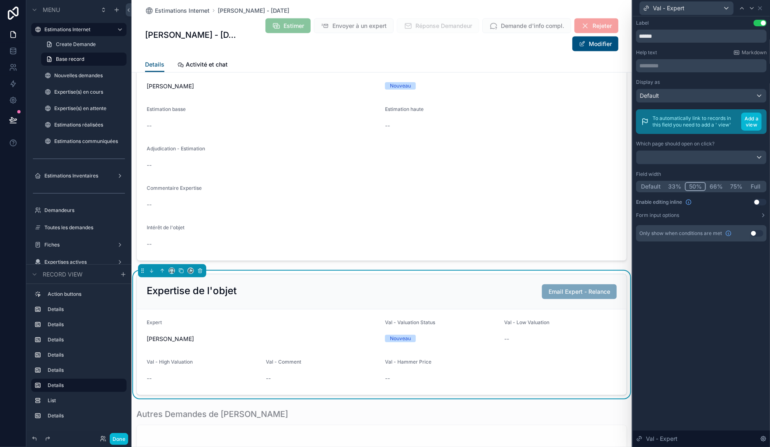
click at [699, 187] on button "50%" at bounding box center [695, 186] width 21 height 9
click at [752, 7] on icon at bounding box center [752, 8] width 7 height 7
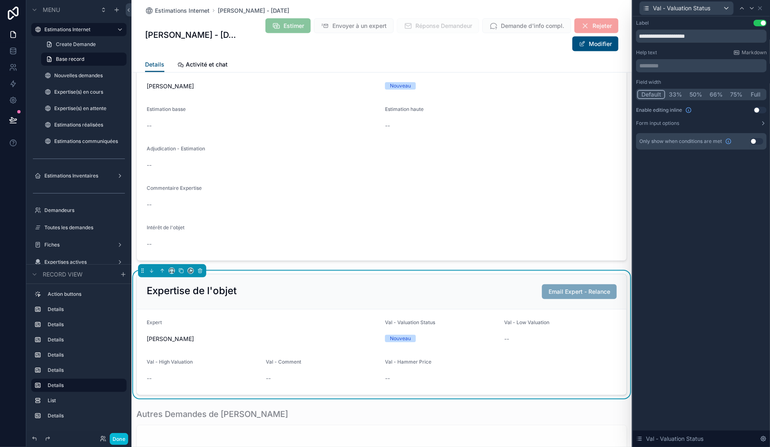
click at [692, 97] on button "50%" at bounding box center [696, 94] width 20 height 9
click at [751, 8] on icon at bounding box center [752, 8] width 7 height 7
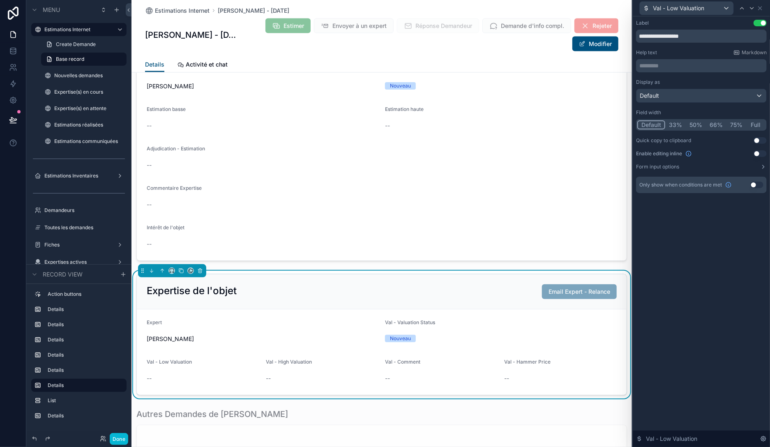
click at [690, 126] on button "50%" at bounding box center [696, 124] width 20 height 9
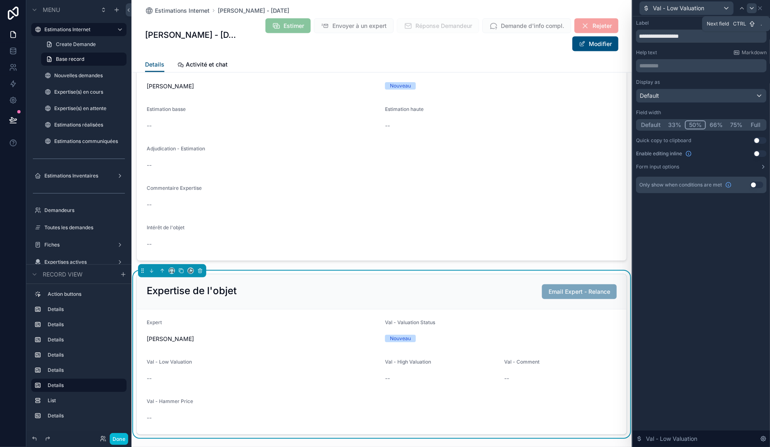
click at [752, 9] on icon at bounding box center [752, 8] width 7 height 7
click at [695, 123] on button "50%" at bounding box center [696, 124] width 20 height 9
click at [761, 8] on icon at bounding box center [760, 8] width 3 height 3
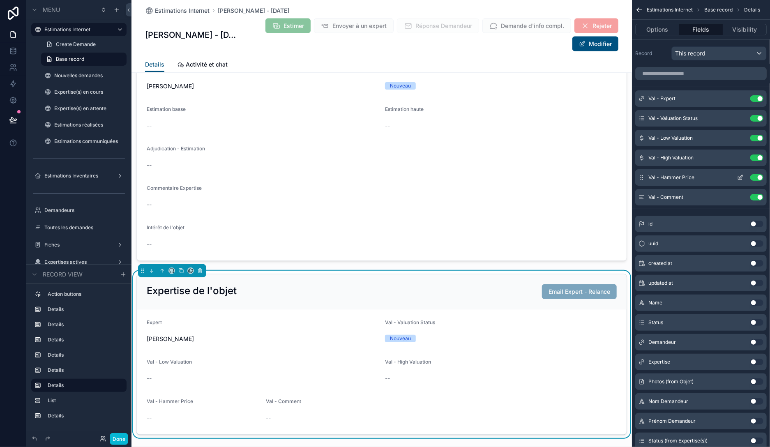
click at [741, 176] on icon "scrollable content" at bounding box center [741, 177] width 7 height 7
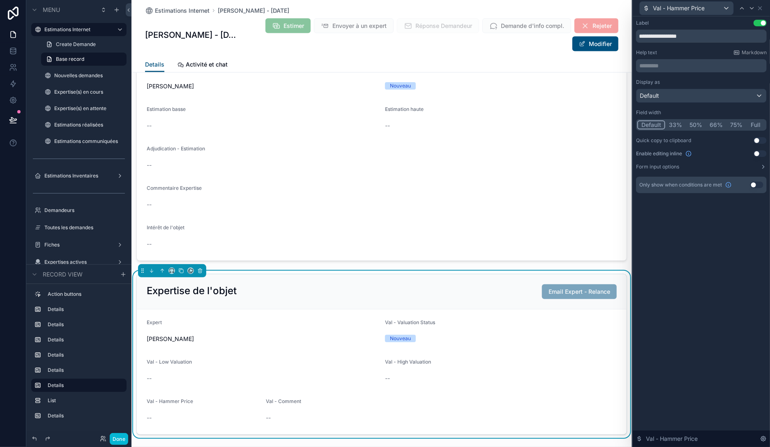
click at [755, 126] on button "Full" at bounding box center [756, 124] width 19 height 9
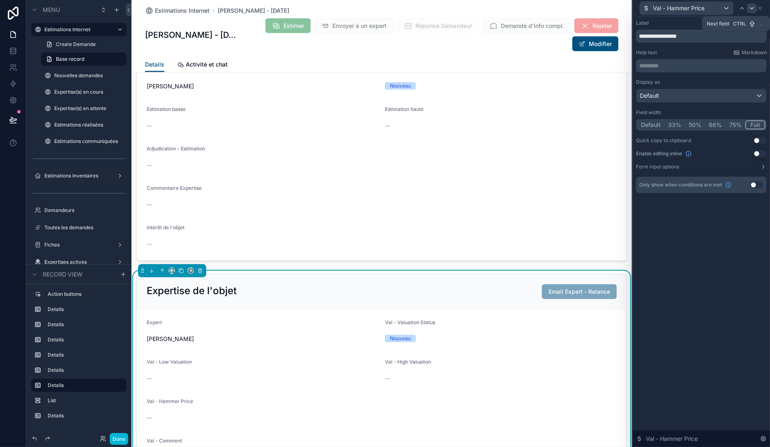
click at [752, 10] on icon at bounding box center [752, 8] width 7 height 7
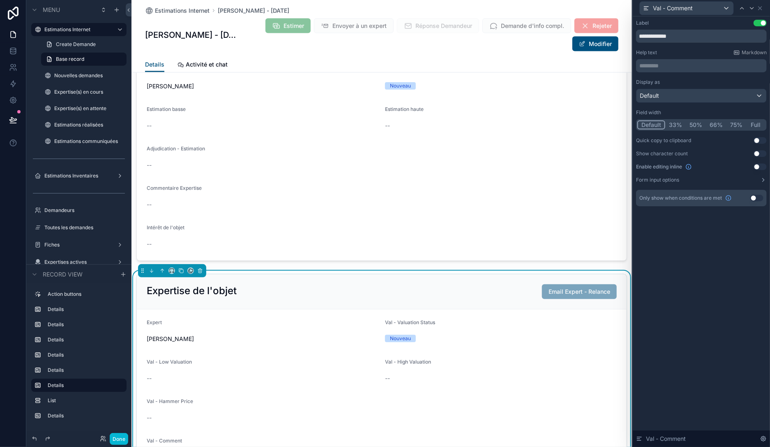
click at [754, 123] on button "Full" at bounding box center [756, 124] width 19 height 9
click at [743, 8] on icon at bounding box center [742, 8] width 7 height 7
click at [695, 122] on button "50%" at bounding box center [695, 124] width 20 height 9
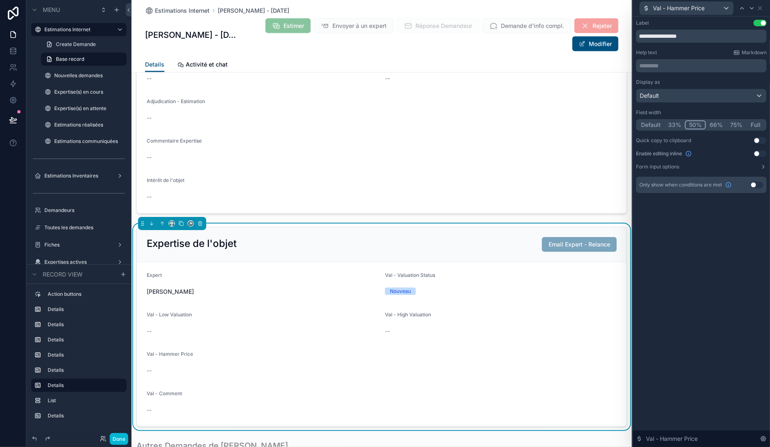
scroll to position [847, 0]
click at [481, 252] on div "Expertise de l'objet Email Expert - Relance" at bounding box center [382, 244] width 490 height 35
click at [127, 439] on button "Done" at bounding box center [119, 439] width 19 height 12
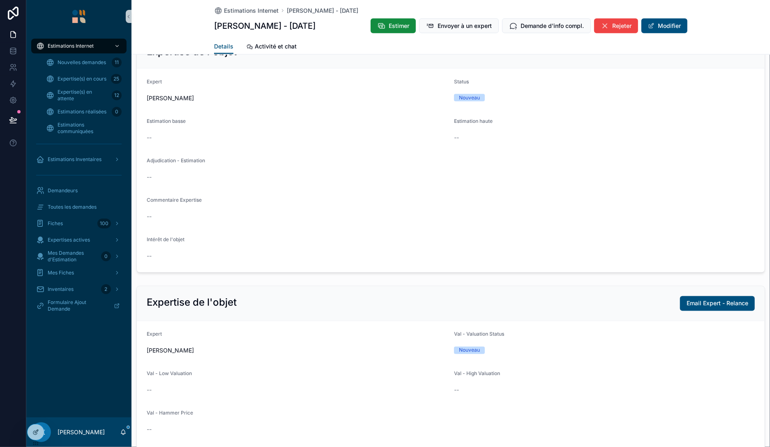
scroll to position [680, 0]
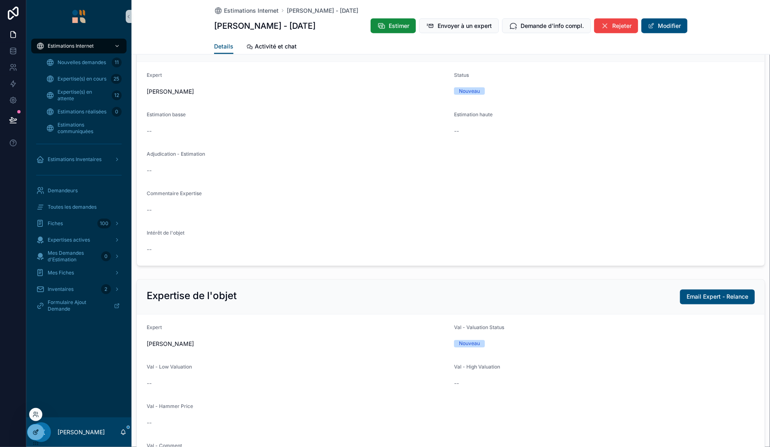
click at [40, 433] on div at bounding box center [36, 433] width 16 height 16
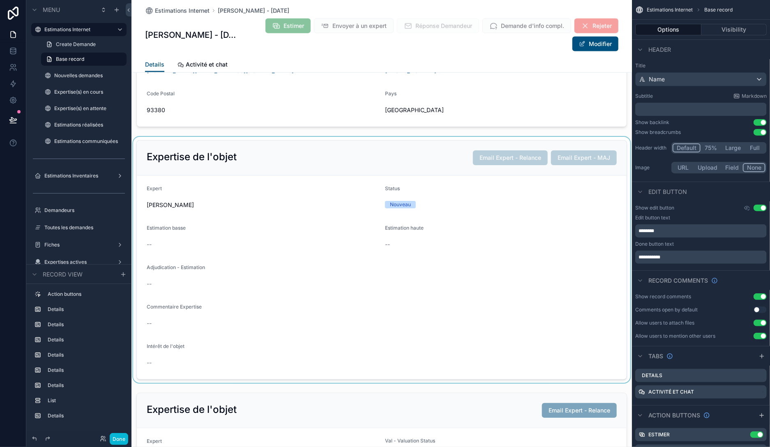
scroll to position [680, 0]
click at [432, 268] on div "scrollable content" at bounding box center [382, 261] width 501 height 246
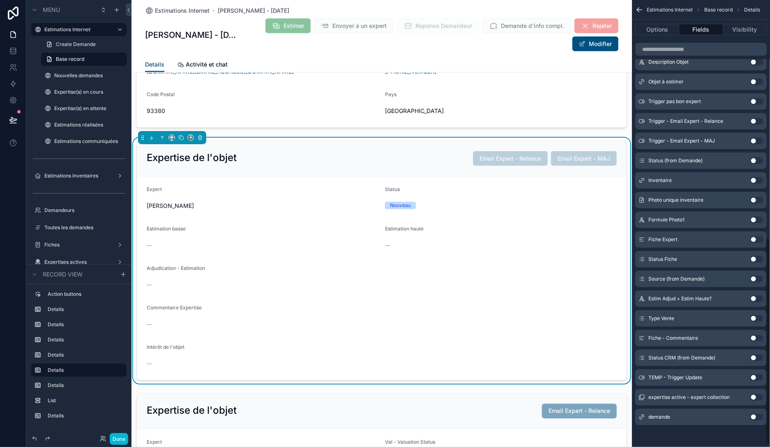
scroll to position [518, 0]
click at [661, 27] on button "Options" at bounding box center [658, 30] width 44 height 12
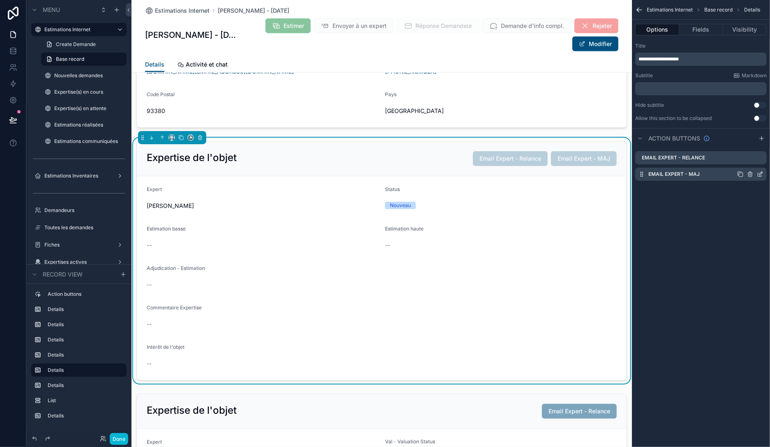
click at [761, 172] on icon "scrollable content" at bounding box center [760, 174] width 7 height 7
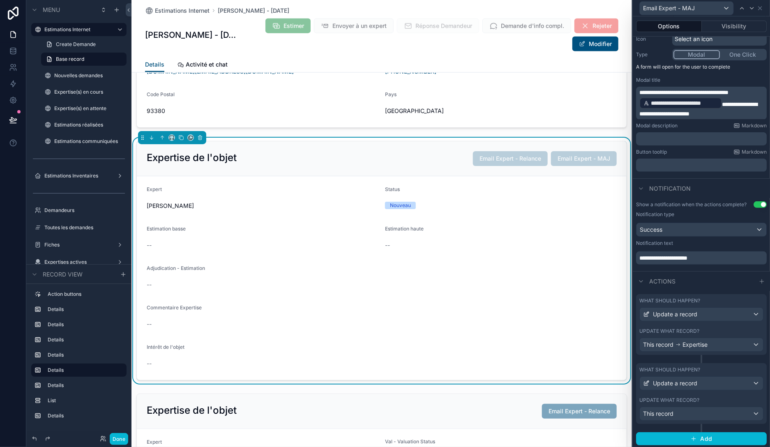
scroll to position [90, 0]
click at [729, 331] on div "Update what record?" at bounding box center [702, 331] width 124 height 7
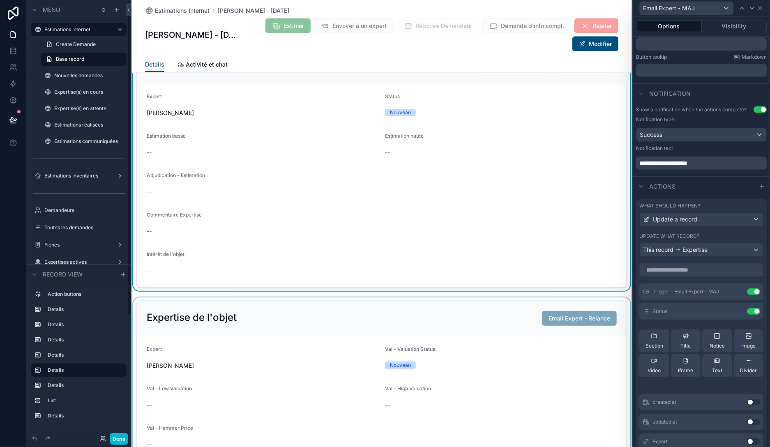
scroll to position [775, 0]
click at [462, 321] on div "scrollable content" at bounding box center [382, 399] width 501 height 207
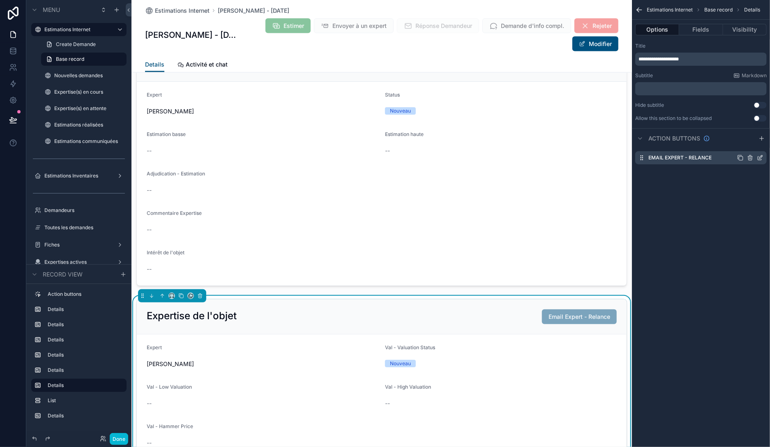
click at [759, 159] on icon "scrollable content" at bounding box center [760, 158] width 7 height 7
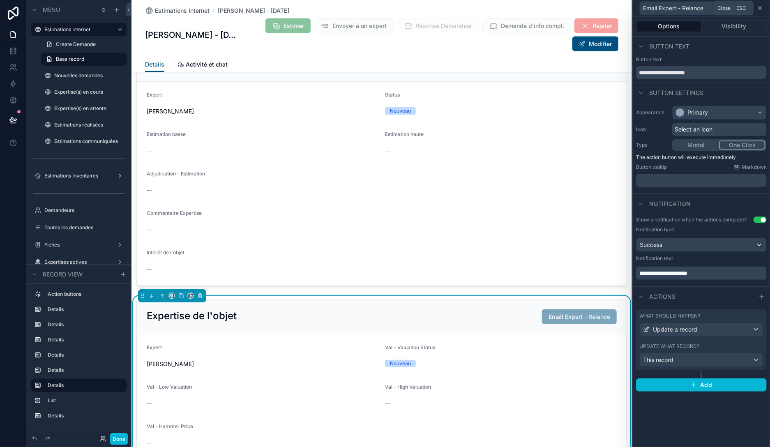
click at [761, 7] on icon at bounding box center [760, 8] width 7 height 7
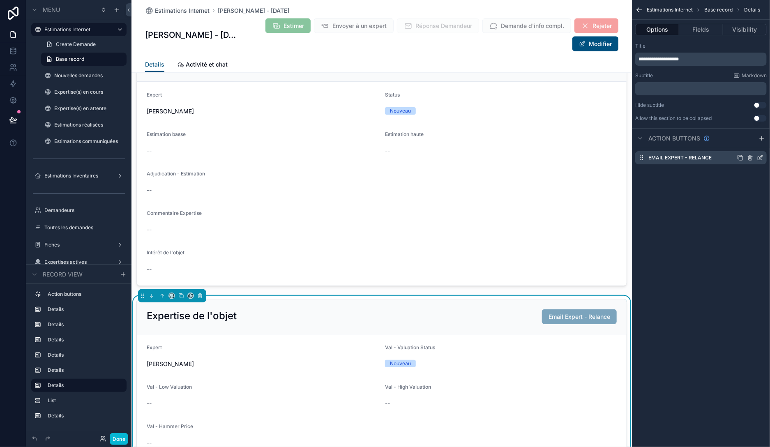
click at [743, 157] on icon "scrollable content" at bounding box center [741, 158] width 7 height 7
click at [762, 173] on icon "scrollable content" at bounding box center [762, 172] width 1 height 1
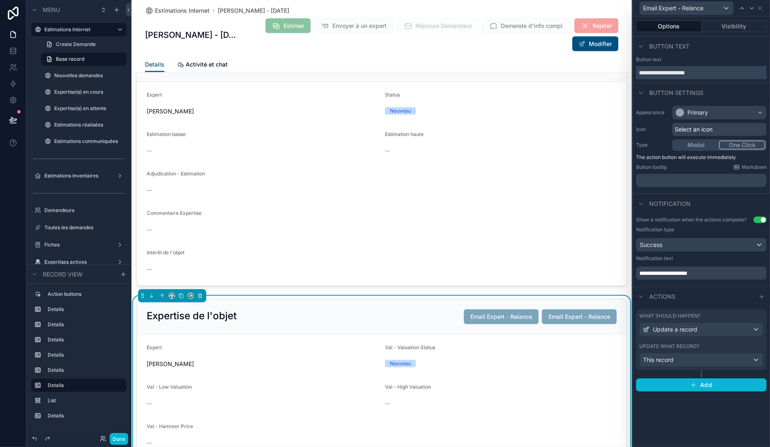
click at [694, 75] on input "**********" at bounding box center [701, 72] width 131 height 13
type input "**********"
click at [696, 337] on div "What should happen? Update a record Update what record? This record" at bounding box center [701, 340] width 131 height 61
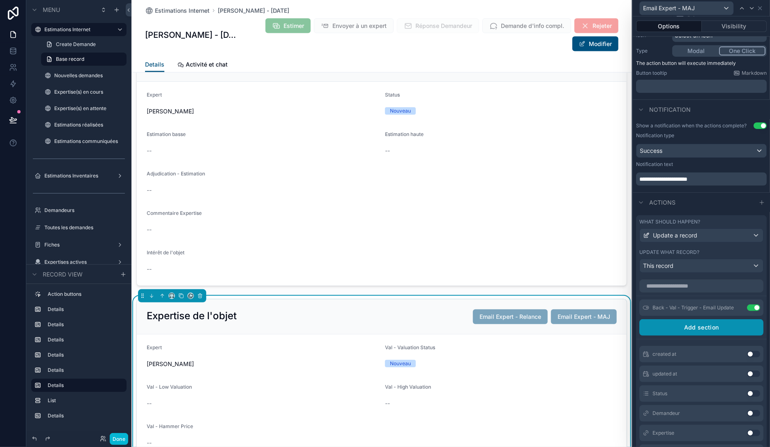
scroll to position [95, 0]
click at [739, 305] on icon at bounding box center [739, 305] width 1 height 1
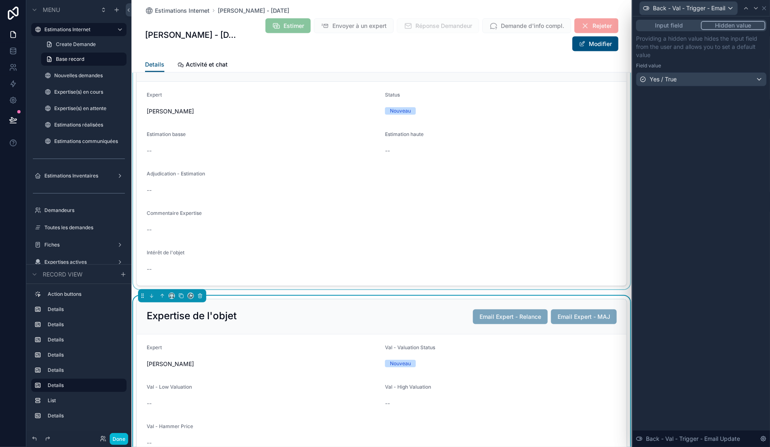
click at [596, 197] on div "scrollable content" at bounding box center [382, 166] width 501 height 246
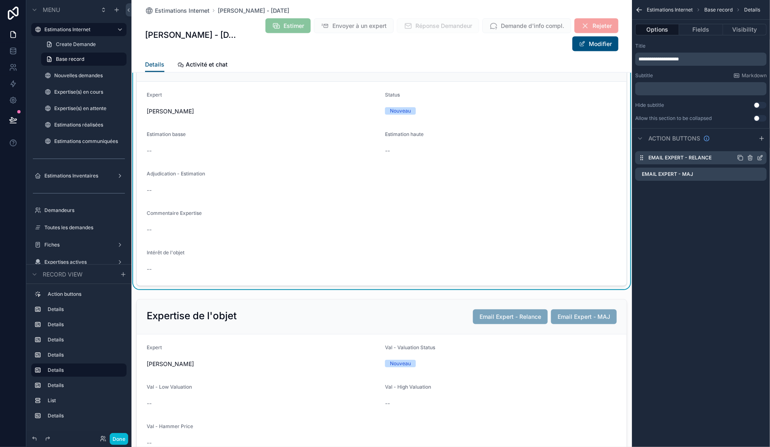
click at [759, 158] on icon "scrollable content" at bounding box center [760, 158] width 7 height 7
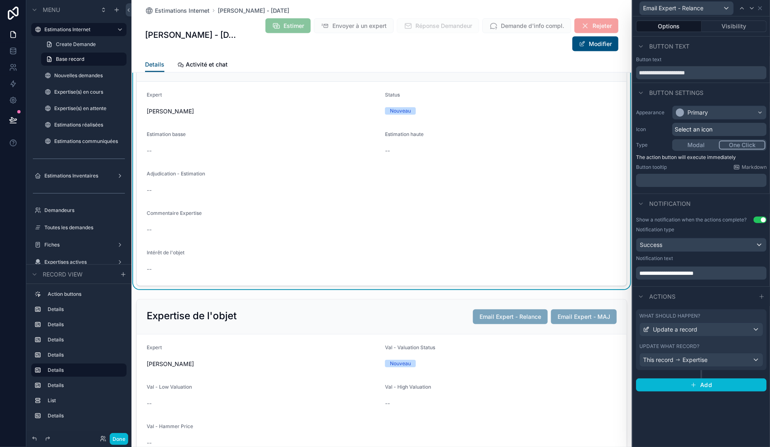
click at [714, 352] on div "Update what record? This record Expertise" at bounding box center [702, 355] width 124 height 24
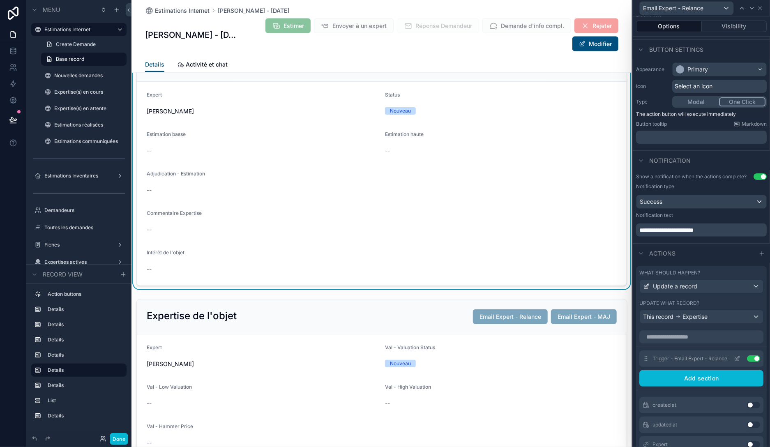
scroll to position [47, 0]
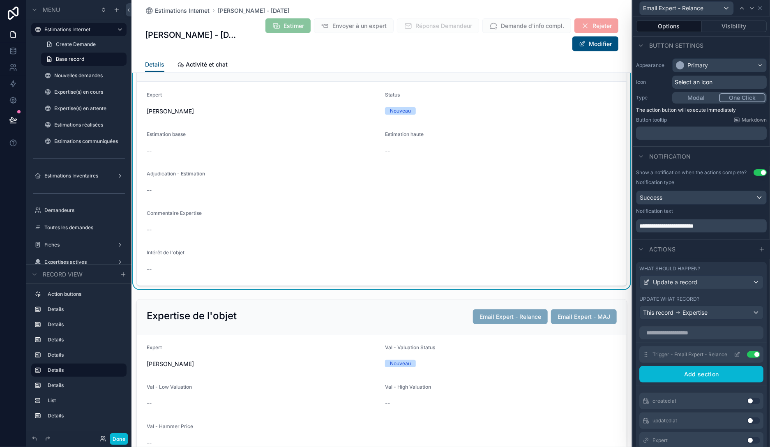
click at [736, 354] on icon at bounding box center [737, 355] width 7 height 7
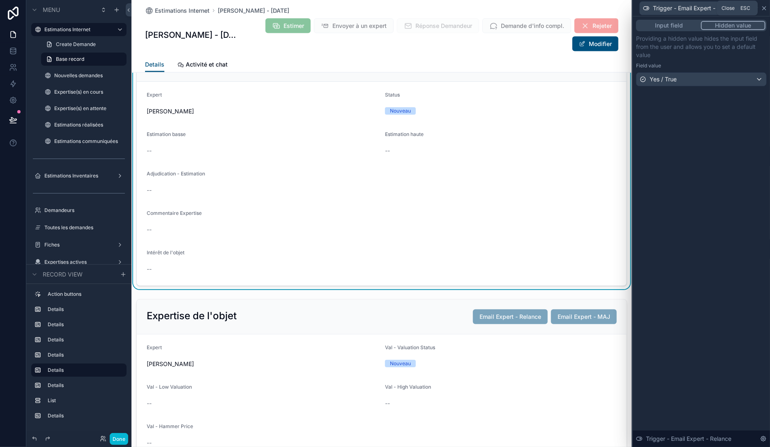
click at [765, 9] on icon at bounding box center [764, 8] width 7 height 7
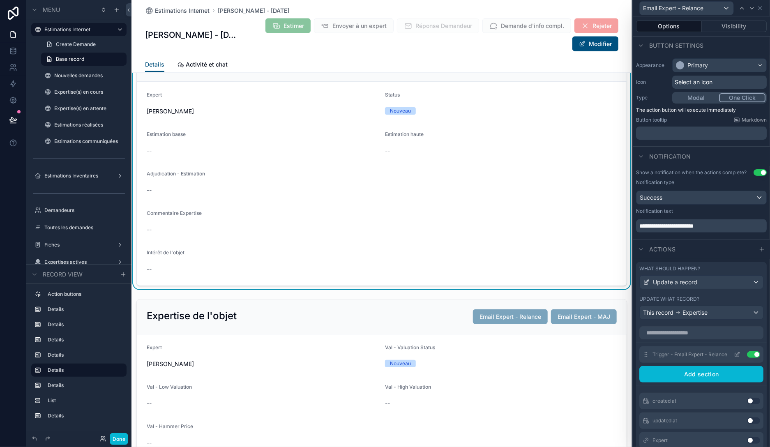
click at [752, 353] on button "Use setting" at bounding box center [753, 355] width 13 height 7
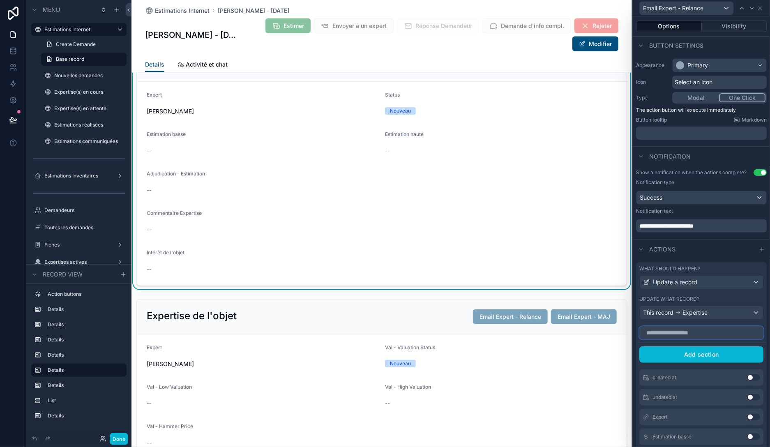
click at [712, 336] on input "text" at bounding box center [702, 332] width 124 height 13
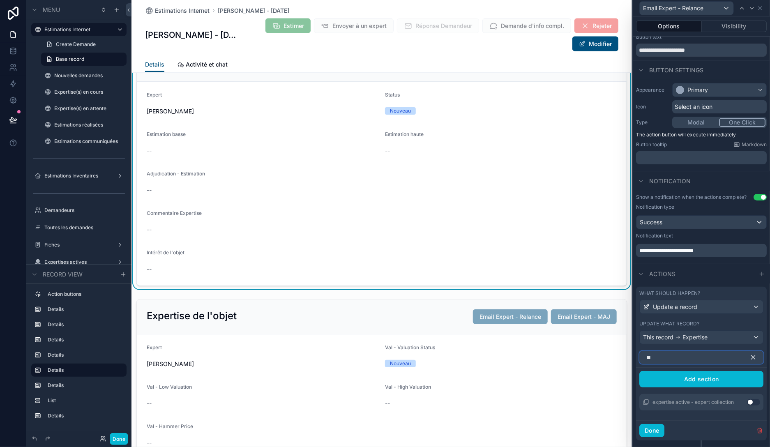
type input "*"
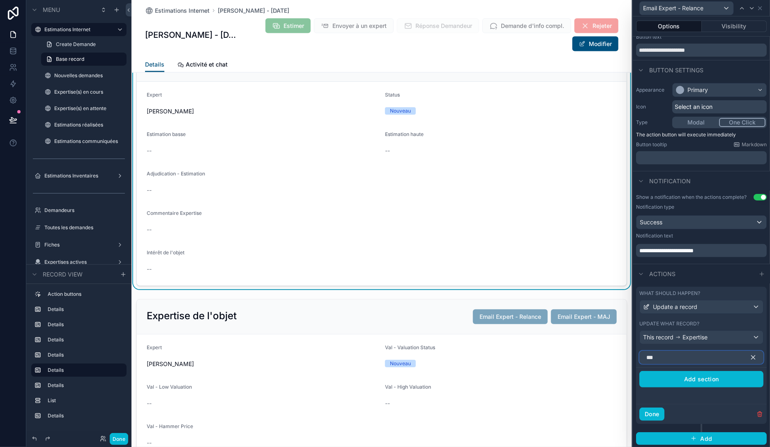
type input "***"
click at [709, 334] on div "This record Expertise" at bounding box center [701, 337] width 123 height 13
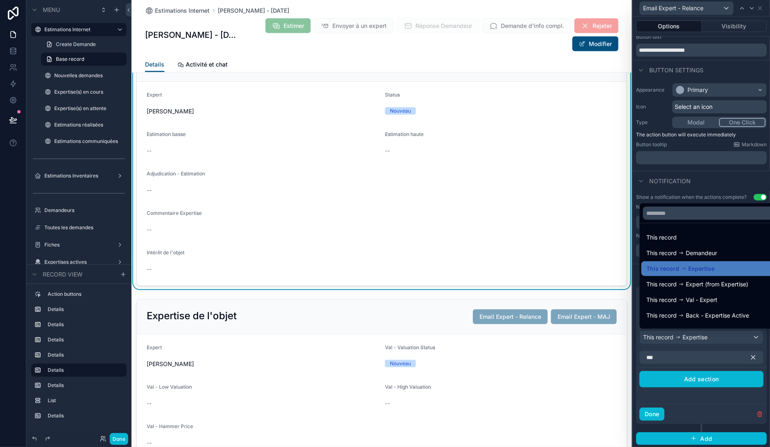
click at [709, 334] on div at bounding box center [701, 223] width 137 height 447
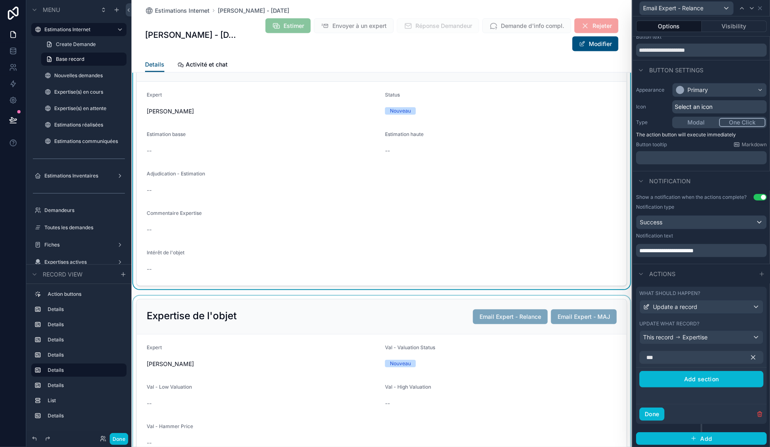
click at [402, 311] on div "scrollable content" at bounding box center [382, 399] width 501 height 207
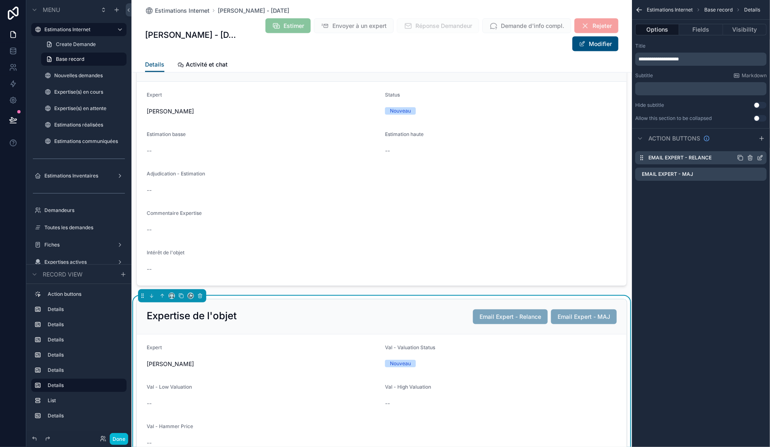
click at [761, 159] on icon "scrollable content" at bounding box center [760, 158] width 7 height 7
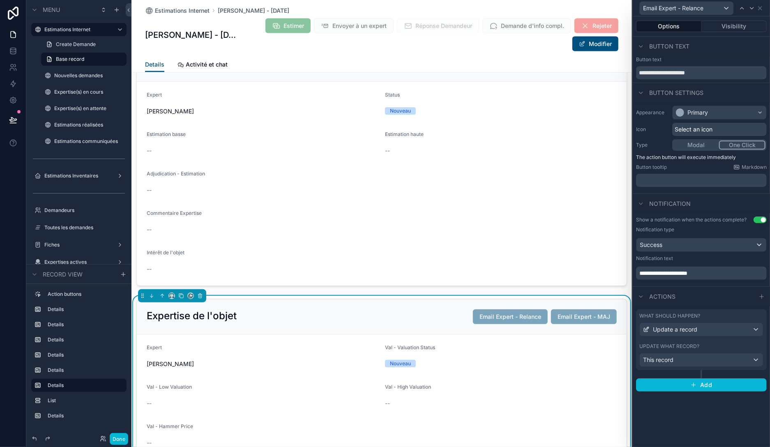
click at [700, 344] on div "Update what record?" at bounding box center [702, 346] width 124 height 7
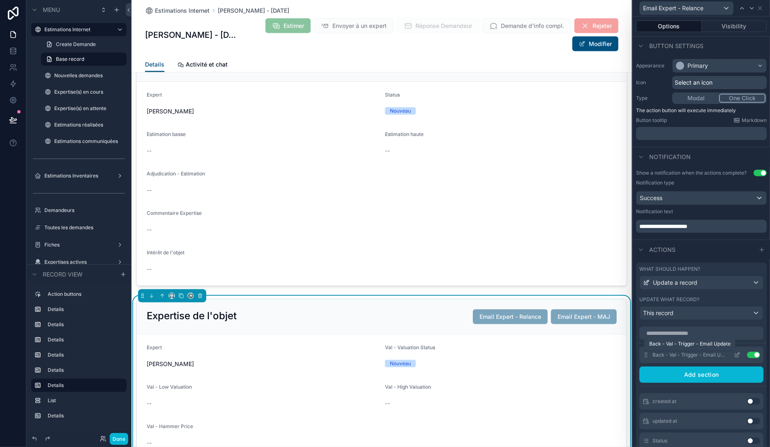
scroll to position [47, 0]
click at [754, 354] on button "Use setting" at bounding box center [753, 355] width 13 height 7
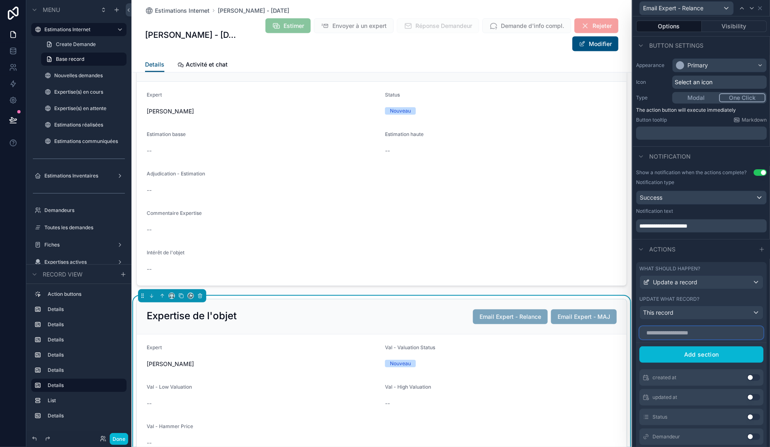
click at [704, 334] on input "text" at bounding box center [702, 332] width 124 height 13
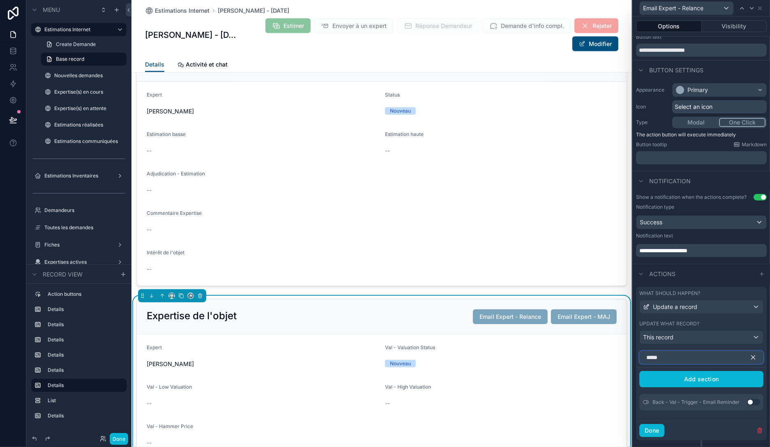
type input "*****"
click at [752, 400] on button "Use setting" at bounding box center [753, 402] width 13 height 7
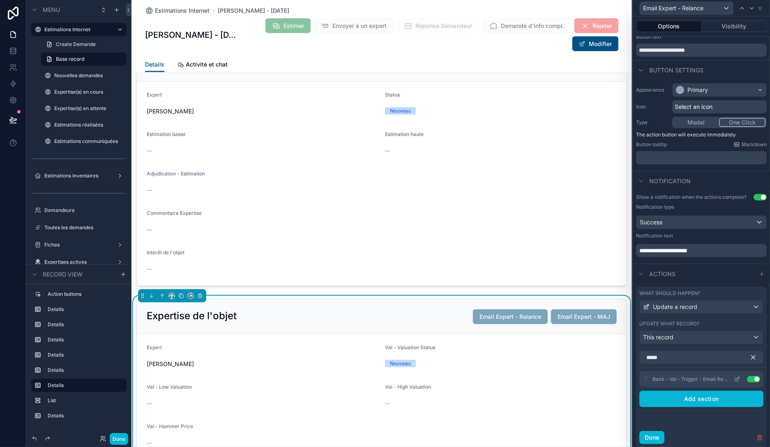
click at [739, 378] on icon at bounding box center [738, 378] width 3 height 3
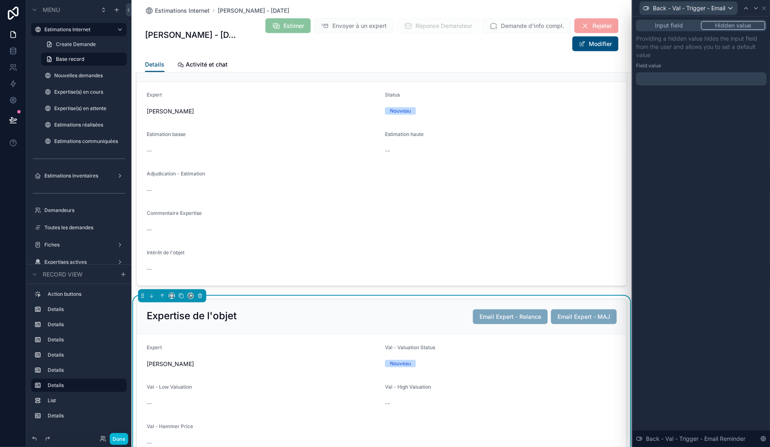
click at [698, 83] on div at bounding box center [701, 78] width 131 height 13
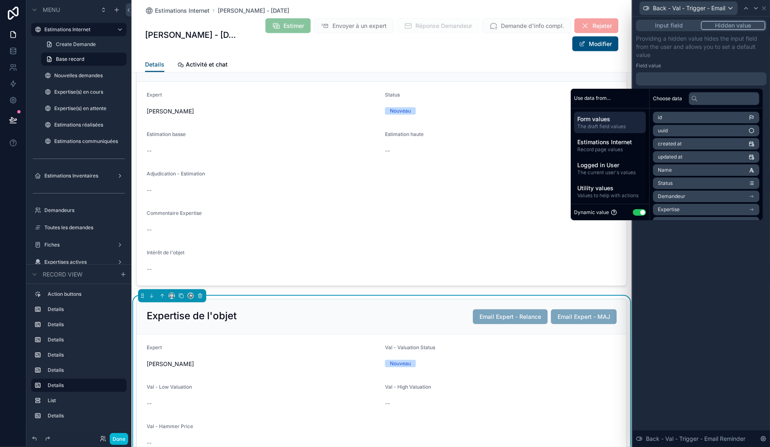
click at [639, 214] on button "Use setting" at bounding box center [639, 212] width 13 height 7
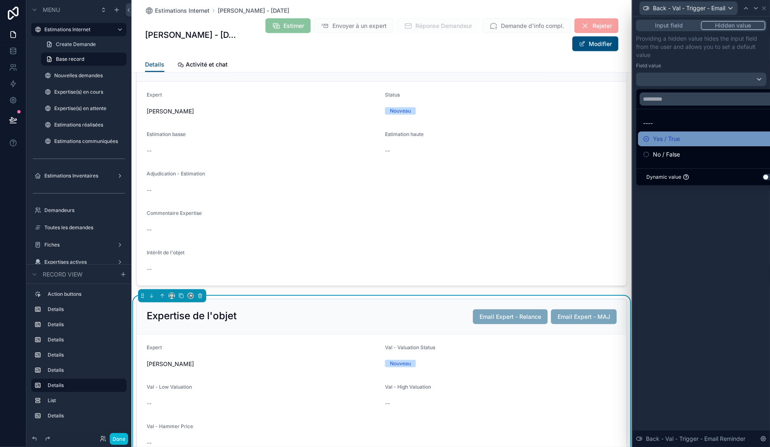
click at [659, 137] on span "Yes / True" at bounding box center [666, 139] width 27 height 10
click at [706, 233] on div "Input field Hidden value Providing a hidden value hides the input field from th…" at bounding box center [701, 231] width 137 height 431
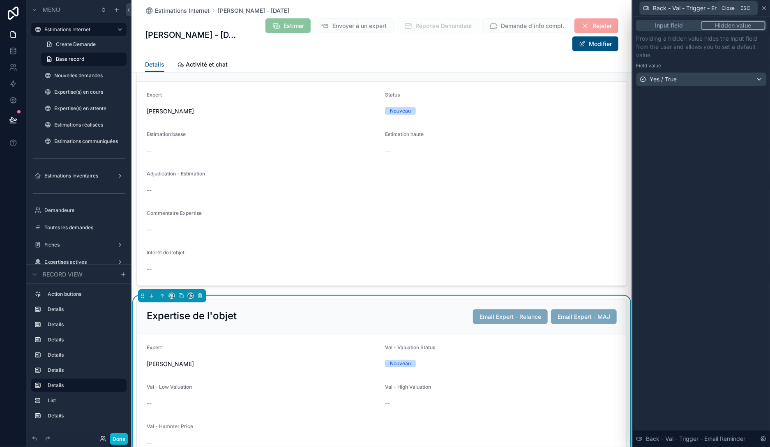
click at [764, 10] on icon at bounding box center [764, 8] width 7 height 7
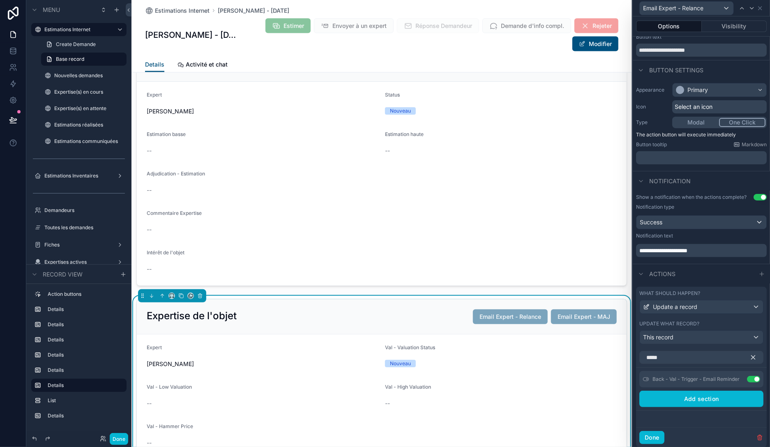
click at [703, 116] on div "Appearance Primary Icon Select an icon Type Modal One Click The action button w…" at bounding box center [701, 124] width 137 height 88
click at [703, 120] on button "Modal" at bounding box center [697, 122] width 46 height 9
click at [736, 120] on button "One Click" at bounding box center [743, 122] width 46 height 9
click at [738, 377] on icon at bounding box center [738, 378] width 3 height 3
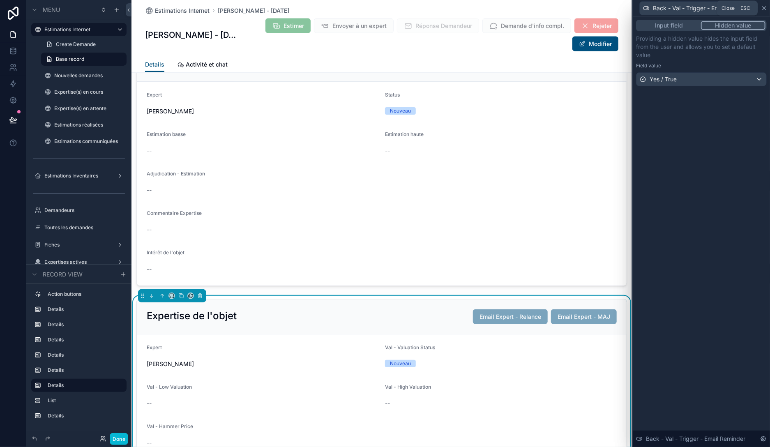
click at [765, 8] on icon at bounding box center [764, 8] width 3 height 3
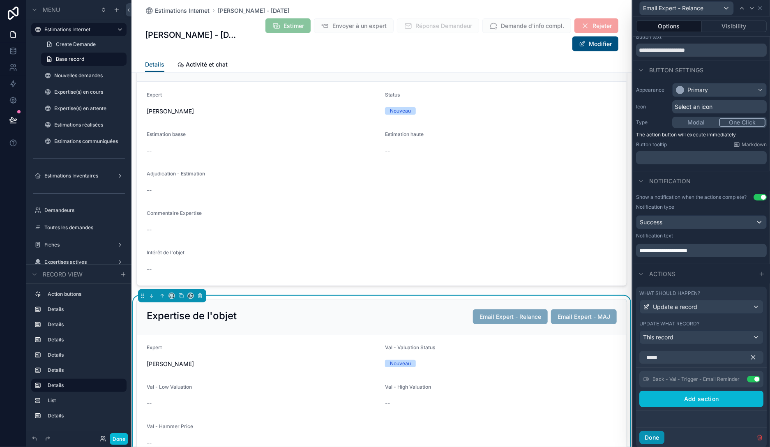
click at [660, 431] on button "Done" at bounding box center [652, 437] width 25 height 13
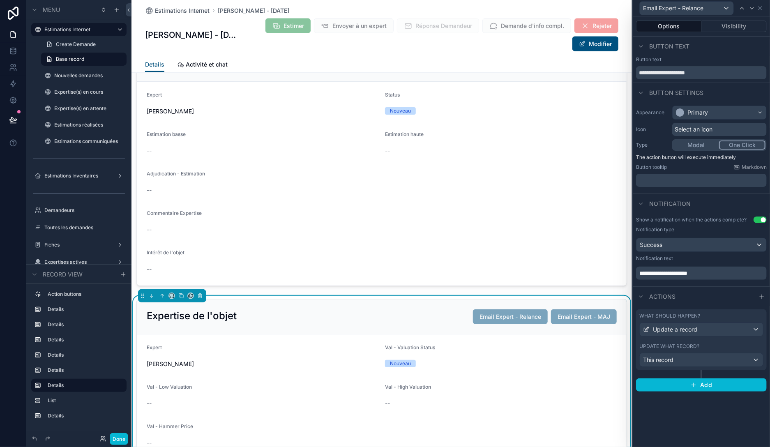
scroll to position [0, 0]
click at [763, 8] on icon at bounding box center [760, 8] width 7 height 7
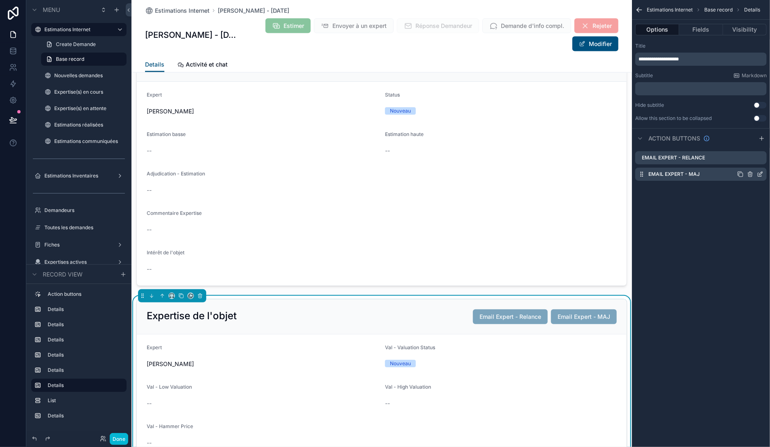
click at [762, 174] on icon "scrollable content" at bounding box center [761, 173] width 3 height 3
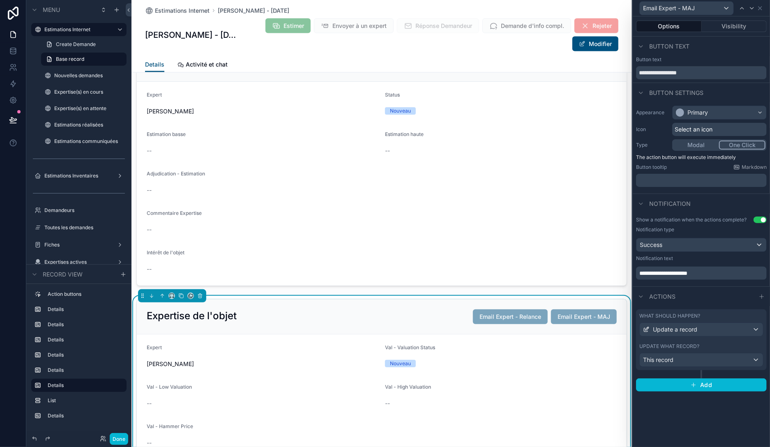
click at [712, 347] on div "Update what record?" at bounding box center [702, 346] width 124 height 7
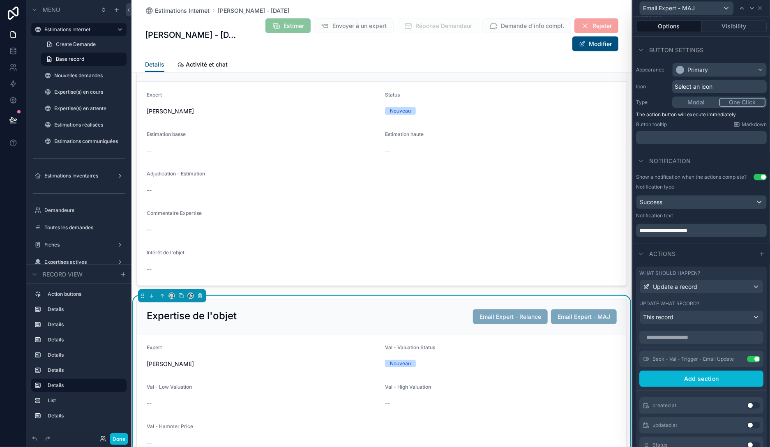
scroll to position [47, 0]
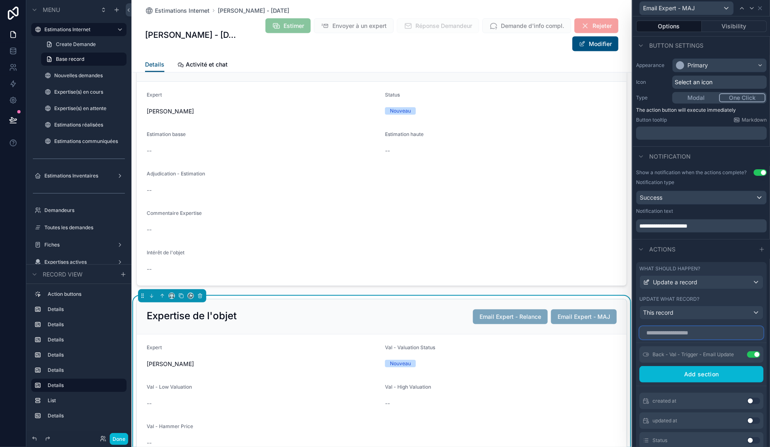
click at [701, 335] on input "text" at bounding box center [702, 332] width 124 height 13
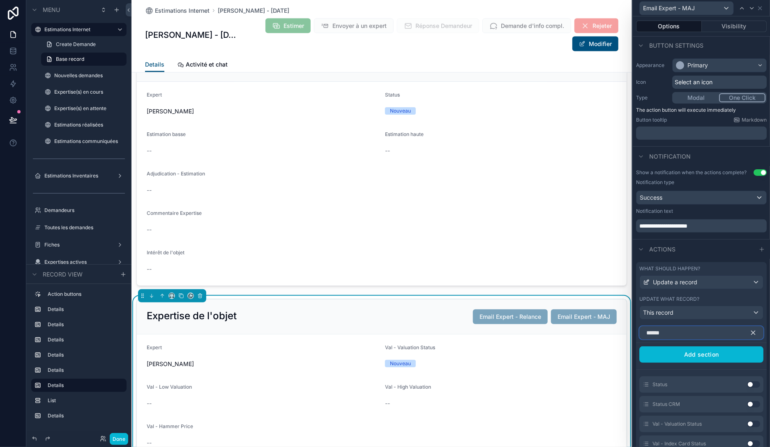
type input "******"
click at [750, 383] on button "Use setting" at bounding box center [753, 385] width 13 height 7
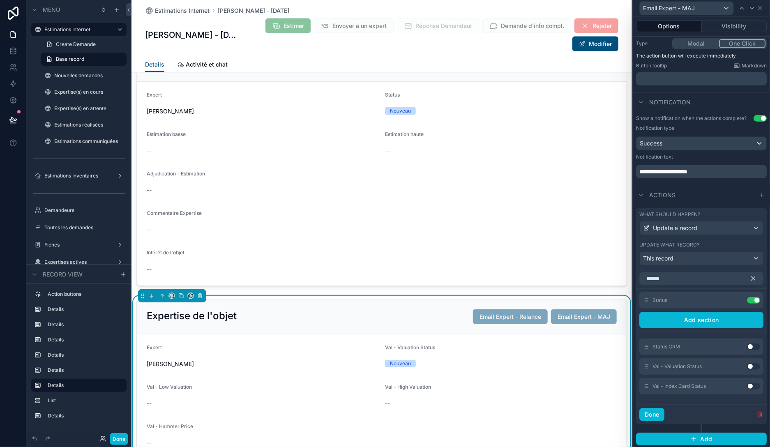
scroll to position [102, 0]
click at [754, 366] on button "Use setting" at bounding box center [753, 366] width 13 height 7
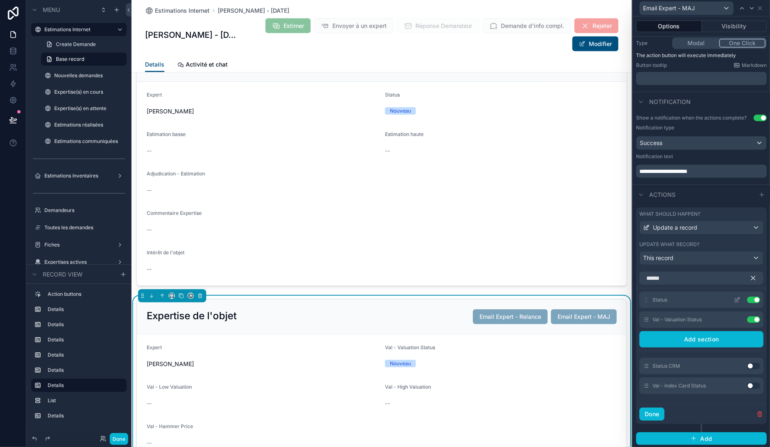
click at [736, 300] on icon at bounding box center [737, 300] width 7 height 7
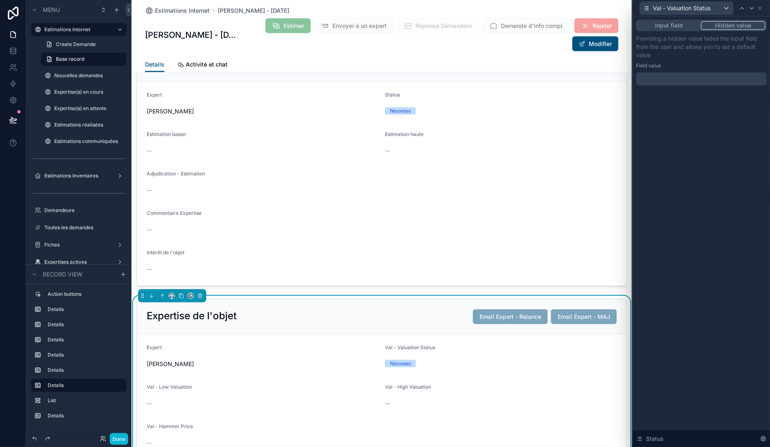
click at [726, 25] on button "Hidden value" at bounding box center [733, 25] width 65 height 9
click at [708, 78] on div at bounding box center [701, 78] width 131 height 13
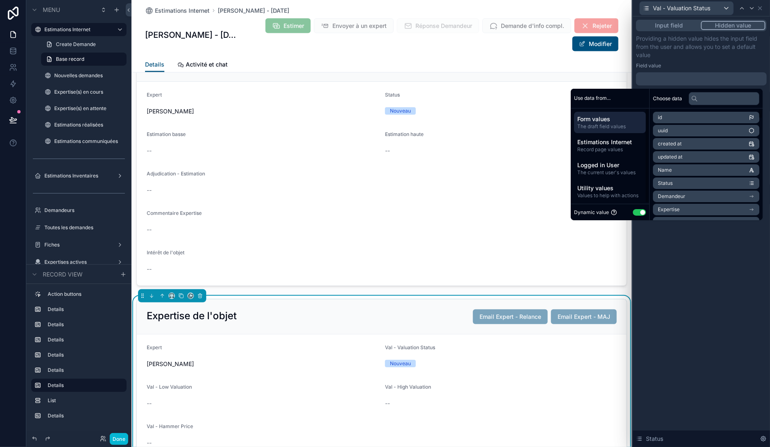
click at [634, 213] on button "Use setting" at bounding box center [639, 212] width 13 height 7
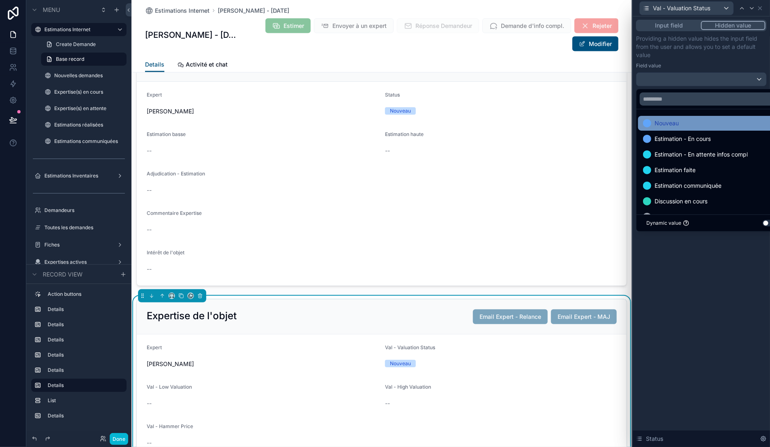
click at [673, 125] on span "Nouveau" at bounding box center [667, 123] width 24 height 10
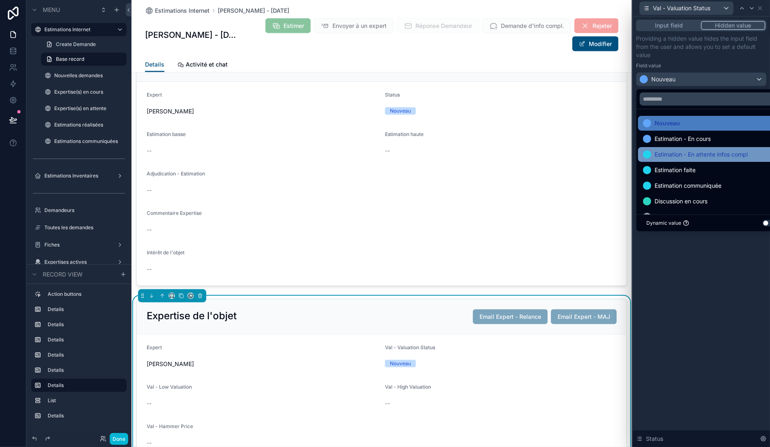
drag, startPoint x: 683, startPoint y: 123, endPoint x: 682, endPoint y: 150, distance: 26.8
click at [683, 123] on div "Nouveau" at bounding box center [711, 123] width 136 height 10
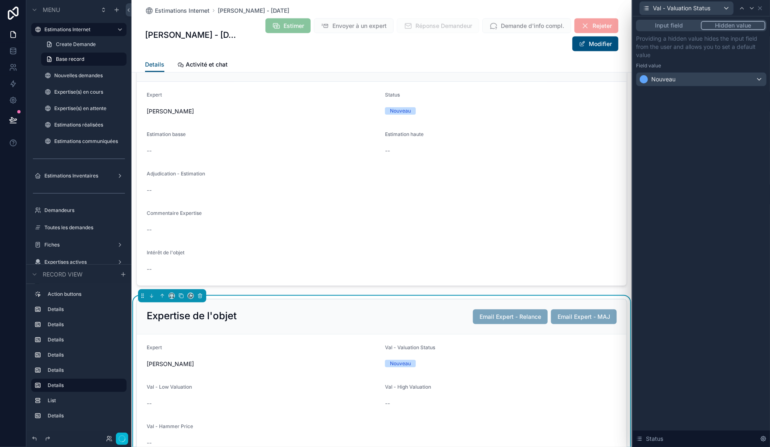
click at [697, 293] on div "Input field Hidden value Providing a hidden value hides the input field from th…" at bounding box center [701, 231] width 137 height 431
click at [760, 10] on icon at bounding box center [760, 8] width 7 height 7
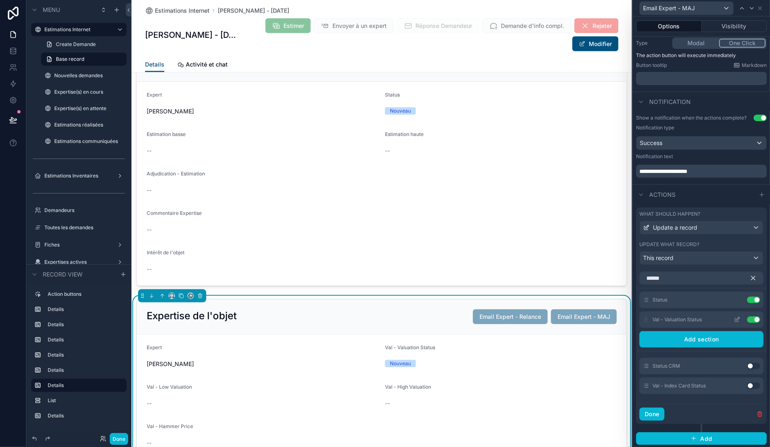
click at [738, 318] on icon at bounding box center [737, 320] width 7 height 7
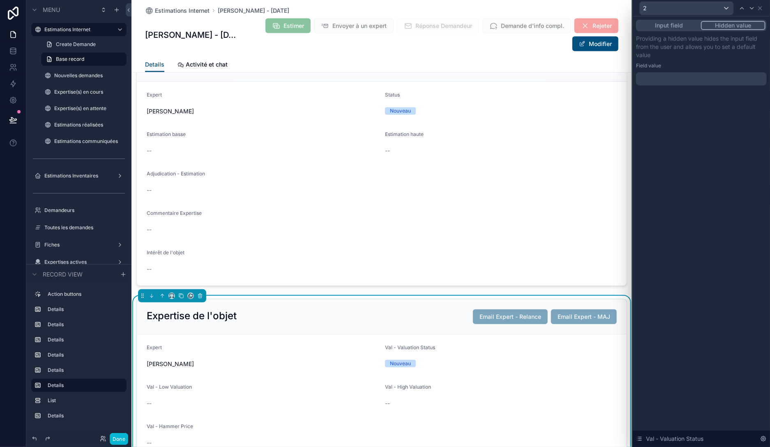
click at [704, 79] on div at bounding box center [701, 78] width 131 height 13
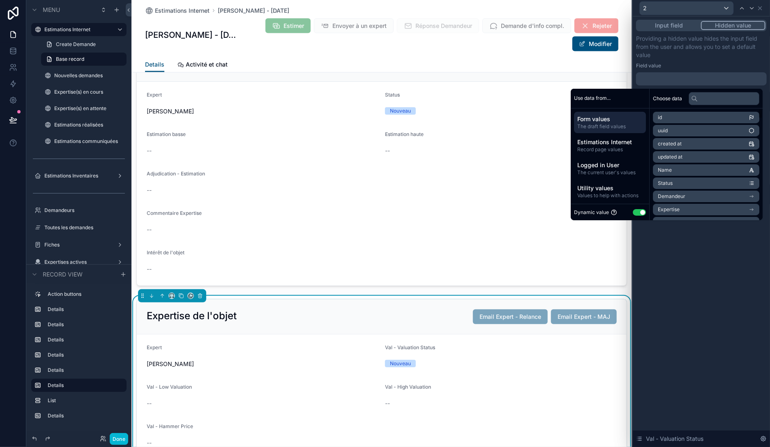
click at [638, 212] on button "Use setting" at bounding box center [639, 212] width 13 height 7
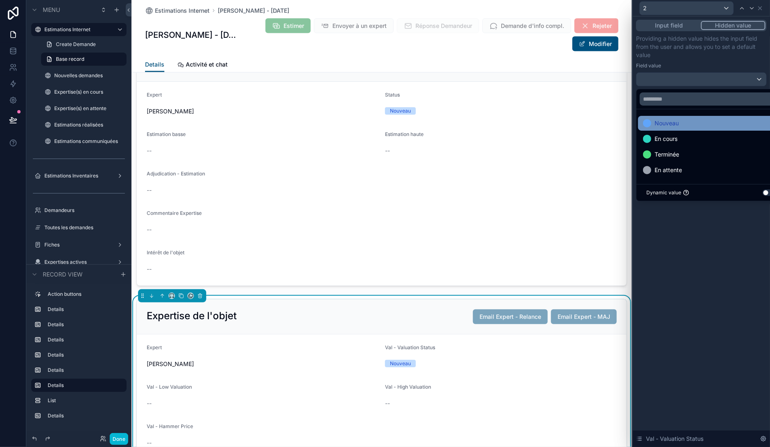
click at [669, 125] on span "Nouveau" at bounding box center [667, 123] width 24 height 10
click at [687, 248] on div "Input field Hidden value Providing a hidden value hides the input field from th…" at bounding box center [701, 231] width 137 height 431
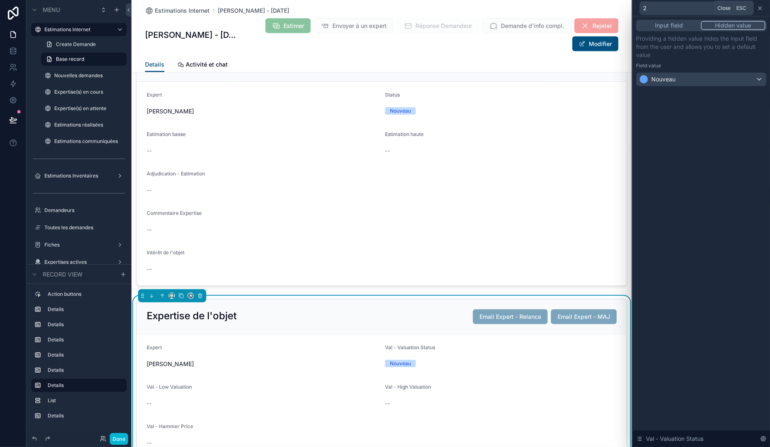
click at [759, 10] on icon at bounding box center [760, 8] width 3 height 3
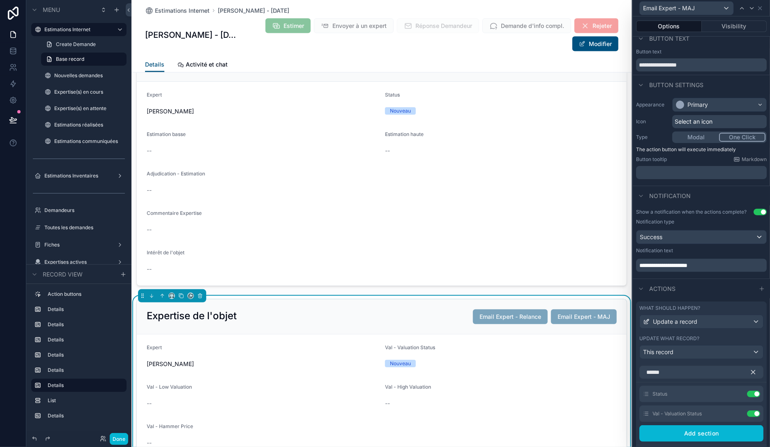
scroll to position [7, 0]
click at [705, 136] on button "Modal" at bounding box center [697, 138] width 46 height 9
click at [732, 136] on button "One Click" at bounding box center [743, 138] width 46 height 9
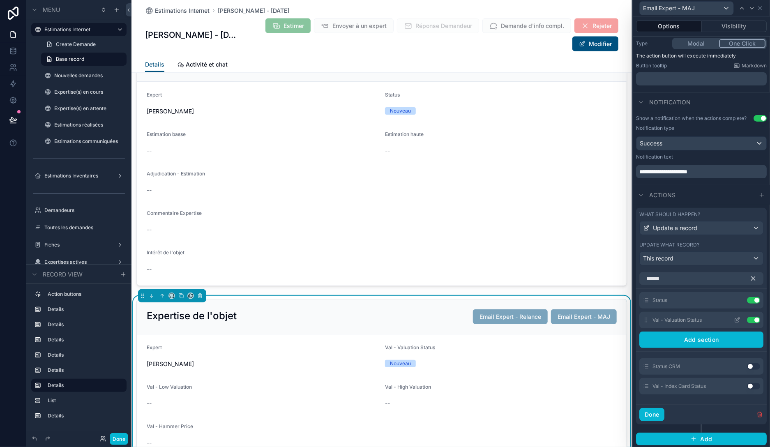
scroll to position [102, 0]
click at [755, 278] on icon "button" at bounding box center [754, 279] width 4 height 4
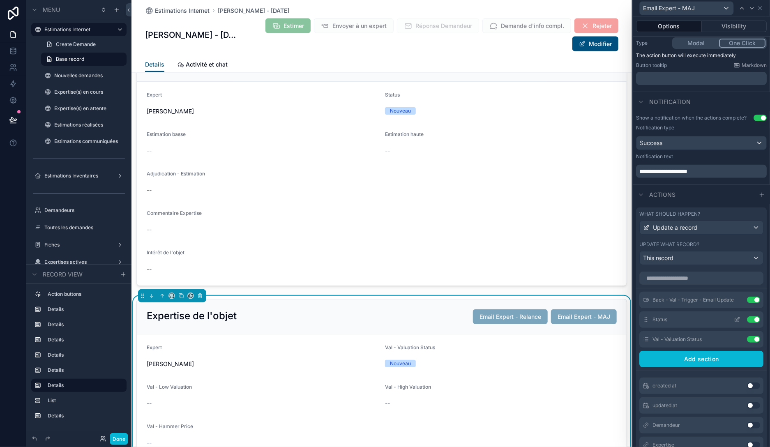
click at [737, 318] on icon at bounding box center [737, 320] width 7 height 7
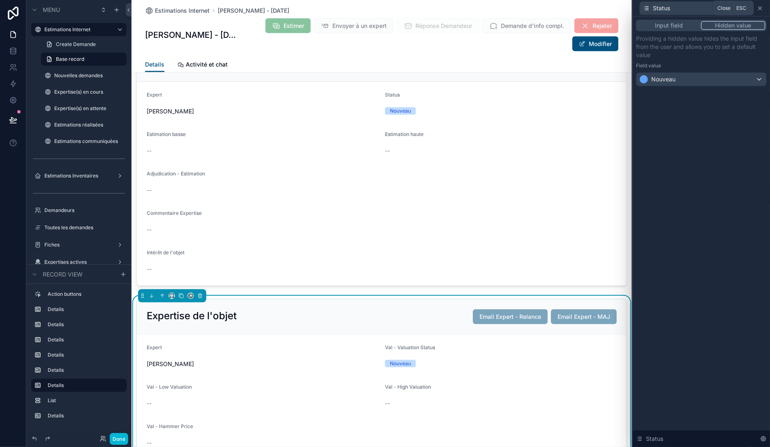
click at [761, 9] on icon at bounding box center [760, 8] width 3 height 3
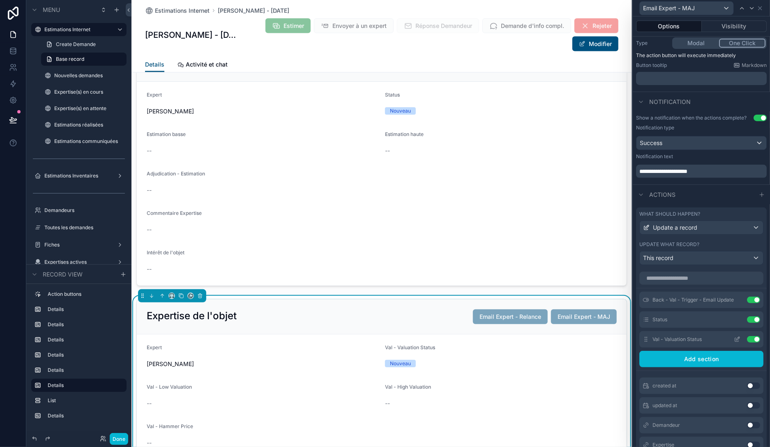
click at [738, 338] on icon at bounding box center [738, 338] width 3 height 3
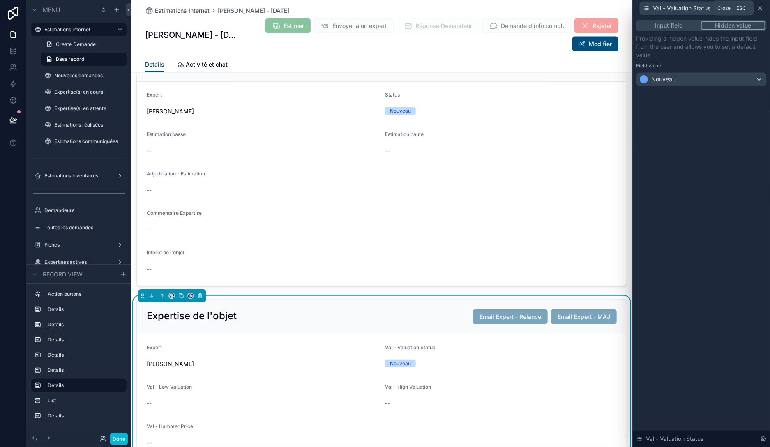
click at [761, 7] on icon at bounding box center [760, 8] width 7 height 7
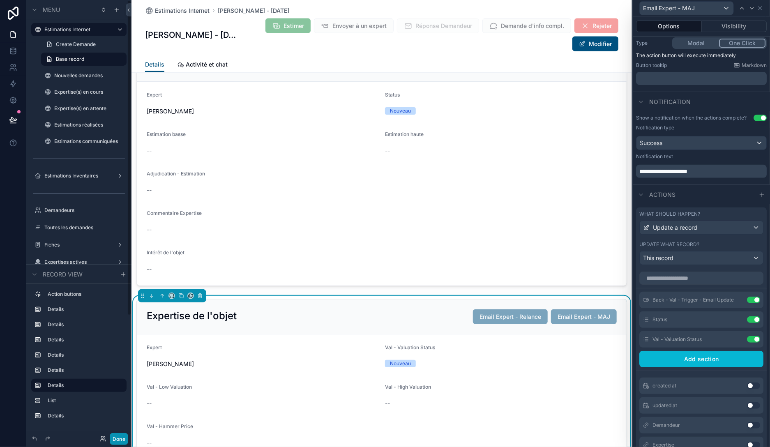
click at [119, 435] on button "Done" at bounding box center [119, 439] width 19 height 12
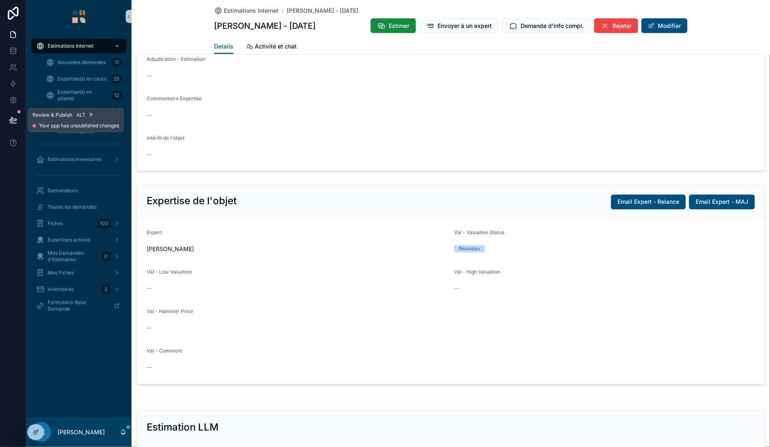
click at [12, 122] on icon at bounding box center [12, 120] width 7 height 4
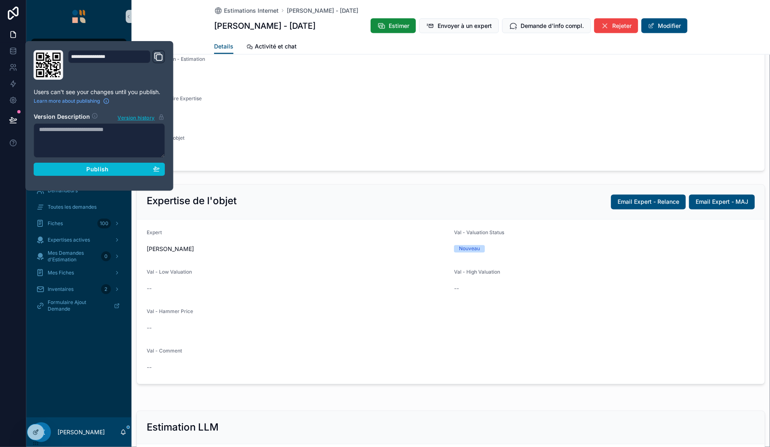
click at [166, 169] on div "**********" at bounding box center [99, 116] width 138 height 132
click at [156, 170] on icon "button" at bounding box center [156, 169] width 7 height 7
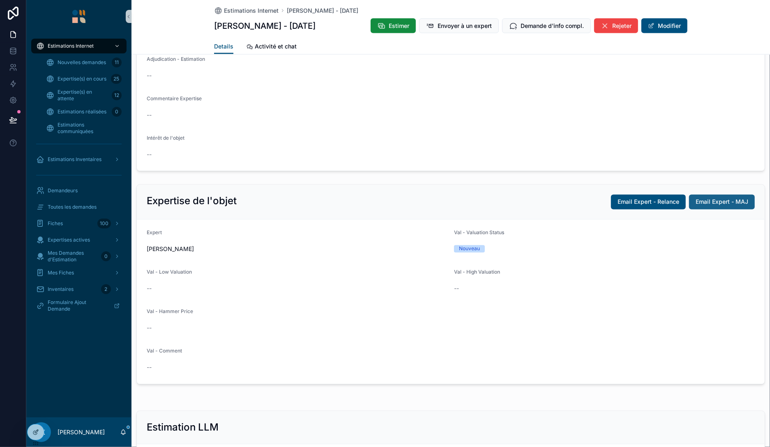
click at [729, 200] on span "Email Expert - MAJ" at bounding box center [722, 202] width 53 height 8
